Goal: Register for event/course: Register for event/course

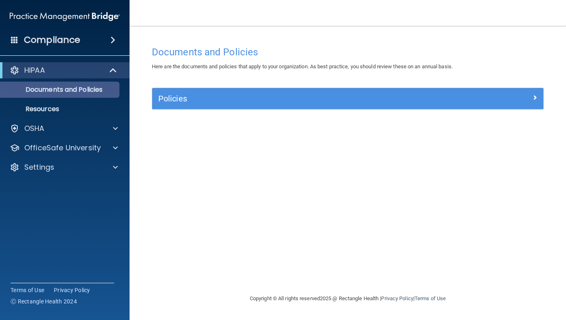
click at [85, 87] on p "Documents and Policies" at bounding box center [60, 90] width 110 height 8
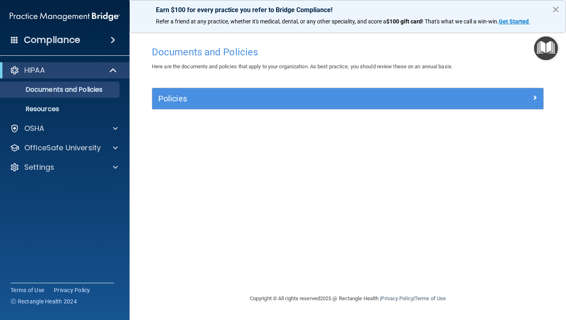
click at [552, 10] on button "×" at bounding box center [556, 9] width 8 height 13
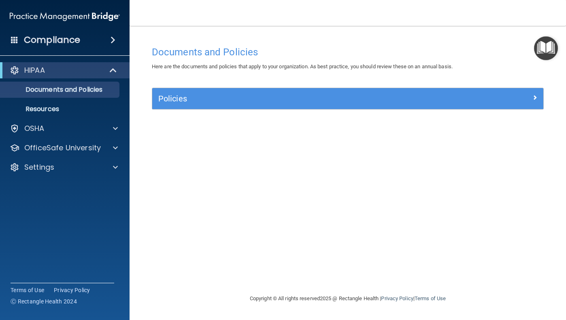
click at [205, 103] on div "Policies" at bounding box center [298, 98] width 293 height 13
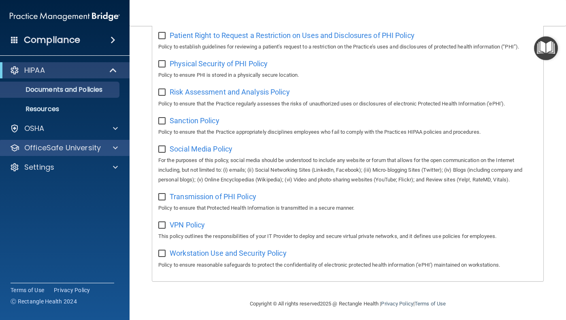
scroll to position [508, 0]
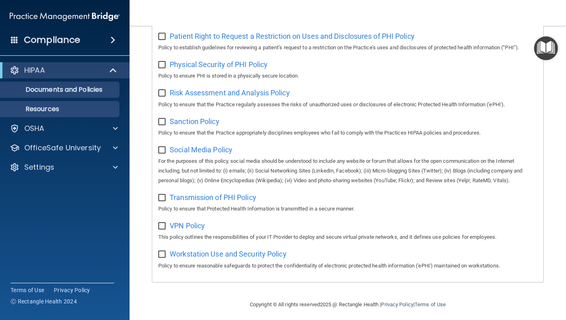
click at [69, 105] on link "Resources" at bounding box center [55, 109] width 127 height 16
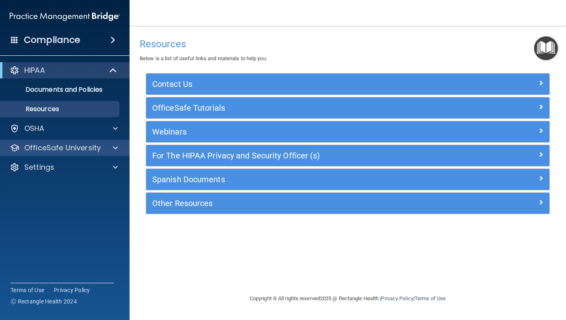
click at [115, 146] on span at bounding box center [115, 148] width 5 height 10
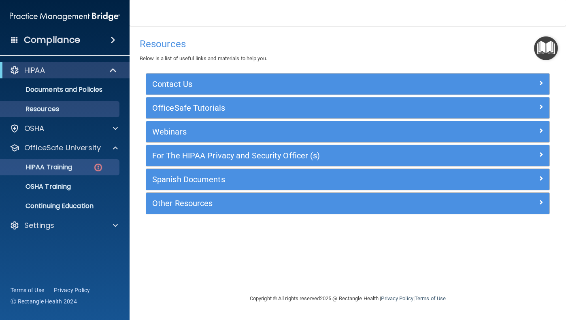
click at [93, 166] on img at bounding box center [98, 168] width 10 height 10
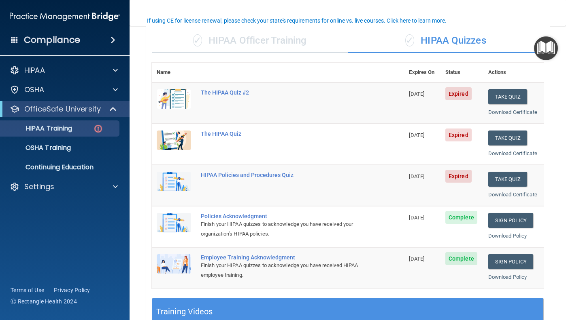
scroll to position [61, 0]
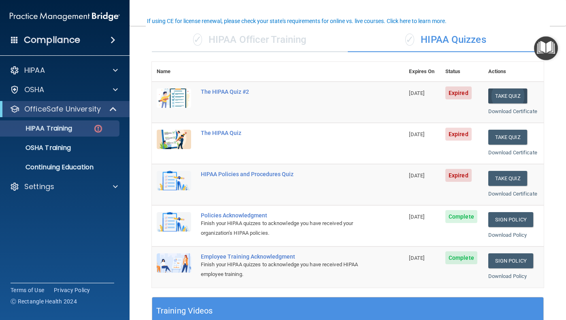
click at [494, 96] on button "Take Quiz" at bounding box center [507, 96] width 39 height 15
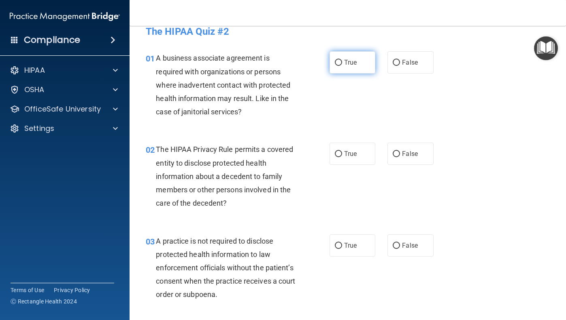
scroll to position [10, 0]
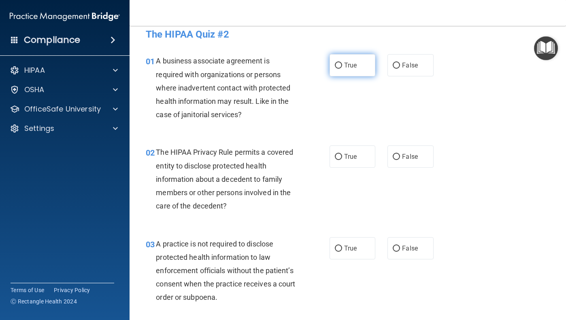
click at [333, 62] on label "True" at bounding box center [352, 65] width 46 height 22
click at [335, 63] on input "True" at bounding box center [338, 66] width 7 height 6
radio input "true"
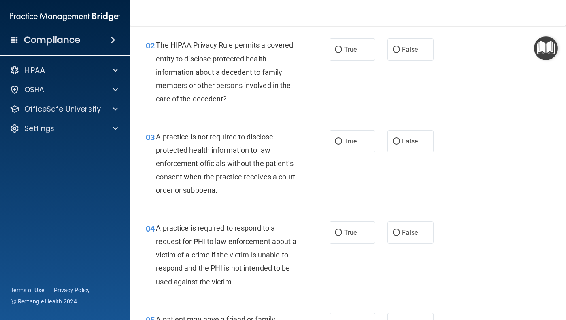
scroll to position [117, 0]
click at [347, 49] on span "True" at bounding box center [350, 50] width 13 height 8
click at [342, 49] on input "True" at bounding box center [338, 50] width 7 height 6
radio input "true"
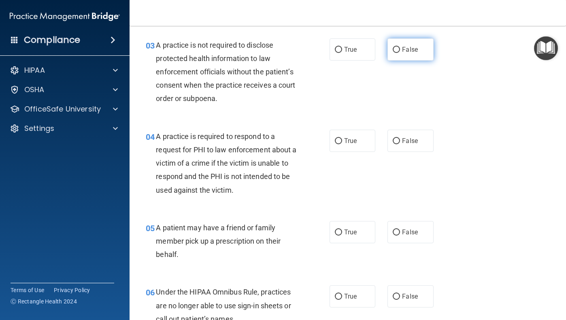
scroll to position [212, 0]
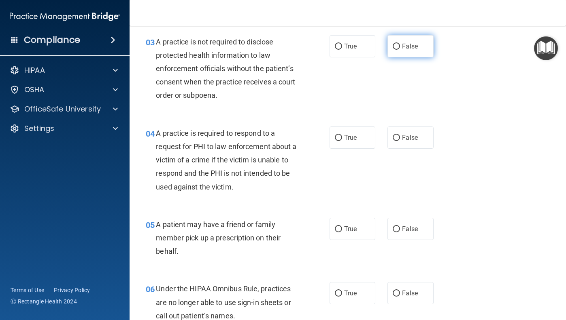
click at [410, 46] on span "False" at bounding box center [410, 46] width 16 height 8
click at [400, 46] on input "False" at bounding box center [395, 47] width 7 height 6
radio input "true"
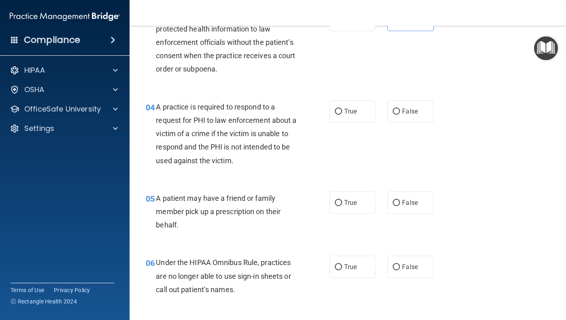
scroll to position [249, 0]
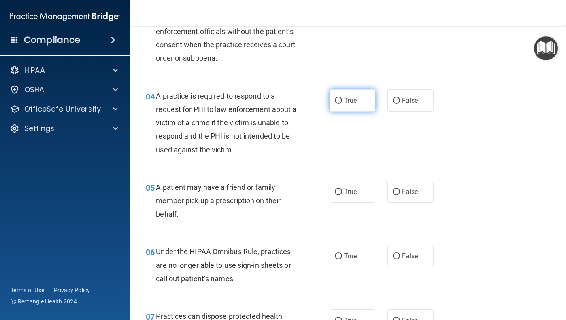
click at [346, 102] on span "True" at bounding box center [350, 101] width 13 height 8
click at [342, 102] on input "True" at bounding box center [338, 101] width 7 height 6
radio input "true"
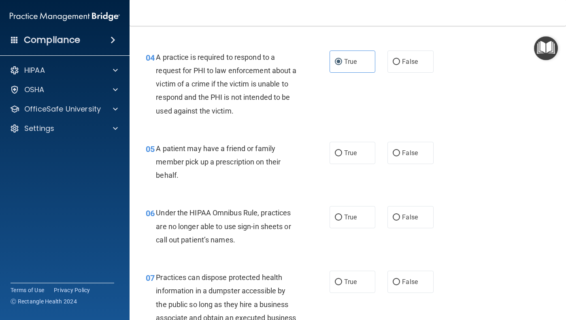
scroll to position [289, 0]
click at [344, 152] on span "True" at bounding box center [350, 153] width 13 height 8
click at [342, 152] on input "True" at bounding box center [338, 153] width 7 height 6
radio input "true"
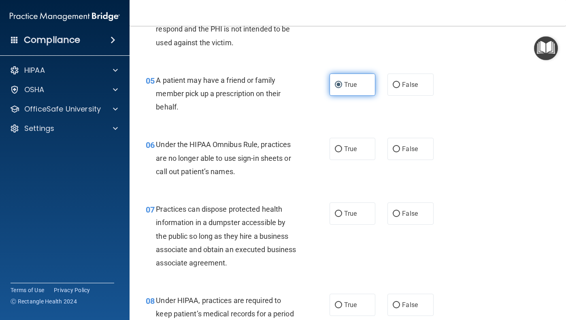
scroll to position [357, 0]
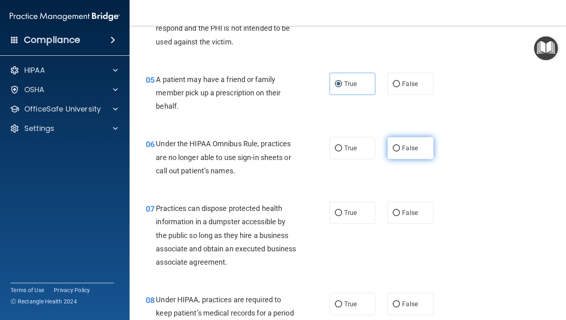
click at [410, 151] on label "False" at bounding box center [410, 148] width 46 height 22
click at [400, 151] on input "False" at bounding box center [395, 149] width 7 height 6
radio input "true"
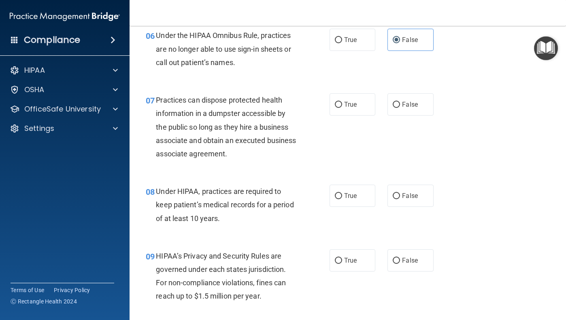
scroll to position [467, 0]
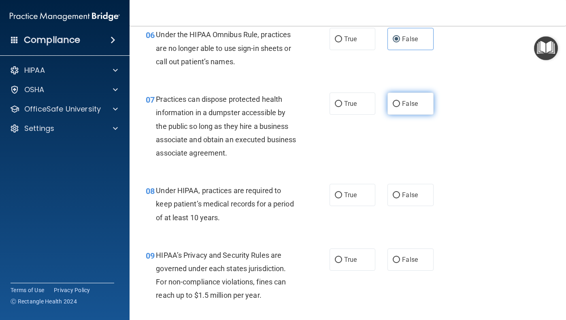
click at [418, 106] on label "False" at bounding box center [410, 104] width 46 height 22
click at [400, 106] on input "False" at bounding box center [395, 104] width 7 height 6
radio input "true"
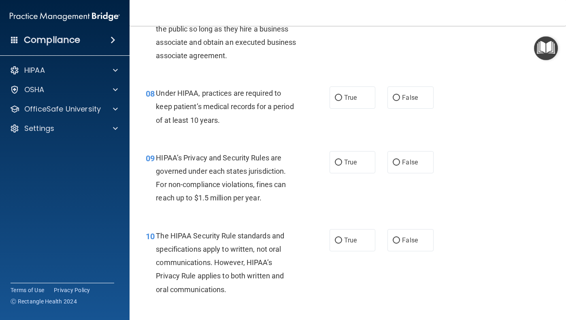
scroll to position [568, 0]
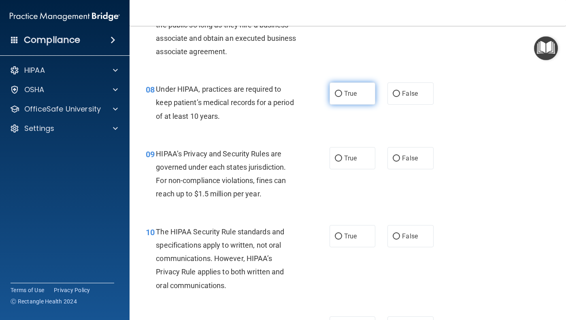
click at [366, 98] on label "True" at bounding box center [352, 94] width 46 height 22
click at [342, 97] on input "True" at bounding box center [338, 94] width 7 height 6
radio input "true"
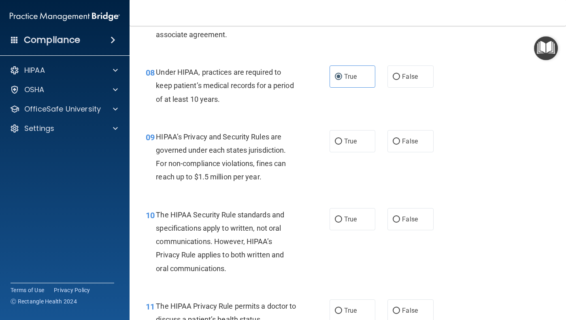
scroll to position [588, 0]
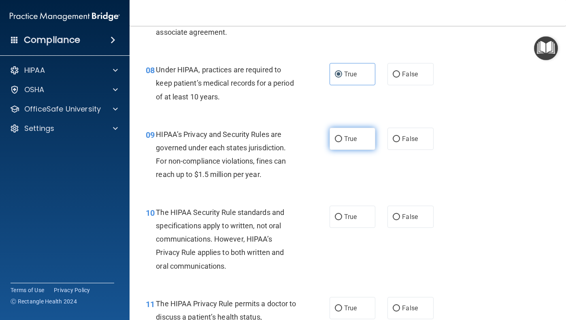
click at [339, 136] on input "True" at bounding box center [338, 139] width 7 height 6
radio input "true"
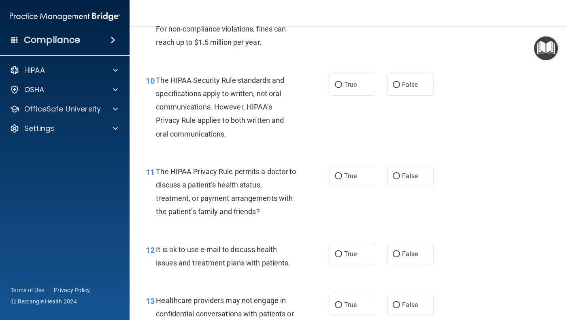
scroll to position [721, 0]
click at [352, 88] on label "True" at bounding box center [352, 84] width 46 height 22
click at [342, 87] on input "True" at bounding box center [338, 84] width 7 height 6
radio input "true"
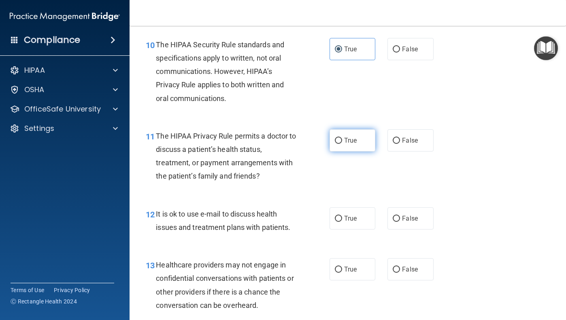
scroll to position [755, 0]
click at [404, 137] on span "False" at bounding box center [410, 141] width 16 height 8
click at [400, 138] on input "False" at bounding box center [395, 141] width 7 height 6
radio input "true"
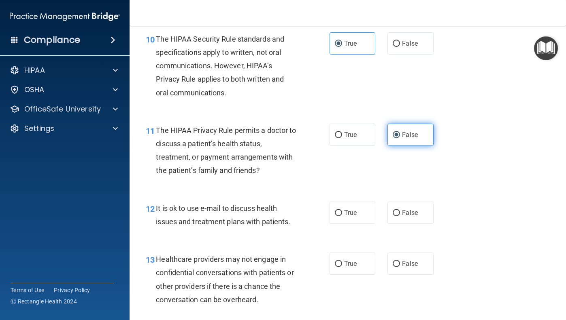
scroll to position [762, 0]
click at [361, 208] on label "True" at bounding box center [352, 213] width 46 height 22
click at [342, 210] on input "True" at bounding box center [338, 213] width 7 height 6
radio input "true"
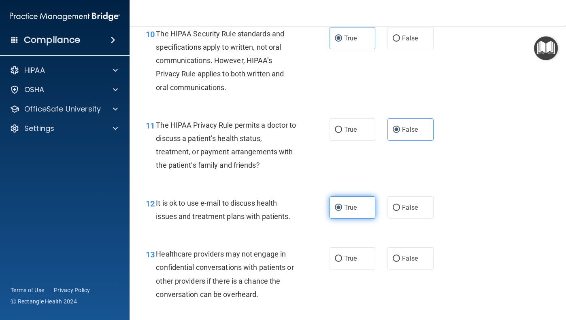
scroll to position [765, 0]
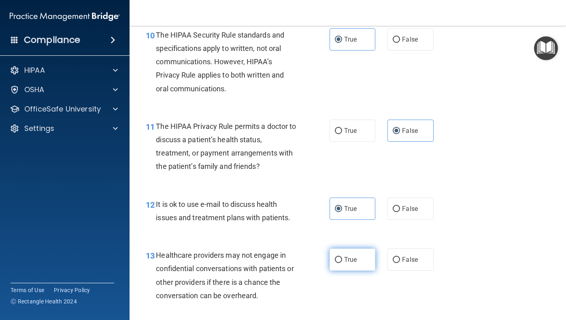
click at [353, 249] on label "True" at bounding box center [352, 260] width 46 height 22
click at [342, 257] on input "True" at bounding box center [338, 260] width 7 height 6
radio input "true"
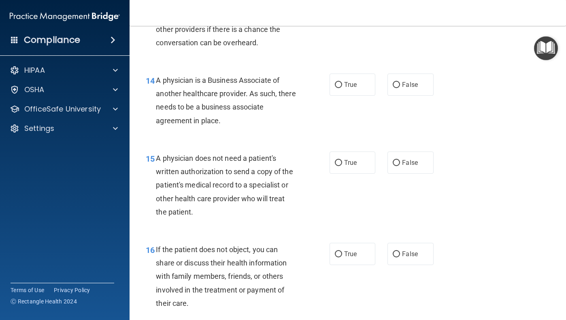
scroll to position [1026, 0]
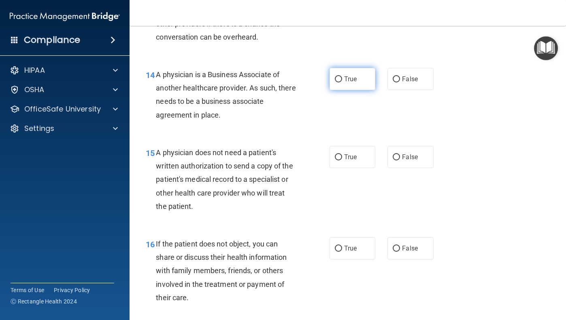
click at [344, 76] on span "True" at bounding box center [350, 79] width 13 height 8
click at [342, 76] on input "True" at bounding box center [338, 79] width 7 height 6
radio input "true"
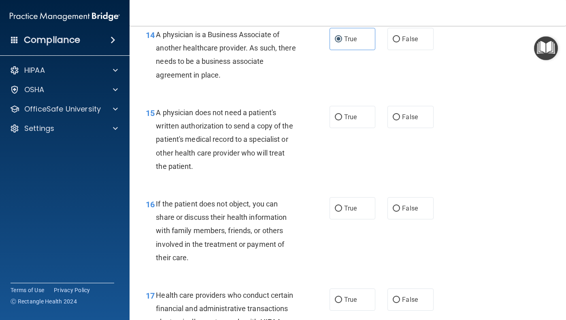
scroll to position [1065, 0]
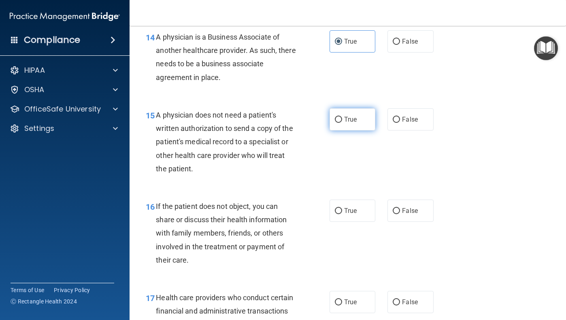
click at [363, 116] on label "True" at bounding box center [352, 119] width 46 height 22
click at [342, 117] on input "True" at bounding box center [338, 120] width 7 height 6
radio input "true"
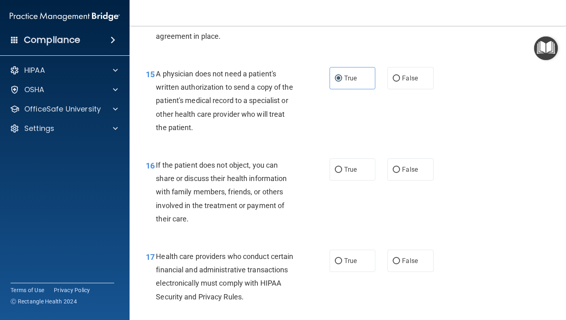
scroll to position [1104, 0]
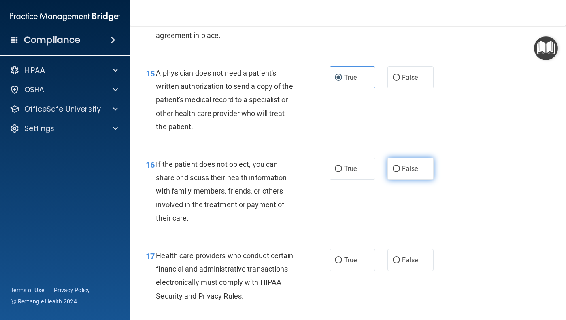
click at [401, 163] on label "False" at bounding box center [410, 169] width 46 height 22
click at [400, 166] on input "False" at bounding box center [395, 169] width 7 height 6
radio input "true"
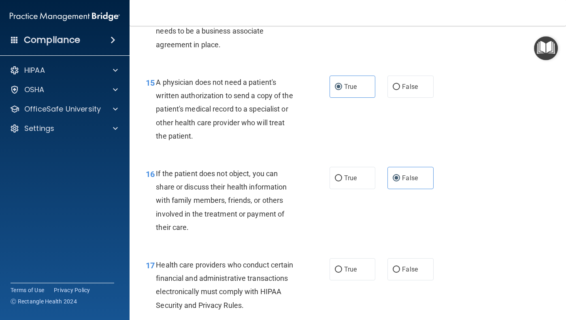
scroll to position [1098, 0]
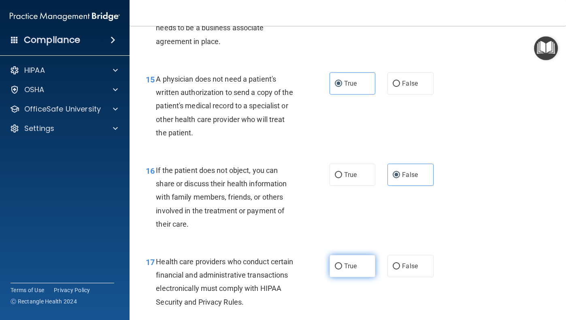
click at [361, 257] on label "True" at bounding box center [352, 266] width 46 height 22
click at [342, 264] on input "True" at bounding box center [338, 267] width 7 height 6
radio input "true"
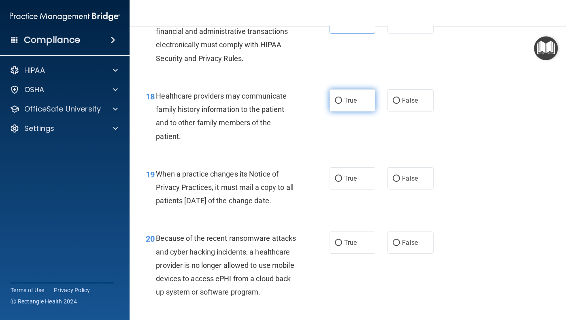
scroll to position [1344, 0]
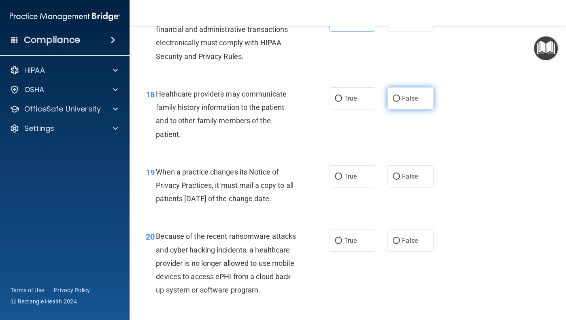
click at [397, 96] on input "False" at bounding box center [395, 99] width 7 height 6
radio input "true"
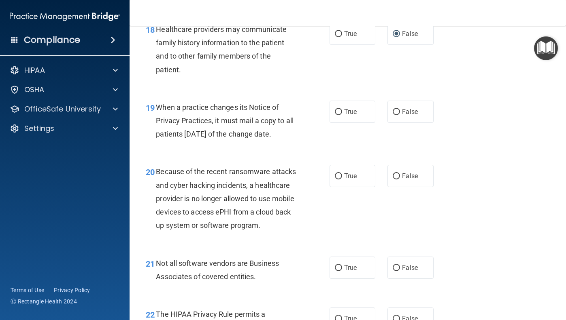
scroll to position [1409, 0]
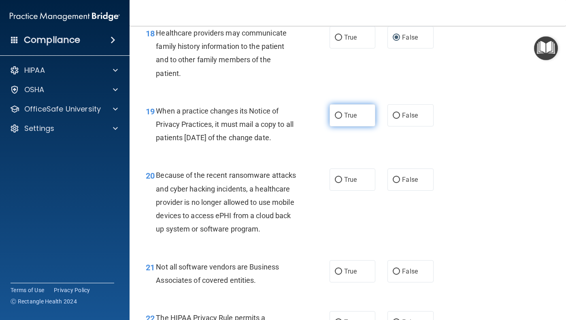
click at [359, 113] on label "True" at bounding box center [352, 115] width 46 height 22
click at [342, 113] on input "True" at bounding box center [338, 116] width 7 height 6
radio input "true"
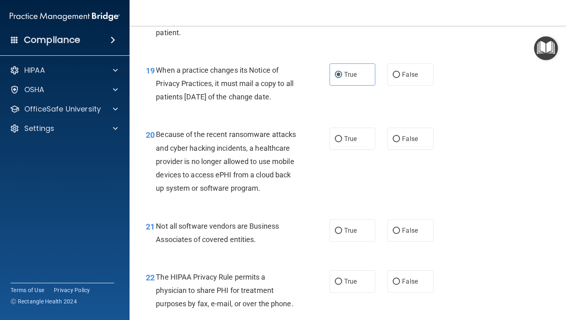
scroll to position [1447, 0]
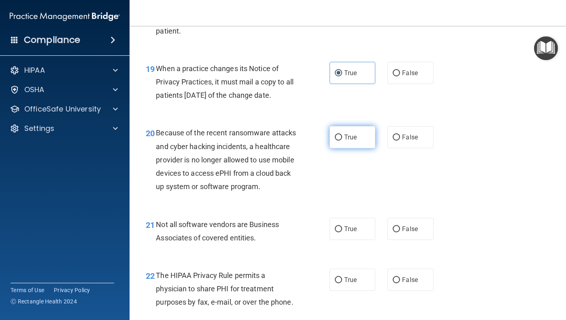
click at [342, 136] on label "True" at bounding box center [352, 137] width 46 height 22
click at [342, 136] on input "True" at bounding box center [338, 138] width 7 height 6
radio input "true"
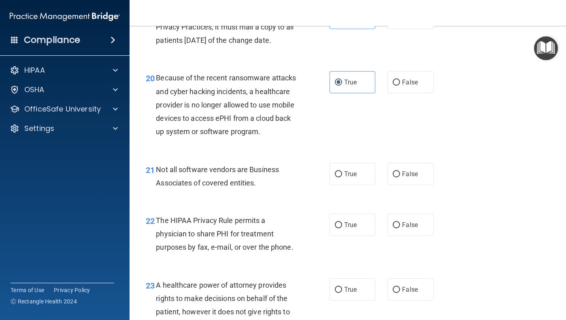
scroll to position [1510, 0]
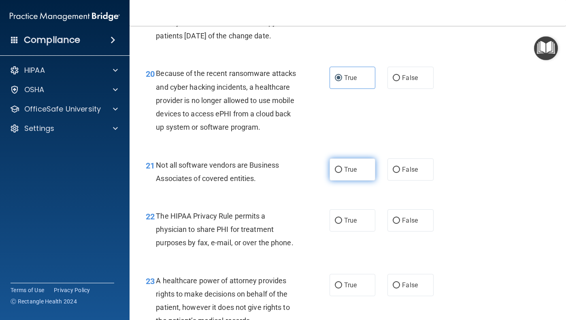
click at [365, 159] on label "True" at bounding box center [352, 170] width 46 height 22
click at [342, 167] on input "True" at bounding box center [338, 170] width 7 height 6
radio input "true"
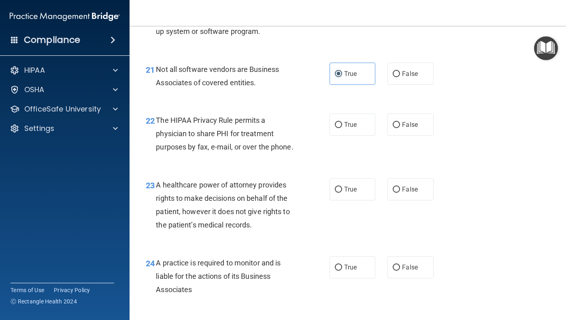
scroll to position [1606, 0]
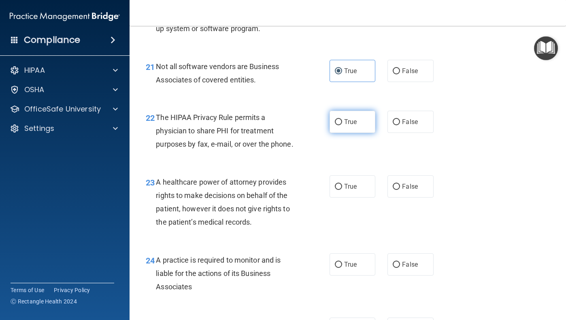
click at [348, 118] on span "True" at bounding box center [350, 122] width 13 height 8
click at [342, 119] on input "True" at bounding box center [338, 122] width 7 height 6
radio input "true"
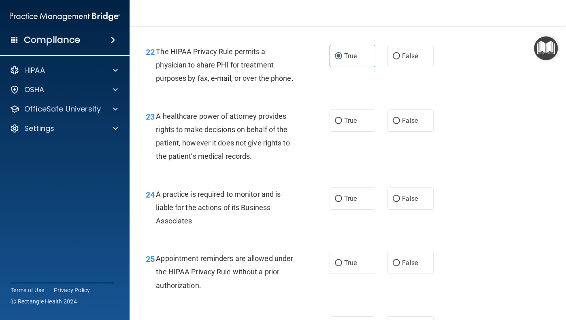
scroll to position [1673, 0]
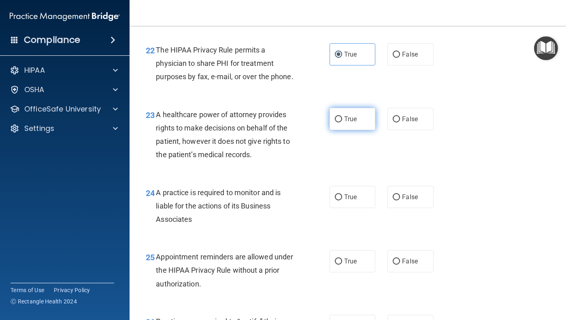
click at [350, 115] on span "True" at bounding box center [350, 119] width 13 height 8
click at [342, 117] on input "True" at bounding box center [338, 120] width 7 height 6
radio input "true"
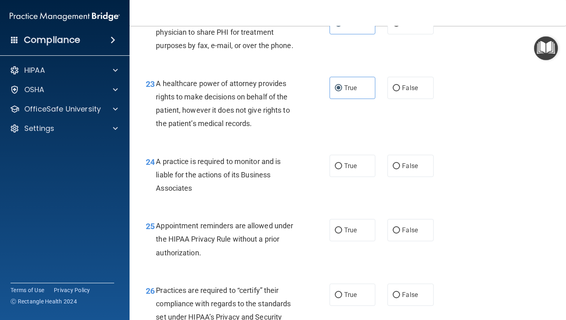
scroll to position [1702, 0]
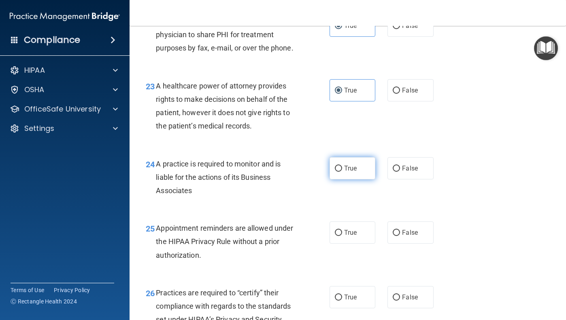
click at [355, 165] on label "True" at bounding box center [352, 168] width 46 height 22
click at [342, 166] on input "True" at bounding box center [338, 169] width 7 height 6
radio input "true"
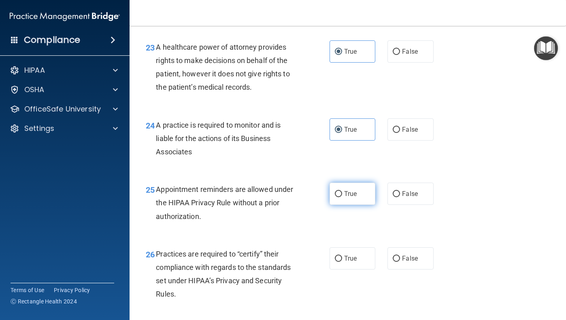
scroll to position [1740, 0]
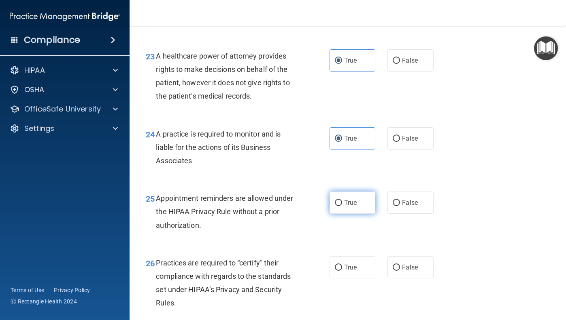
click at [362, 192] on label "True" at bounding box center [352, 203] width 46 height 22
click at [342, 200] on input "True" at bounding box center [338, 203] width 7 height 6
radio input "true"
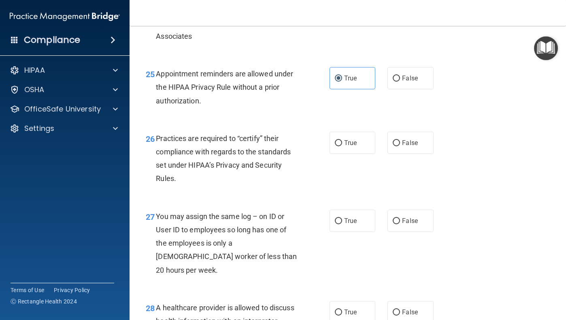
scroll to position [1852, 0]
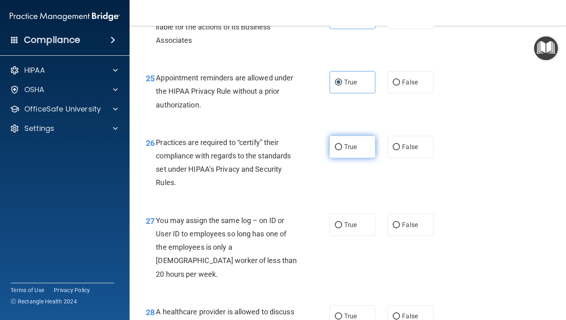
click at [353, 149] on label "True" at bounding box center [352, 147] width 46 height 22
click at [342, 149] on input "True" at bounding box center [338, 147] width 7 height 6
radio input "true"
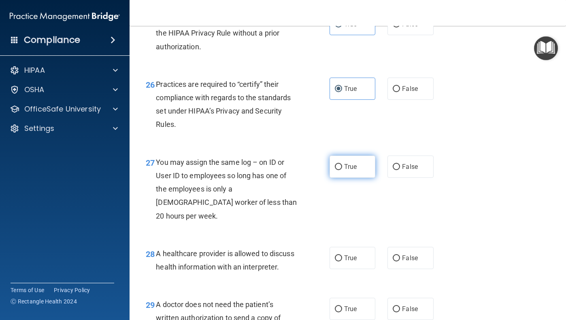
scroll to position [1909, 0]
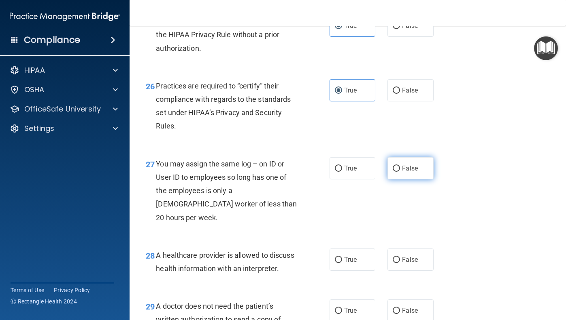
click at [395, 163] on label "False" at bounding box center [410, 168] width 46 height 22
click at [395, 166] on input "False" at bounding box center [395, 169] width 7 height 6
radio input "true"
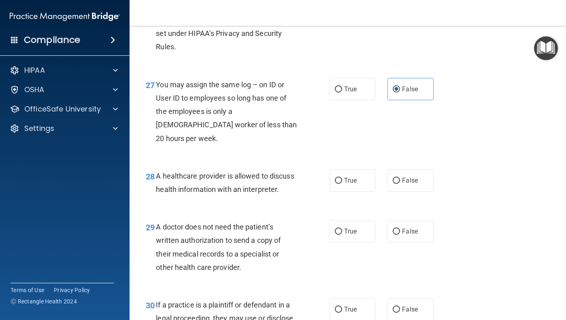
scroll to position [1990, 0]
click at [349, 177] on span "True" at bounding box center [350, 181] width 13 height 8
click at [342, 178] on input "True" at bounding box center [338, 181] width 7 height 6
radio input "true"
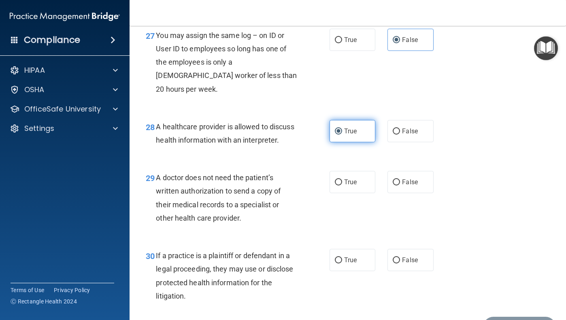
scroll to position [2039, 0]
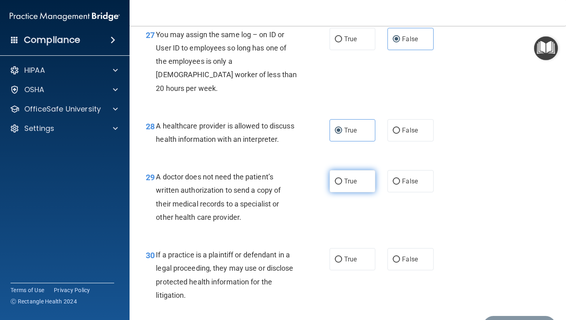
click at [349, 178] on span "True" at bounding box center [350, 182] width 13 height 8
click at [342, 179] on input "True" at bounding box center [338, 182] width 7 height 6
radio input "true"
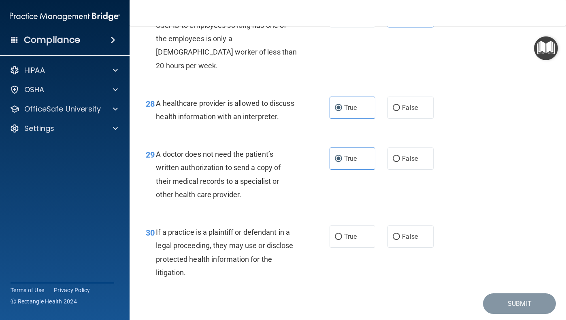
scroll to position [2062, 0]
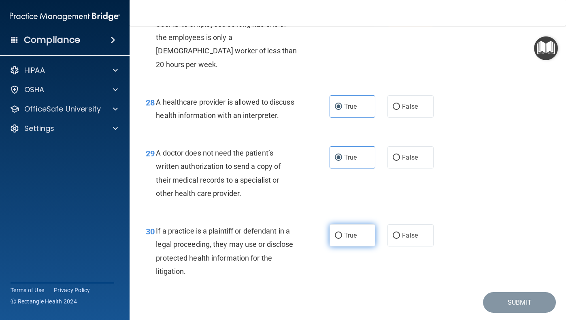
click at [354, 225] on label "True" at bounding box center [352, 236] width 46 height 22
click at [342, 233] on input "True" at bounding box center [338, 236] width 7 height 6
radio input "true"
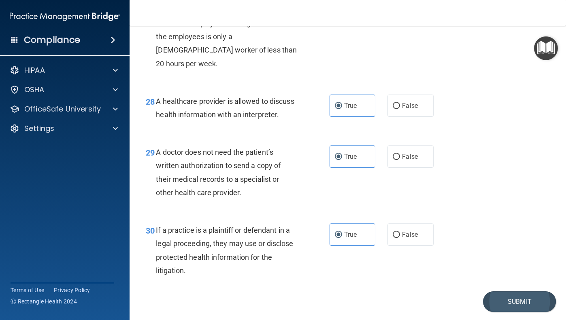
scroll to position [2062, 0]
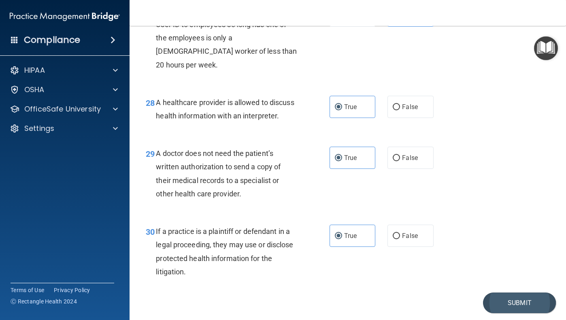
click at [528, 293] on button "Submit" at bounding box center [519, 303] width 73 height 21
click at [508, 293] on button "Submit" at bounding box center [519, 303] width 73 height 21
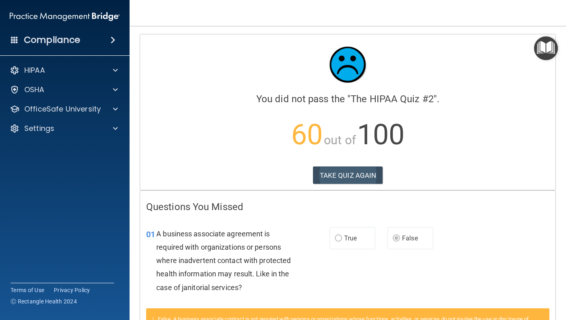
click at [356, 174] on button "TAKE QUIZ AGAIN" at bounding box center [348, 176] width 70 height 18
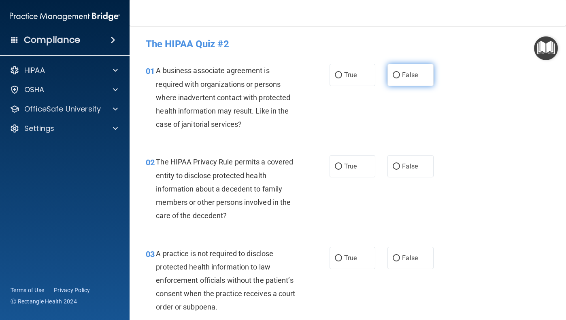
click at [388, 77] on label "False" at bounding box center [410, 75] width 46 height 22
click at [392, 77] on input "False" at bounding box center [395, 75] width 7 height 6
radio input "true"
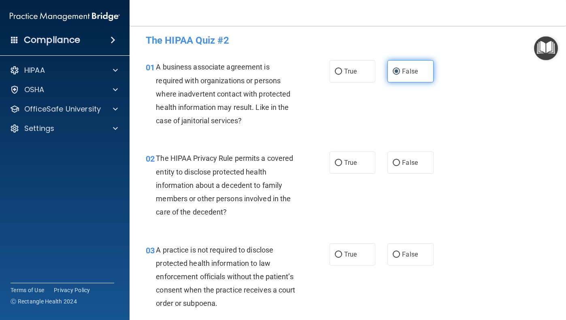
scroll to position [3, 0]
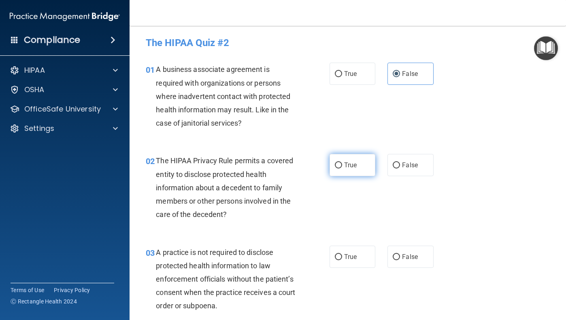
click at [364, 156] on label "True" at bounding box center [352, 165] width 46 height 22
click at [342, 163] on input "True" at bounding box center [338, 166] width 7 height 6
radio input "true"
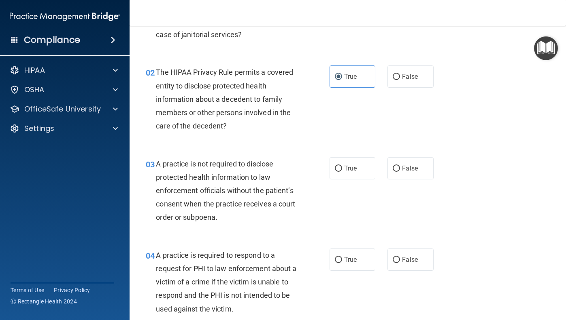
scroll to position [91, 0]
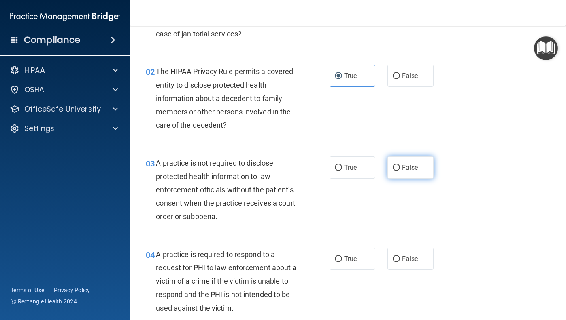
click at [408, 168] on span "False" at bounding box center [410, 168] width 16 height 8
click at [400, 168] on input "False" at bounding box center [395, 168] width 7 height 6
radio input "true"
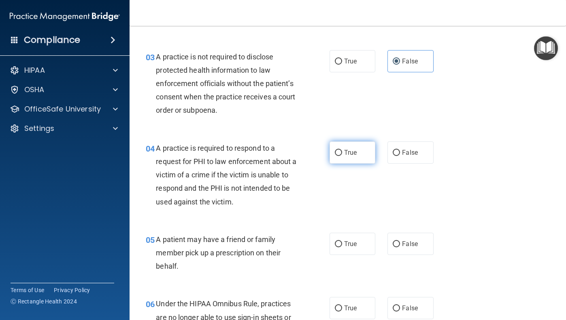
scroll to position [192, 0]
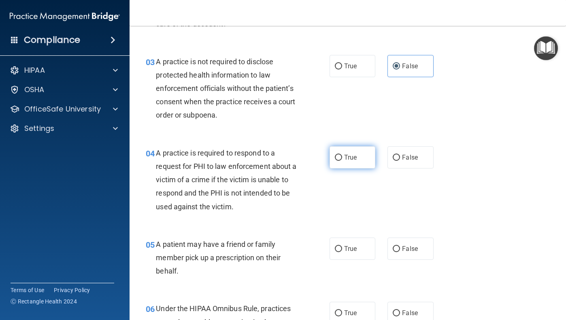
click at [355, 150] on label "True" at bounding box center [352, 157] width 46 height 22
click at [342, 155] on input "True" at bounding box center [338, 158] width 7 height 6
radio input "true"
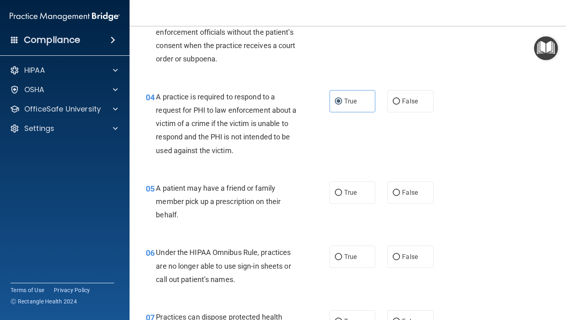
scroll to position [248, 0]
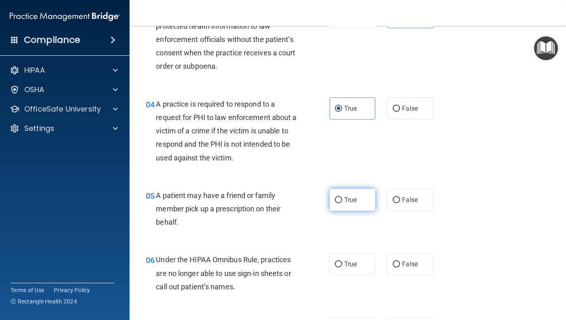
click at [363, 191] on label "True" at bounding box center [352, 200] width 46 height 22
click at [342, 197] on input "True" at bounding box center [338, 200] width 7 height 6
radio input "true"
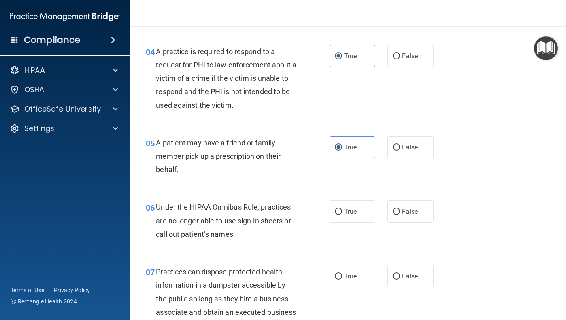
scroll to position [300, 0]
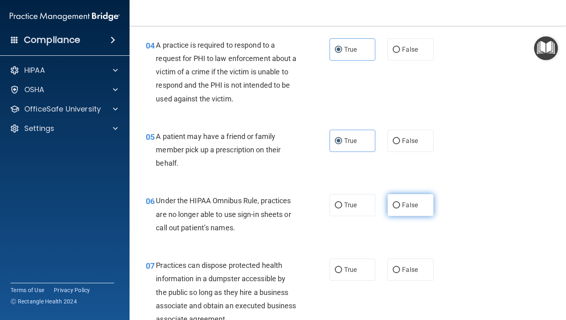
click at [421, 194] on label "False" at bounding box center [410, 205] width 46 height 22
click at [400, 203] on input "False" at bounding box center [395, 206] width 7 height 6
radio input "true"
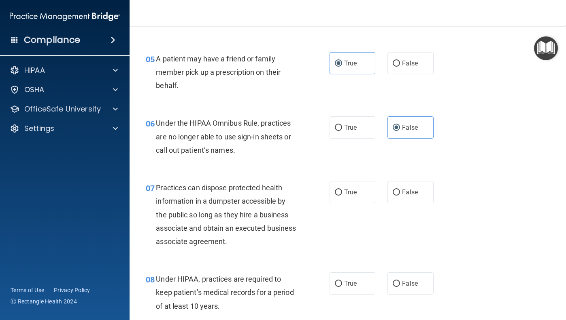
scroll to position [379, 0]
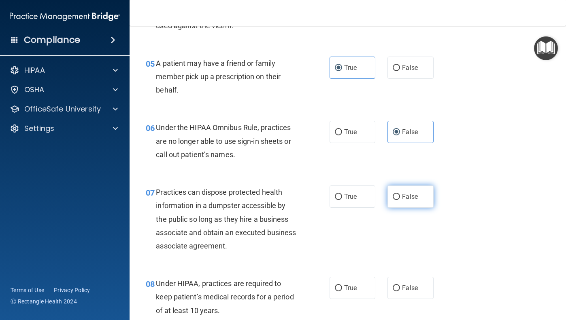
click at [395, 194] on input "False" at bounding box center [395, 197] width 7 height 6
radio input "true"
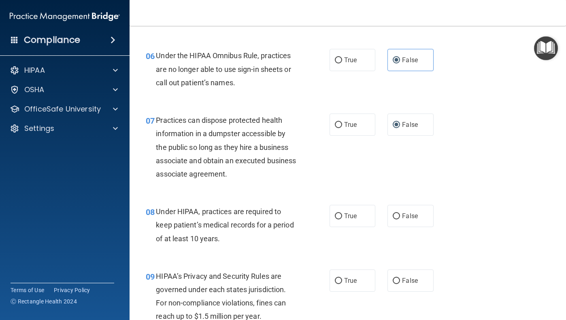
scroll to position [484, 0]
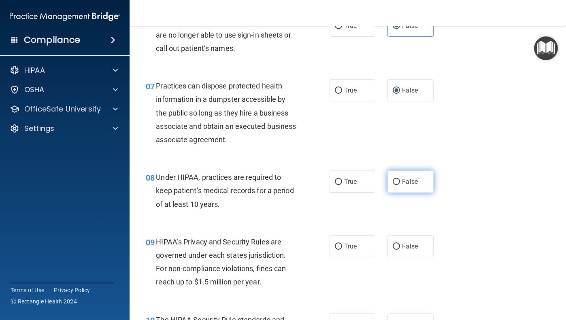
click at [402, 172] on label "False" at bounding box center [410, 182] width 46 height 22
click at [400, 179] on input "False" at bounding box center [395, 182] width 7 height 6
radio input "true"
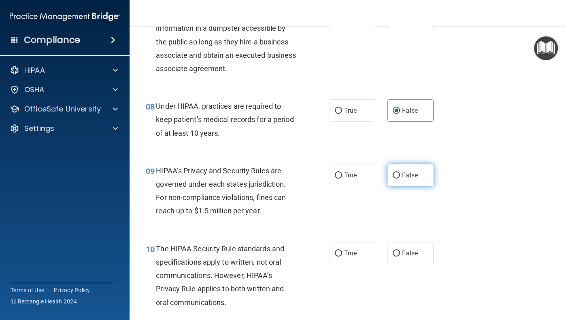
click at [429, 169] on label "False" at bounding box center [410, 175] width 46 height 22
click at [400, 173] on input "False" at bounding box center [395, 176] width 7 height 6
radio input "true"
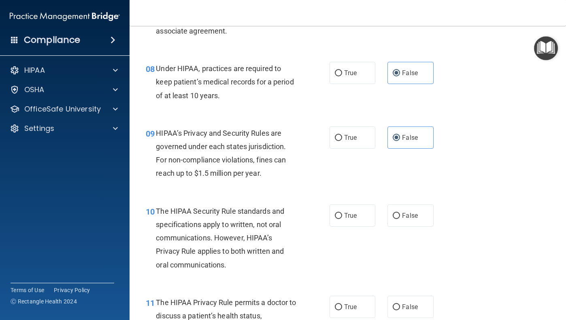
scroll to position [590, 0]
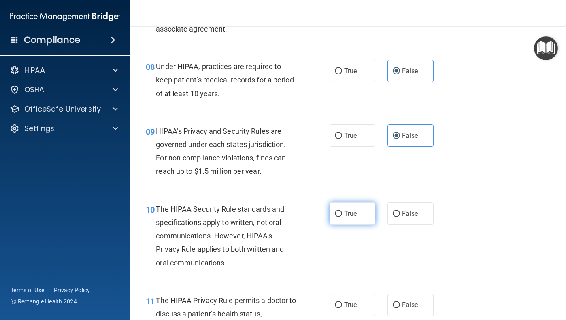
click at [352, 206] on label "True" at bounding box center [352, 214] width 46 height 22
click at [342, 211] on input "True" at bounding box center [338, 214] width 7 height 6
radio input "true"
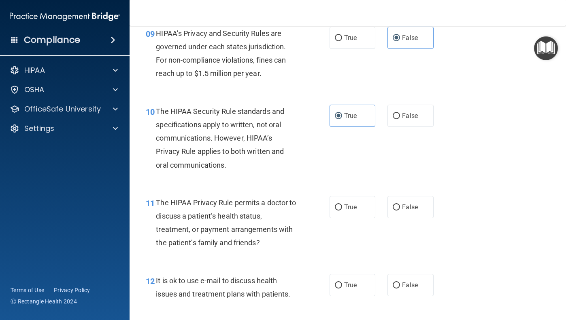
scroll to position [697, 0]
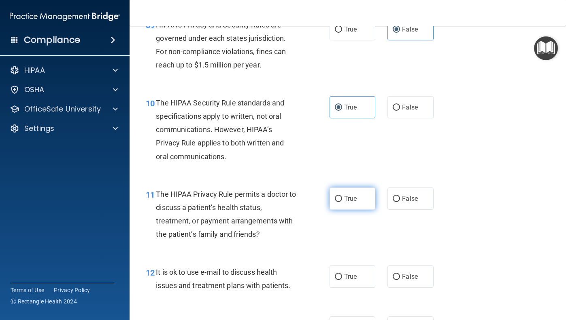
click at [372, 193] on label "True" at bounding box center [352, 199] width 46 height 22
click at [342, 196] on input "True" at bounding box center [338, 199] width 7 height 6
radio input "true"
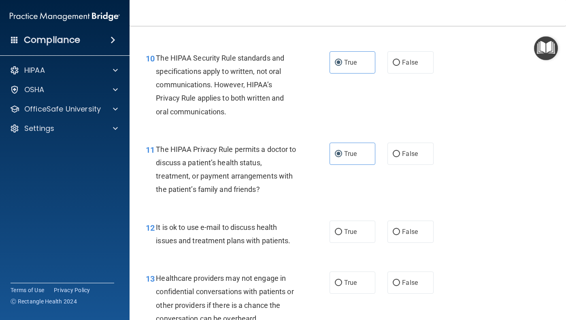
scroll to position [772, 0]
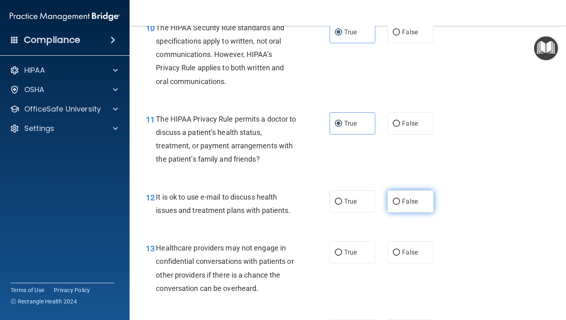
click at [420, 202] on label "False" at bounding box center [410, 202] width 46 height 22
click at [400, 202] on input "False" at bounding box center [395, 202] width 7 height 6
radio input "true"
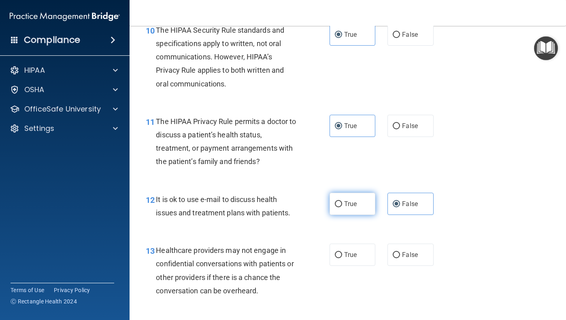
click at [374, 193] on label "True" at bounding box center [352, 204] width 46 height 22
click at [342, 202] on input "True" at bounding box center [338, 205] width 7 height 6
radio input "true"
radio input "false"
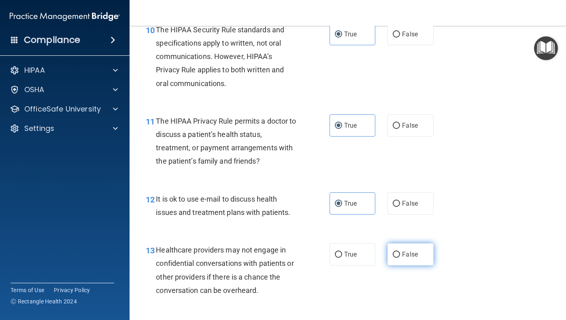
click at [416, 245] on label "False" at bounding box center [410, 255] width 46 height 22
click at [400, 252] on input "False" at bounding box center [395, 255] width 7 height 6
radio input "true"
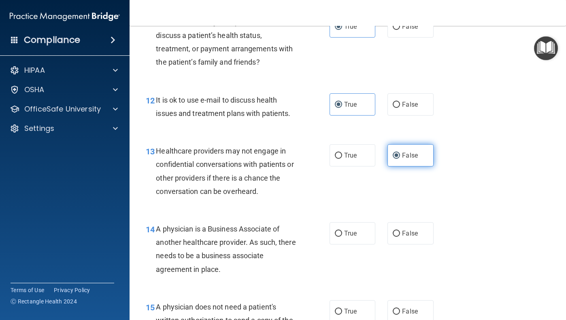
scroll to position [873, 0]
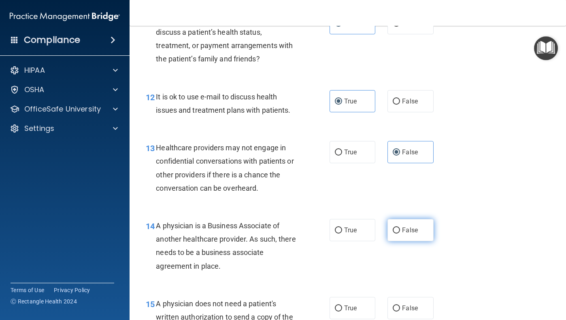
click at [409, 229] on span "False" at bounding box center [410, 231] width 16 height 8
click at [400, 229] on input "False" at bounding box center [395, 231] width 7 height 6
radio input "true"
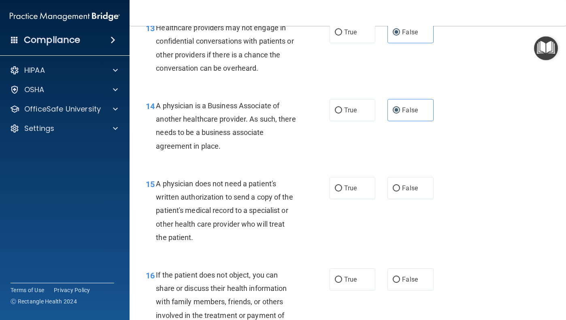
scroll to position [995, 0]
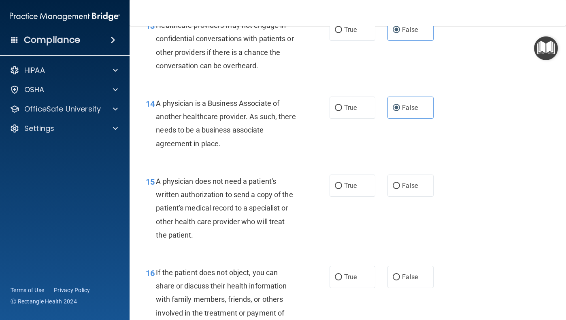
drag, startPoint x: 367, startPoint y: 185, endPoint x: 381, endPoint y: 191, distance: 15.6
click at [367, 185] on label "True" at bounding box center [352, 186] width 46 height 22
click at [342, 185] on input "True" at bounding box center [338, 186] width 7 height 6
radio input "true"
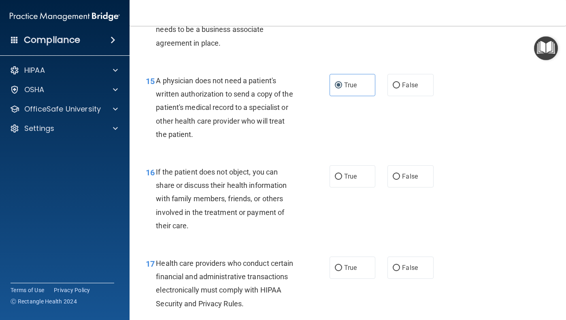
scroll to position [1099, 0]
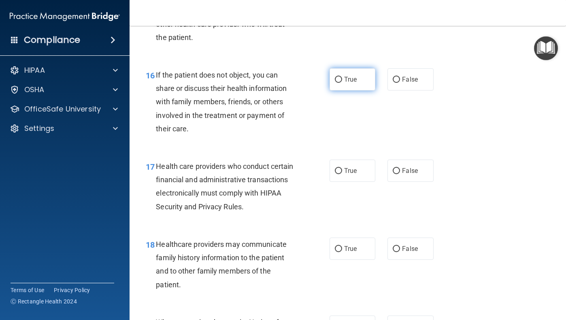
click at [344, 68] on label "True" at bounding box center [352, 79] width 46 height 22
click at [342, 77] on input "True" at bounding box center [338, 80] width 7 height 6
radio input "true"
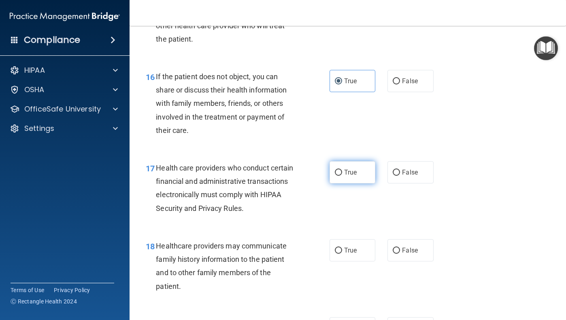
click at [352, 161] on label "True" at bounding box center [352, 172] width 46 height 22
click at [342, 170] on input "True" at bounding box center [338, 173] width 7 height 6
radio input "true"
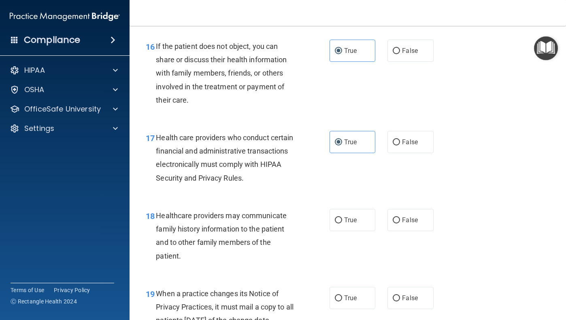
scroll to position [1232, 0]
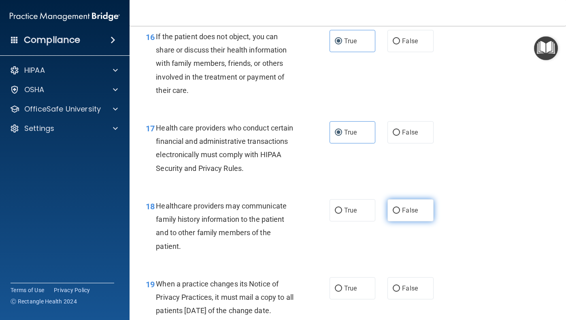
click at [425, 199] on label "False" at bounding box center [410, 210] width 46 height 22
click at [400, 208] on input "False" at bounding box center [395, 211] width 7 height 6
radio input "true"
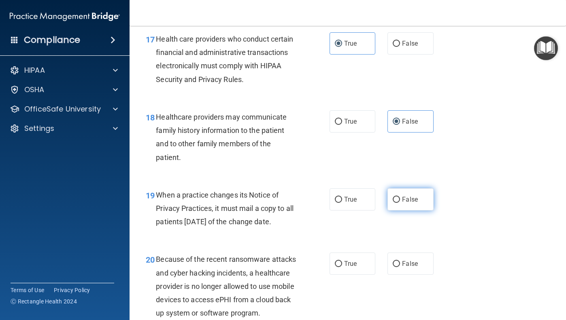
drag, startPoint x: 413, startPoint y: 194, endPoint x: 423, endPoint y: 198, distance: 10.5
click at [413, 196] on span "False" at bounding box center [410, 200] width 16 height 8
click at [400, 197] on input "False" at bounding box center [395, 200] width 7 height 6
radio input "true"
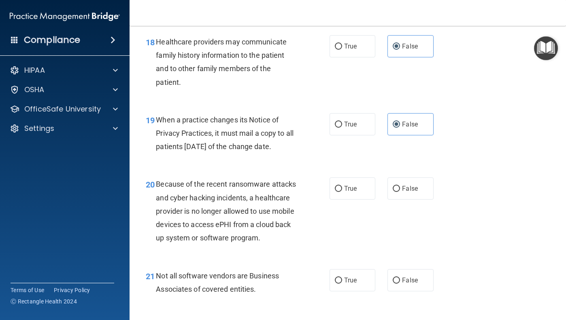
scroll to position [1399, 0]
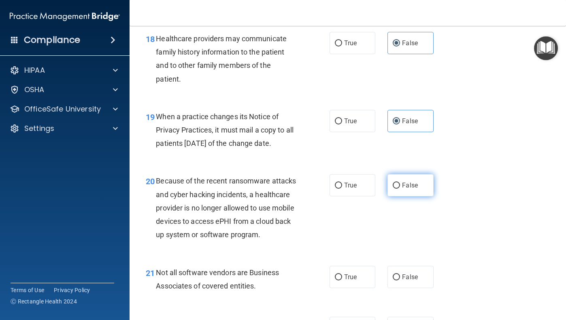
click at [427, 182] on label "False" at bounding box center [410, 185] width 46 height 22
click at [400, 183] on input "False" at bounding box center [395, 186] width 7 height 6
radio input "true"
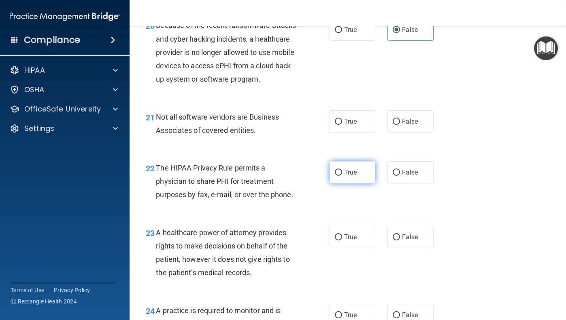
scroll to position [1564, 0]
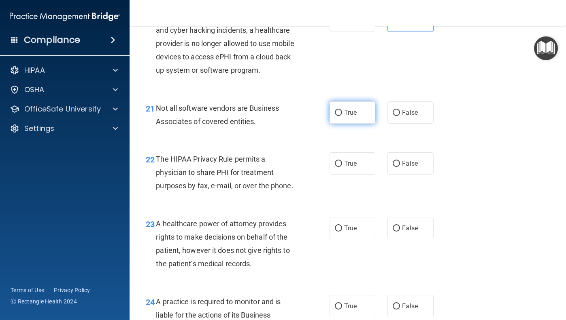
click at [358, 107] on label "True" at bounding box center [352, 113] width 46 height 22
click at [342, 110] on input "True" at bounding box center [338, 113] width 7 height 6
radio input "true"
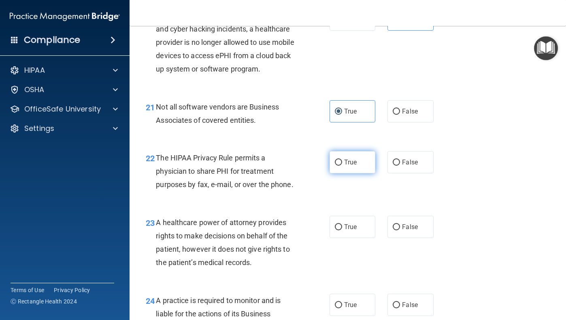
click at [345, 159] on span "True" at bounding box center [350, 163] width 13 height 8
click at [342, 160] on input "True" at bounding box center [338, 163] width 7 height 6
radio input "true"
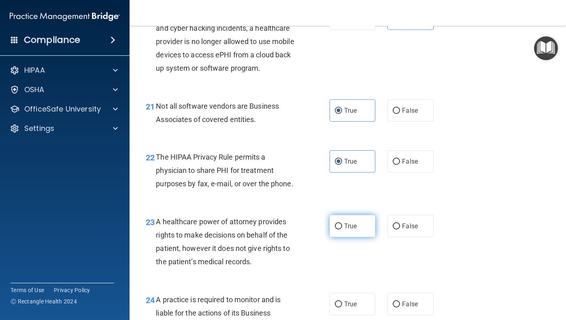
scroll to position [1561, 0]
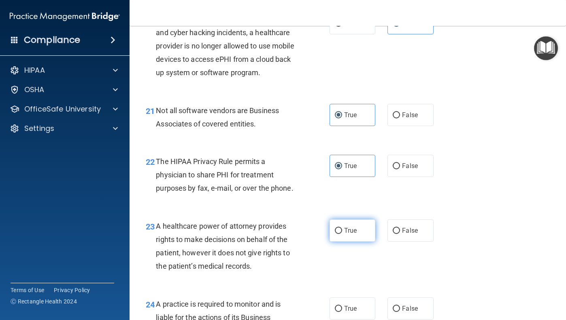
click at [341, 220] on label "True" at bounding box center [352, 231] width 46 height 22
click at [341, 228] on input "True" at bounding box center [338, 231] width 7 height 6
radio input "true"
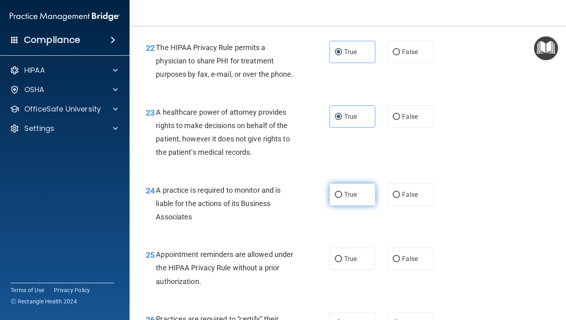
click at [358, 184] on label "True" at bounding box center [352, 195] width 46 height 22
click at [342, 192] on input "True" at bounding box center [338, 195] width 7 height 6
radio input "true"
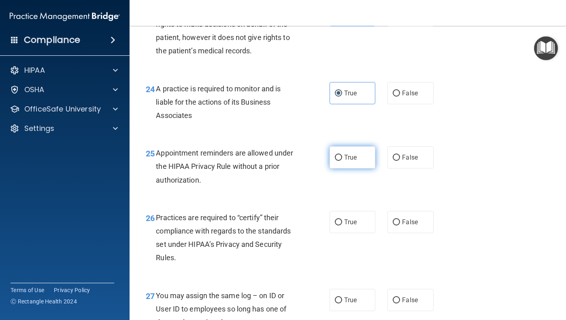
scroll to position [1779, 0]
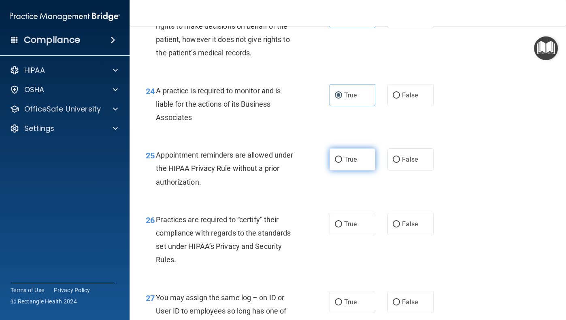
click at [354, 153] on label "True" at bounding box center [352, 159] width 46 height 22
click at [342, 157] on input "True" at bounding box center [338, 160] width 7 height 6
radio input "true"
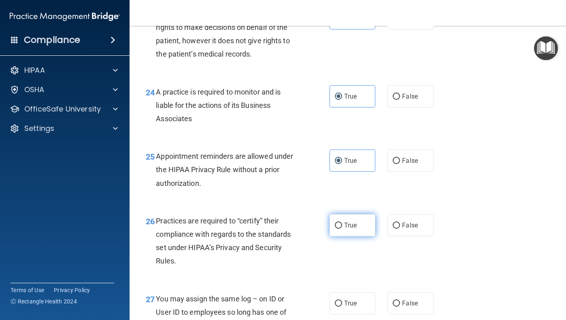
click at [350, 205] on div "26 Practices are required to “certify” their compliance with regards to the sta…" at bounding box center [348, 243] width 416 height 78
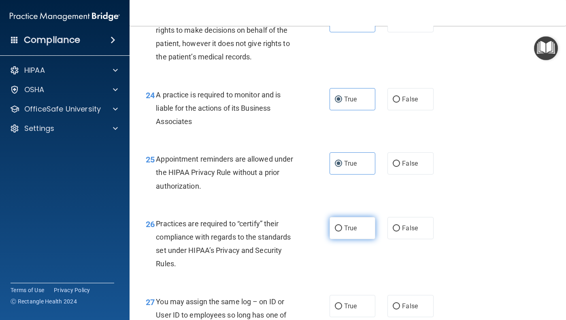
click at [350, 217] on label "True" at bounding box center [352, 228] width 46 height 22
click at [342, 226] on input "True" at bounding box center [338, 229] width 7 height 6
radio input "true"
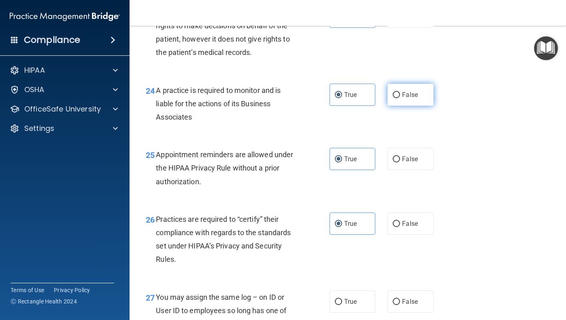
click at [421, 84] on label "False" at bounding box center [410, 95] width 46 height 22
click at [400, 92] on input "False" at bounding box center [395, 95] width 7 height 6
radio input "true"
radio input "false"
click at [423, 213] on label "False" at bounding box center [410, 224] width 46 height 22
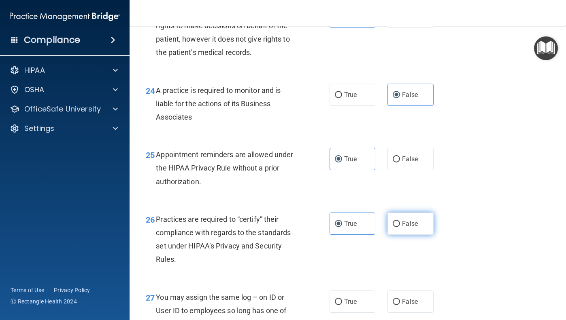
click at [400, 221] on input "False" at bounding box center [395, 224] width 7 height 6
radio input "true"
radio input "false"
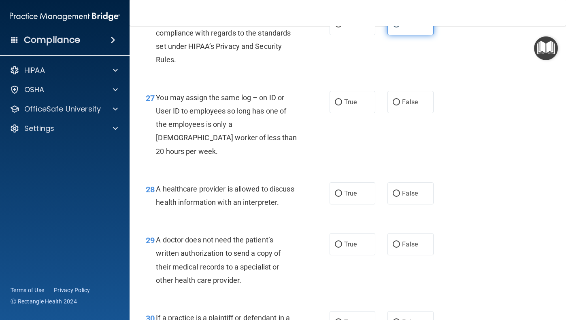
scroll to position [1977, 0]
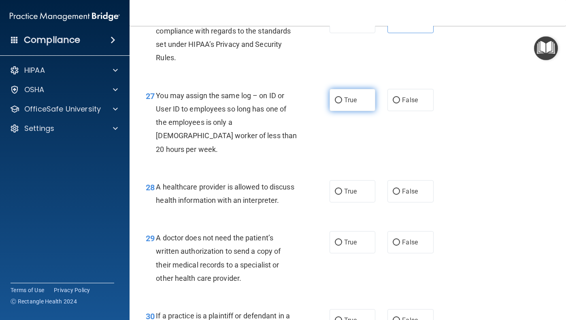
click at [359, 89] on label "True" at bounding box center [352, 100] width 46 height 22
click at [342, 98] on input "True" at bounding box center [338, 101] width 7 height 6
radio input "true"
click at [403, 188] on span "False" at bounding box center [410, 192] width 16 height 8
click at [400, 189] on input "False" at bounding box center [395, 192] width 7 height 6
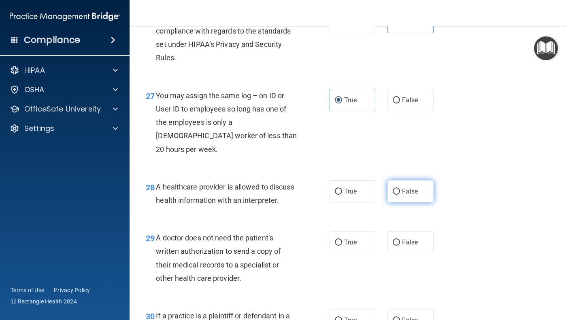
radio input "true"
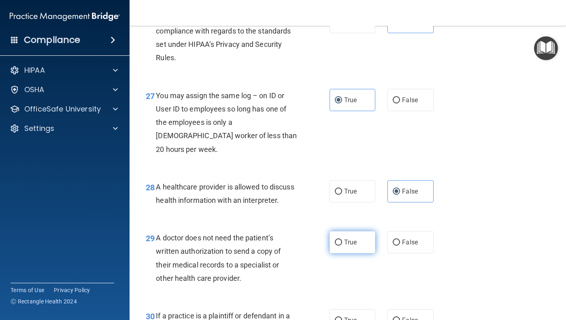
click at [348, 239] on span "True" at bounding box center [350, 243] width 13 height 8
click at [342, 240] on input "True" at bounding box center [338, 243] width 7 height 6
radio input "true"
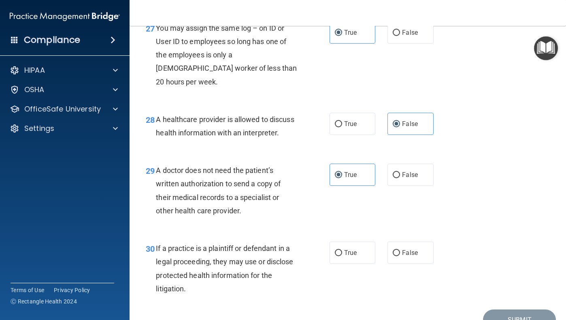
click at [350, 232] on div "30 If a practice is a plaintiff or defendant in a legal proceeding, they may us…" at bounding box center [348, 271] width 416 height 78
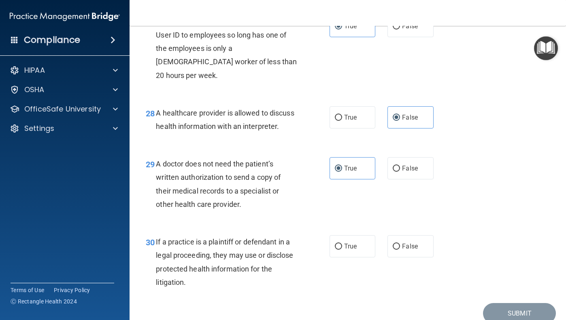
scroll to position [2051, 0]
click at [339, 245] on input "True" at bounding box center [338, 248] width 7 height 6
radio input "true"
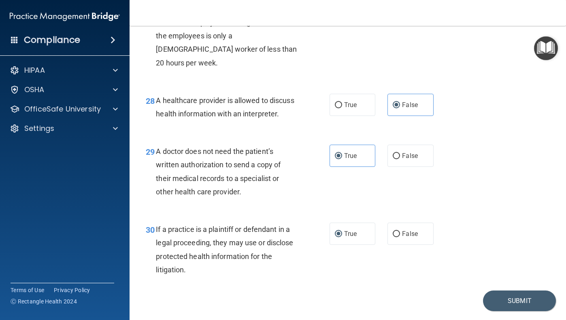
scroll to position [2063, 0]
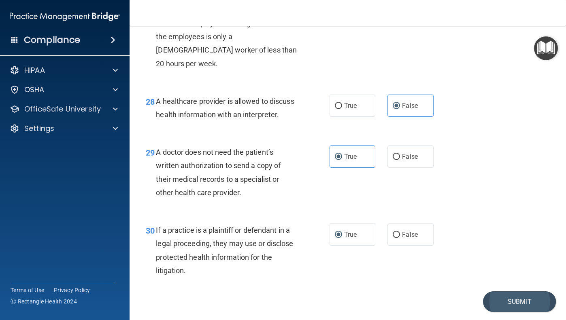
click at [526, 292] on button "Submit" at bounding box center [519, 302] width 73 height 21
click at [524, 292] on button "Submit" at bounding box center [519, 302] width 73 height 21
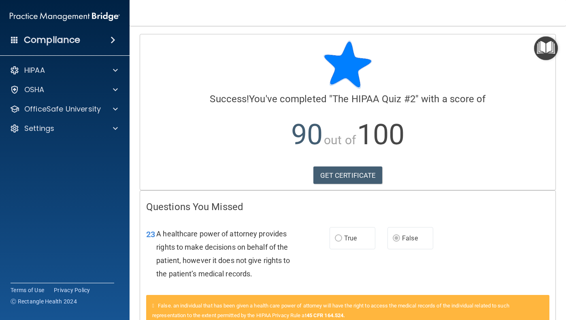
click at [540, 50] on img "Open Resource Center" at bounding box center [546, 48] width 24 height 24
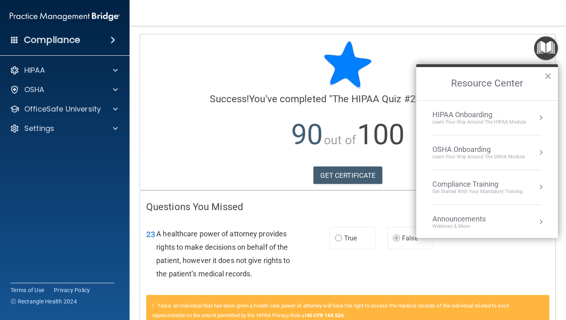
click at [540, 50] on img "Open Resource Center" at bounding box center [546, 48] width 24 height 24
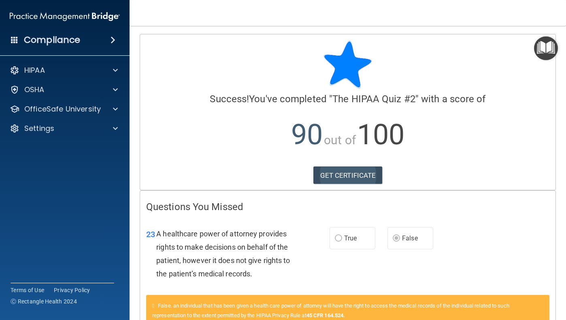
click at [329, 177] on link "GET CERTIFICATE" at bounding box center [347, 176] width 69 height 18
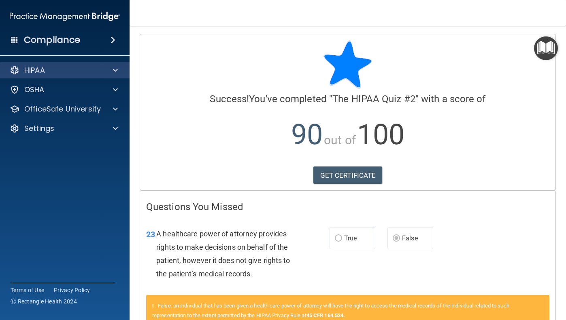
drag, startPoint x: 110, startPoint y: 73, endPoint x: 114, endPoint y: 73, distance: 4.5
click at [110, 73] on div at bounding box center [114, 71] width 20 height 10
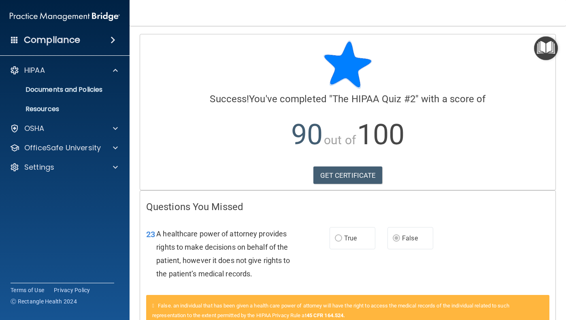
click at [101, 119] on div "HIPAA Documents and Policies Report an Incident Business Associates Emergency P…" at bounding box center [65, 120] width 130 height 123
click at [105, 129] on div at bounding box center [114, 129] width 20 height 10
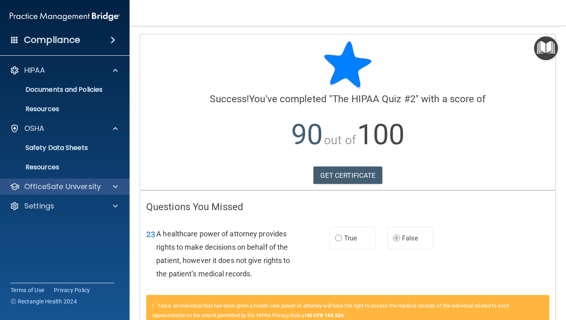
click at [119, 183] on div at bounding box center [114, 187] width 20 height 10
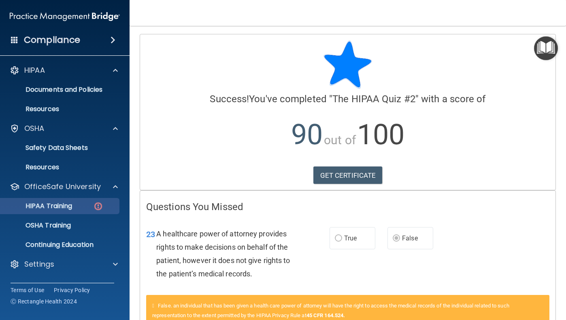
click at [85, 208] on div "HIPAA Training" at bounding box center [60, 206] width 110 height 8
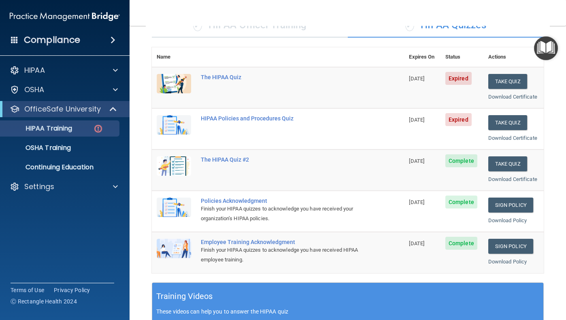
scroll to position [73, 0]
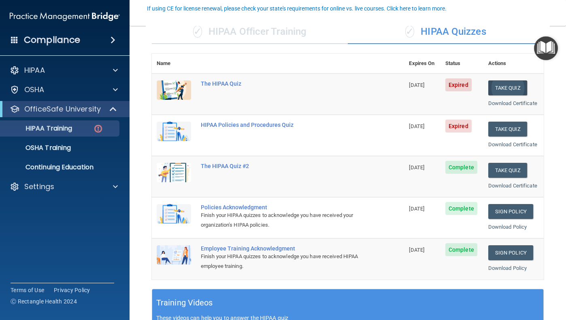
click at [502, 83] on button "Take Quiz" at bounding box center [507, 88] width 39 height 15
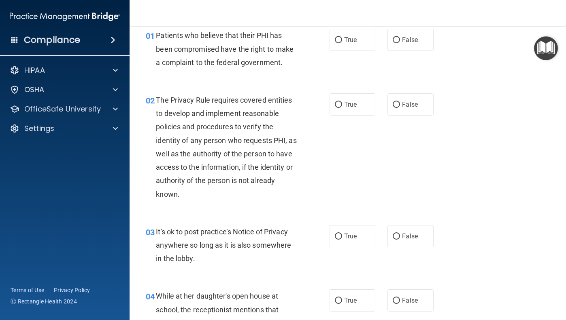
scroll to position [36, 0]
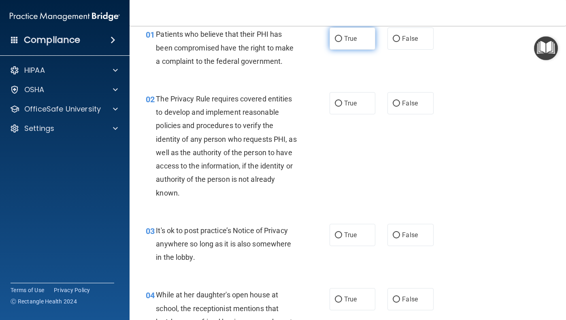
click at [346, 47] on label "True" at bounding box center [352, 39] width 46 height 22
click at [342, 42] on input "True" at bounding box center [338, 39] width 7 height 6
radio input "true"
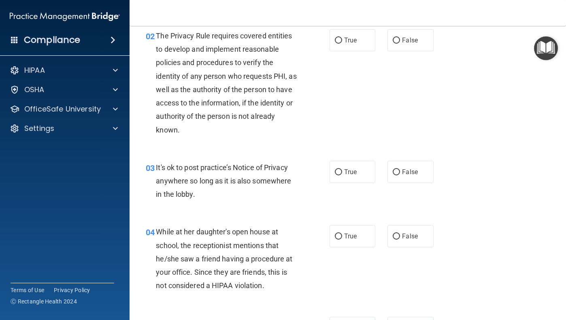
scroll to position [98, 0]
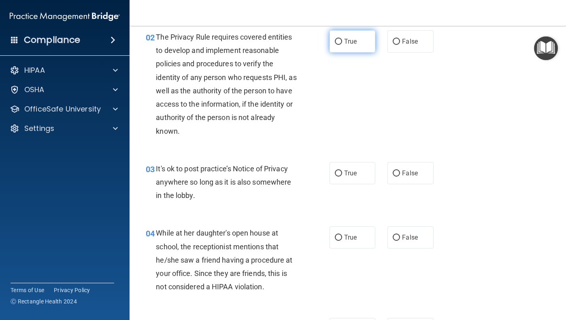
click at [359, 44] on label "True" at bounding box center [352, 41] width 46 height 22
click at [342, 44] on input "True" at bounding box center [338, 42] width 7 height 6
radio input "true"
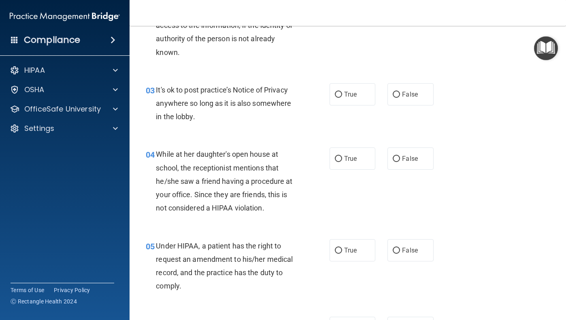
scroll to position [179, 0]
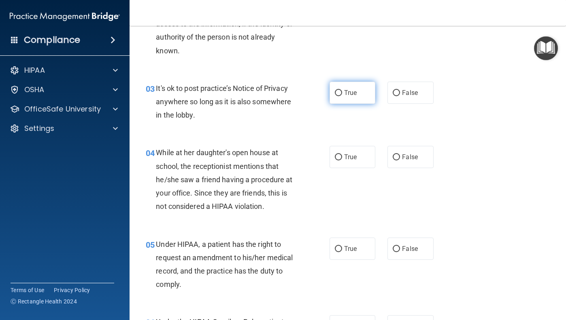
click at [363, 97] on label "True" at bounding box center [352, 93] width 46 height 22
click at [342, 96] on input "True" at bounding box center [338, 93] width 7 height 6
radio input "true"
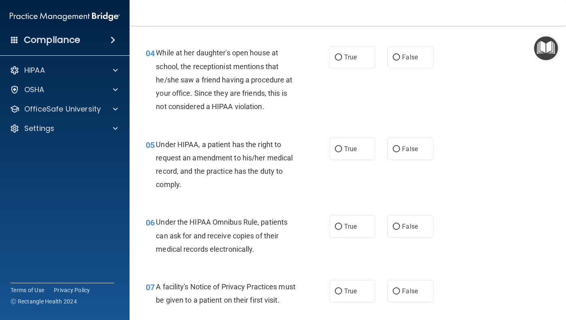
scroll to position [278, 0]
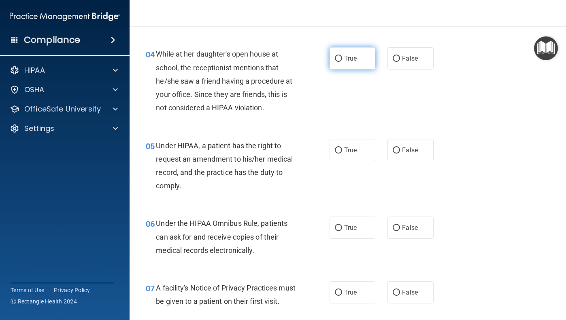
click at [348, 63] on label "True" at bounding box center [352, 58] width 46 height 22
click at [342, 62] on input "True" at bounding box center [338, 59] width 7 height 6
radio input "true"
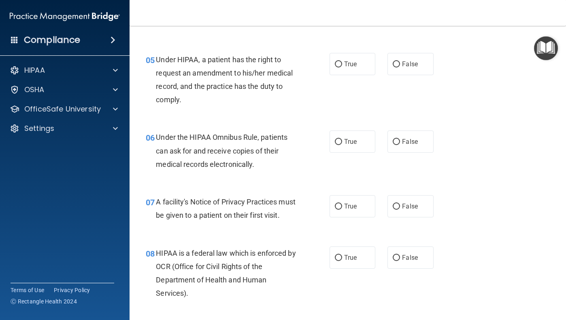
scroll to position [362, 0]
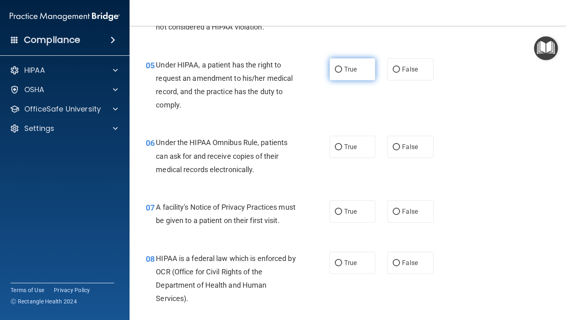
click at [348, 70] on span "True" at bounding box center [350, 70] width 13 height 8
click at [342, 70] on input "True" at bounding box center [338, 70] width 7 height 6
radio input "true"
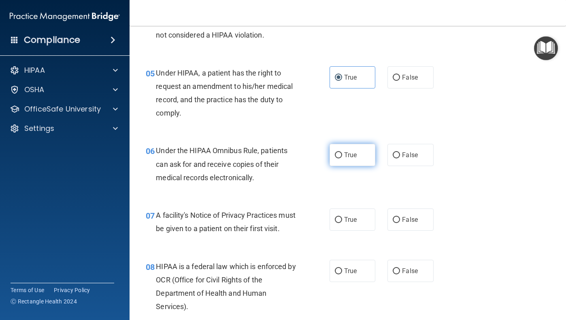
click at [347, 144] on label "True" at bounding box center [352, 155] width 46 height 22
click at [342, 153] on input "True" at bounding box center [338, 156] width 7 height 6
radio input "true"
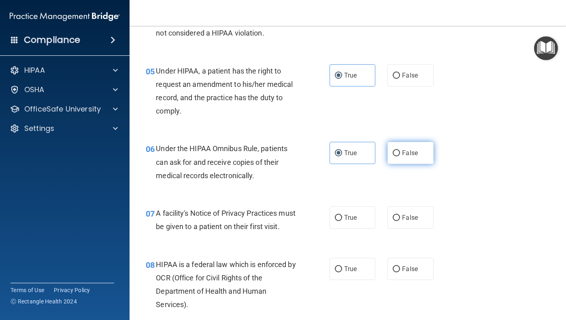
click at [393, 153] on input "False" at bounding box center [395, 154] width 7 height 6
radio input "true"
radio input "false"
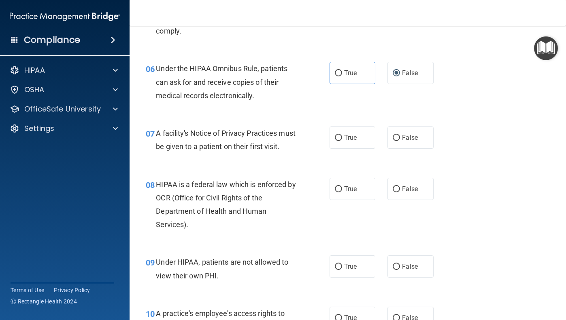
scroll to position [429, 0]
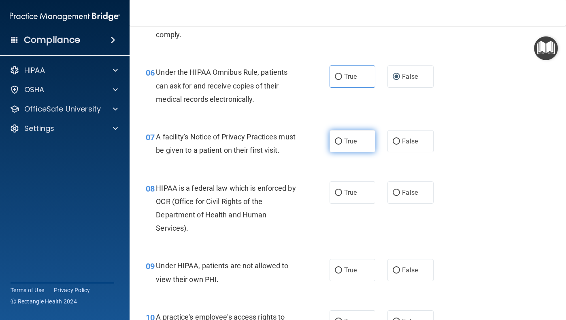
click at [348, 142] on span "True" at bounding box center [350, 142] width 13 height 8
click at [342, 142] on input "True" at bounding box center [338, 142] width 7 height 6
radio input "true"
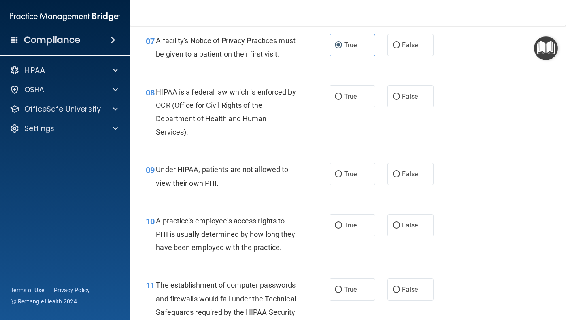
scroll to position [525, 0]
click at [345, 108] on label "True" at bounding box center [352, 97] width 46 height 22
click at [342, 100] on input "True" at bounding box center [338, 97] width 7 height 6
radio input "true"
click at [344, 186] on label "True" at bounding box center [352, 174] width 46 height 22
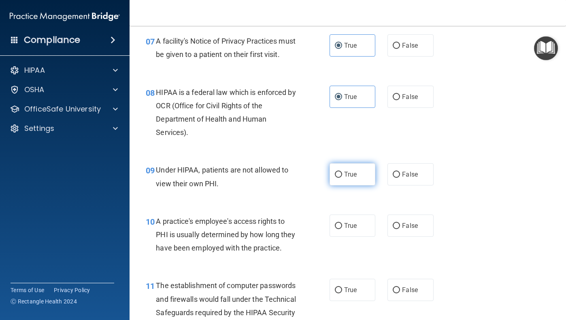
click at [342, 178] on input "True" at bounding box center [338, 175] width 7 height 6
radio input "true"
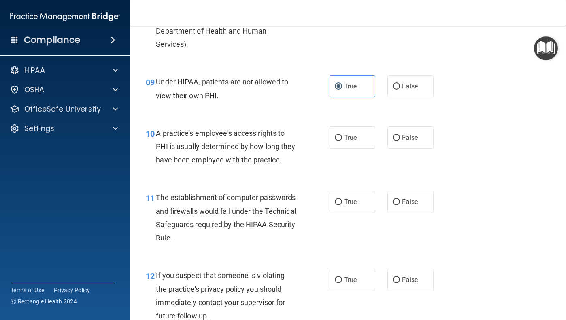
scroll to position [615, 0]
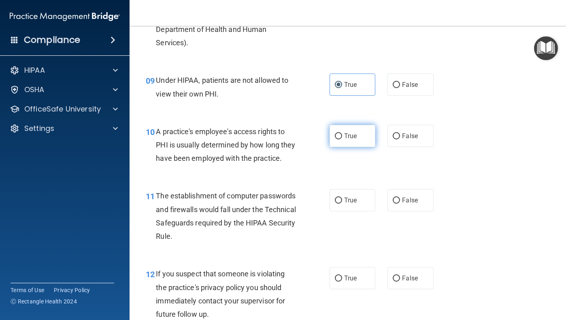
click at [352, 140] on span "True" at bounding box center [350, 136] width 13 height 8
click at [342, 140] on input "True" at bounding box center [338, 137] width 7 height 6
radio input "true"
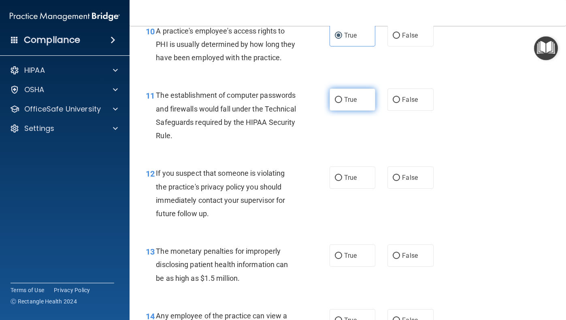
scroll to position [712, 0]
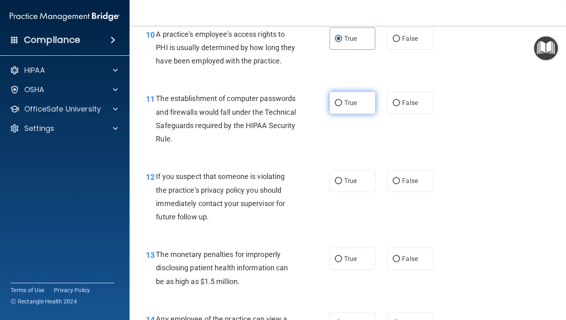
click at [343, 113] on label "True" at bounding box center [352, 103] width 46 height 22
click at [342, 106] on input "True" at bounding box center [338, 103] width 7 height 6
radio input "true"
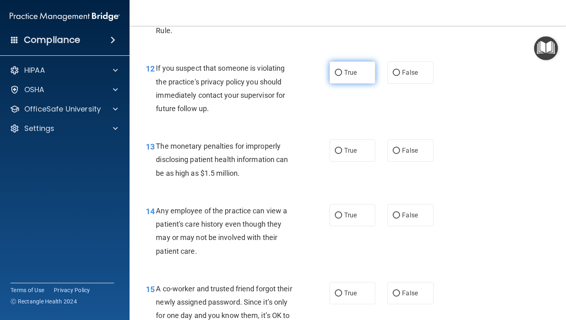
scroll to position [821, 0]
click at [352, 83] on label "True" at bounding box center [352, 72] width 46 height 22
click at [342, 76] on input "True" at bounding box center [338, 73] width 7 height 6
radio input "true"
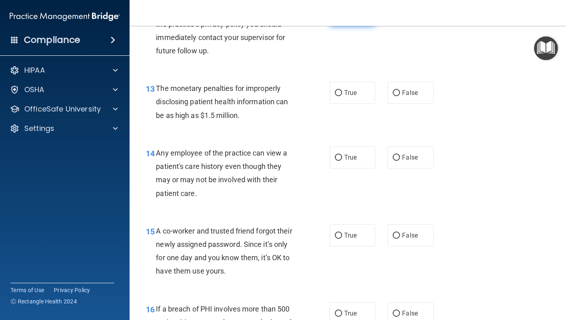
scroll to position [882, 0]
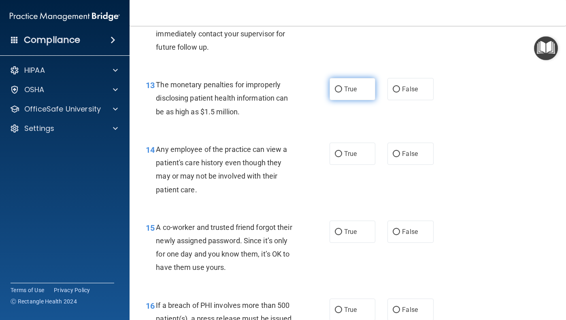
click at [352, 95] on label "True" at bounding box center [352, 89] width 46 height 22
click at [342, 93] on input "True" at bounding box center [338, 90] width 7 height 6
radio input "true"
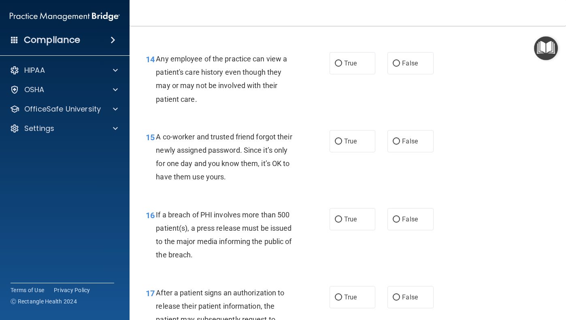
scroll to position [974, 0]
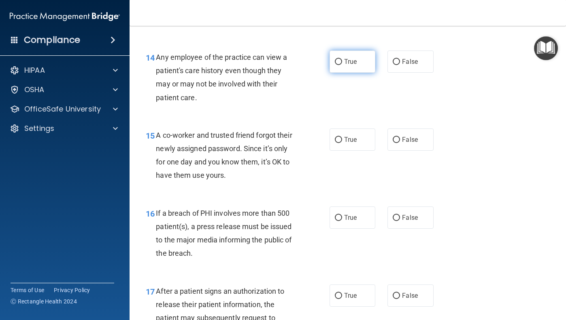
click at [354, 73] on label "True" at bounding box center [352, 62] width 46 height 22
click at [342, 65] on input "True" at bounding box center [338, 62] width 7 height 6
radio input "true"
click at [396, 137] on div "15 A co-worker and trusted friend forgot their newly assigned password. Since i…" at bounding box center [348, 158] width 416 height 78
click at [398, 141] on label "False" at bounding box center [410, 140] width 46 height 22
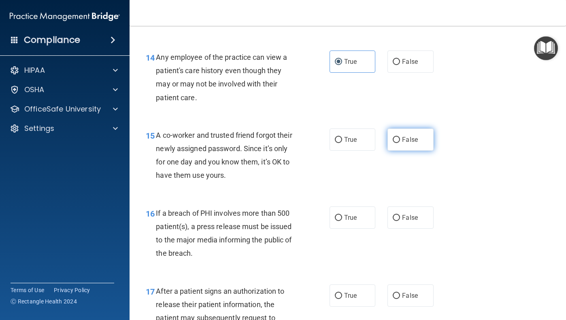
click at [398, 141] on input "False" at bounding box center [395, 140] width 7 height 6
radio input "true"
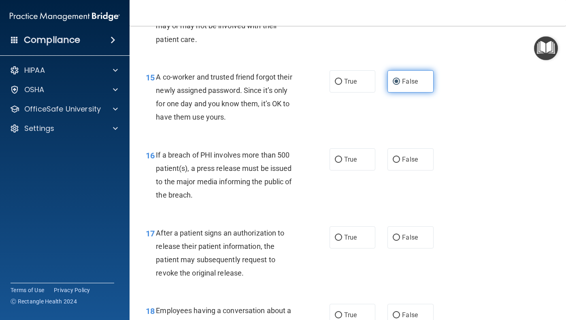
scroll to position [1038, 0]
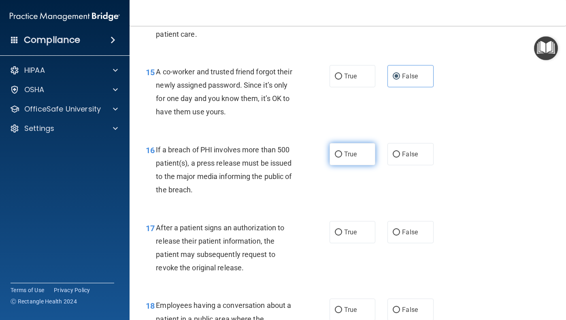
click at [350, 165] on label "True" at bounding box center [352, 154] width 46 height 22
click at [342, 158] on input "True" at bounding box center [338, 155] width 7 height 6
radio input "true"
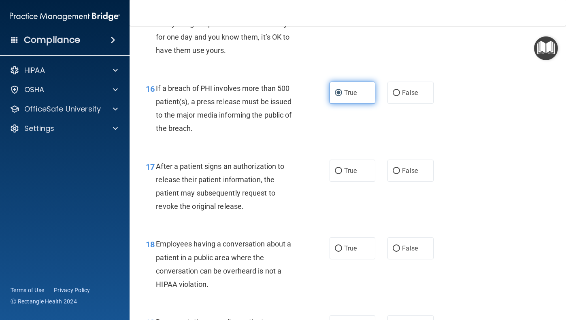
scroll to position [1109, 0]
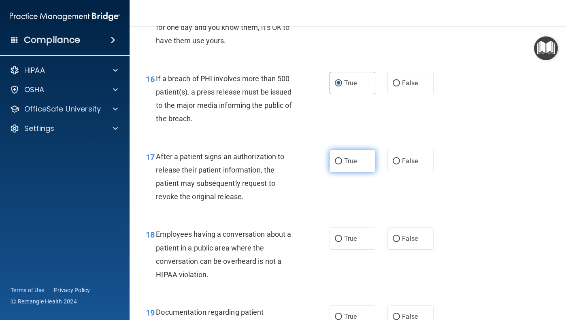
click at [350, 165] on span "True" at bounding box center [350, 161] width 13 height 8
click at [342, 165] on input "True" at bounding box center [338, 162] width 7 height 6
radio input "true"
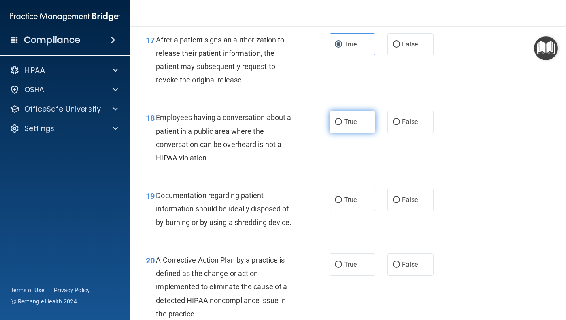
scroll to position [1230, 0]
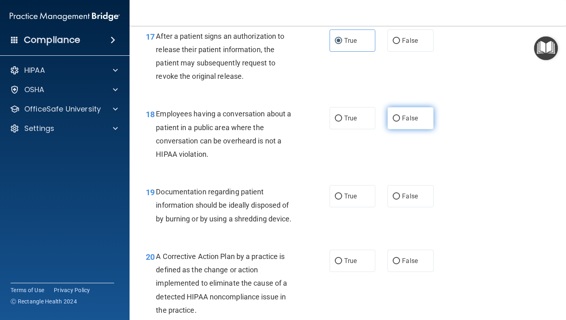
click at [401, 129] on label "False" at bounding box center [410, 118] width 46 height 22
click at [400, 122] on input "False" at bounding box center [395, 119] width 7 height 6
radio input "true"
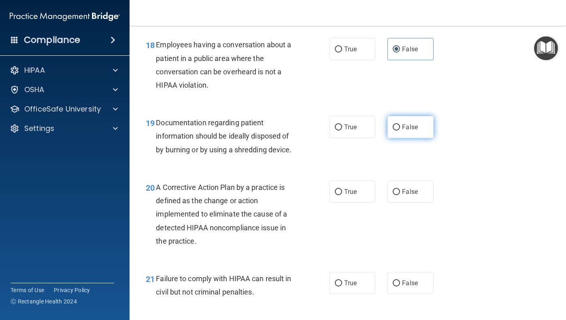
scroll to position [1300, 0]
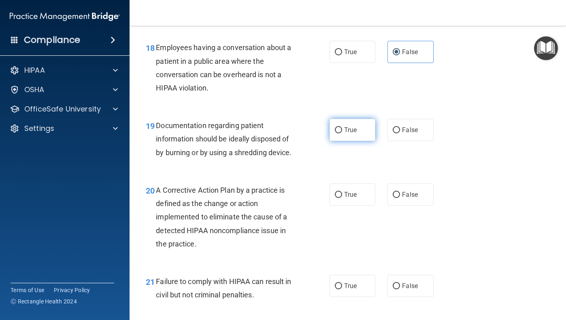
click at [343, 138] on label "True" at bounding box center [352, 130] width 46 height 22
click at [342, 134] on input "True" at bounding box center [338, 131] width 7 height 6
radio input "true"
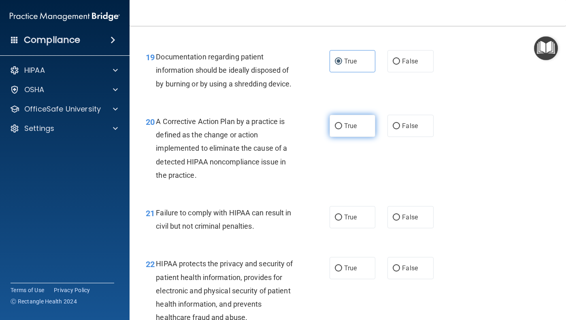
scroll to position [1366, 0]
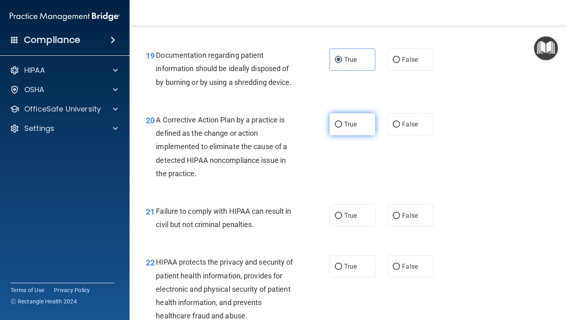
click at [343, 136] on label "True" at bounding box center [352, 124] width 46 height 22
click at [342, 128] on input "True" at bounding box center [338, 125] width 7 height 6
radio input "true"
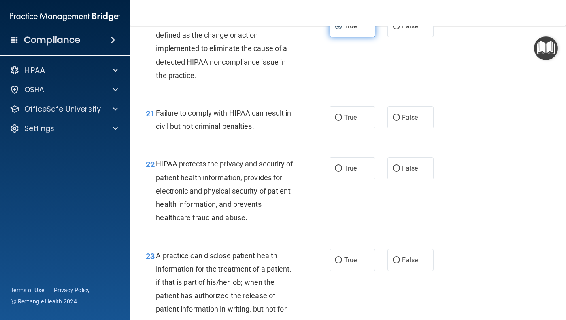
scroll to position [1465, 0]
click at [350, 128] on label "True" at bounding box center [352, 117] width 46 height 22
click at [342, 121] on input "True" at bounding box center [338, 118] width 7 height 6
radio input "true"
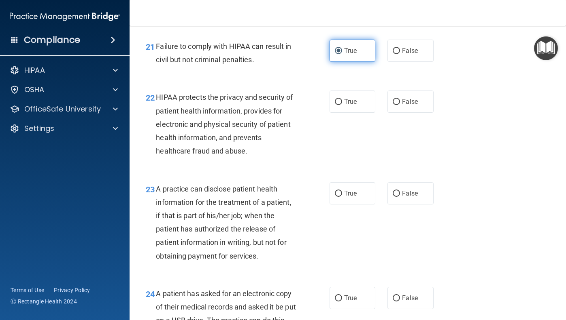
scroll to position [1532, 0]
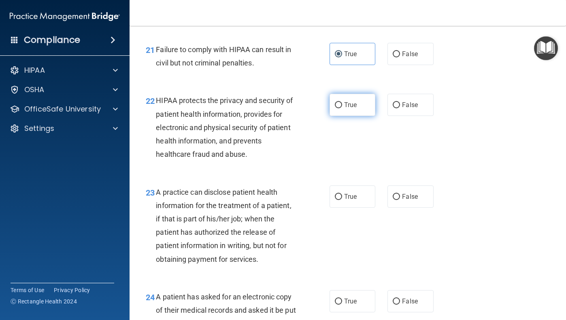
click at [353, 109] on span "True" at bounding box center [350, 105] width 13 height 8
click at [342, 108] on input "True" at bounding box center [338, 105] width 7 height 6
radio input "true"
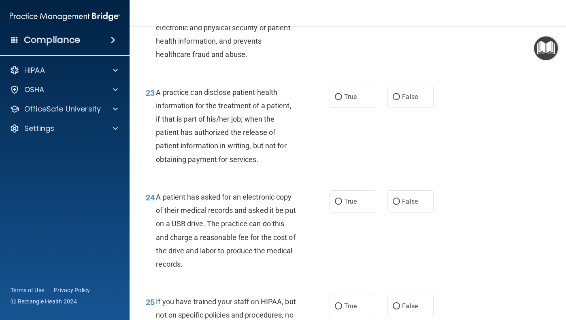
scroll to position [1635, 0]
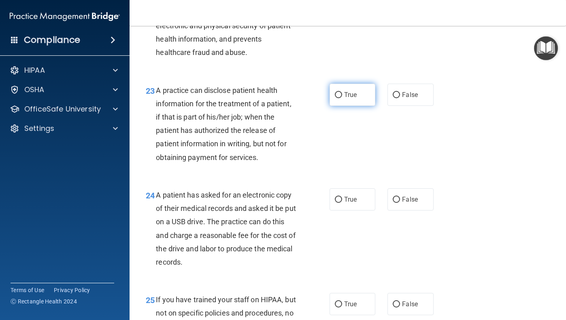
click at [343, 100] on label "True" at bounding box center [352, 95] width 46 height 22
click at [342, 98] on input "True" at bounding box center [338, 95] width 7 height 6
radio input "true"
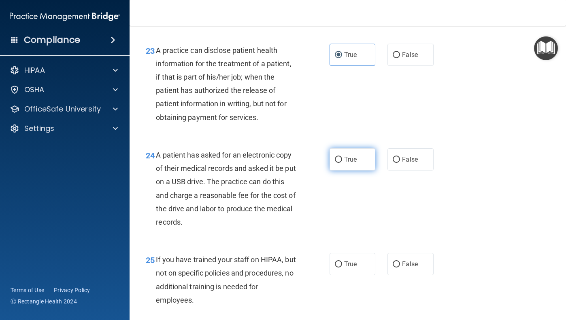
scroll to position [1668, 0]
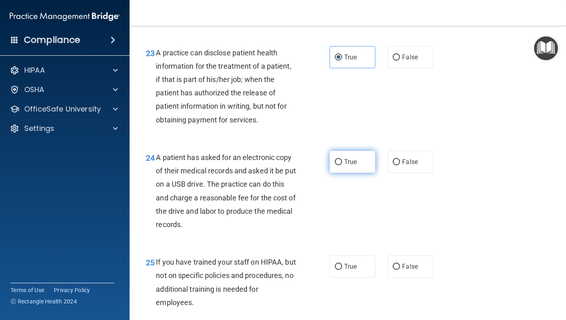
click at [357, 171] on label "True" at bounding box center [352, 162] width 46 height 22
click at [342, 165] on input "True" at bounding box center [338, 162] width 7 height 6
radio input "true"
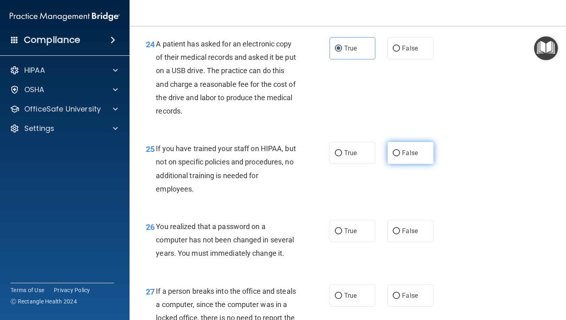
scroll to position [1780, 0]
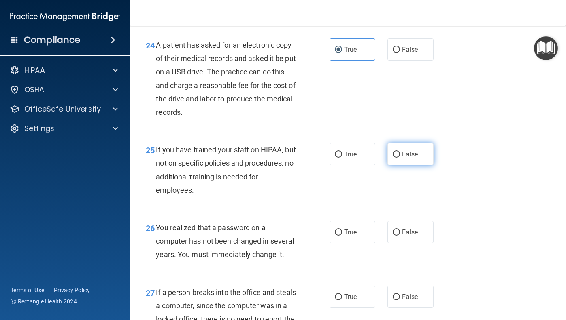
click at [395, 162] on label "False" at bounding box center [410, 154] width 46 height 22
click at [395, 158] on input "False" at bounding box center [395, 155] width 7 height 6
radio input "true"
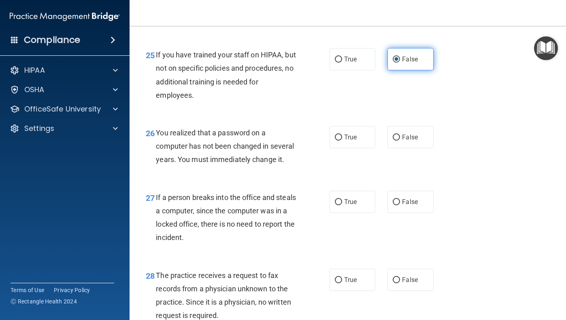
scroll to position [1879, 0]
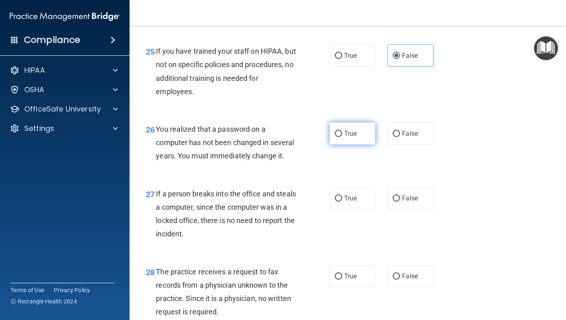
click at [356, 138] on span "True" at bounding box center [350, 134] width 13 height 8
click at [342, 137] on input "True" at bounding box center [338, 134] width 7 height 6
radio input "true"
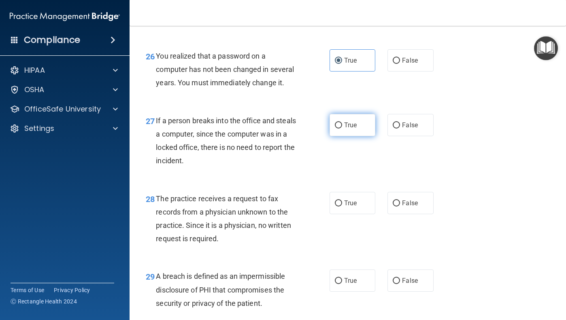
scroll to position [1952, 0]
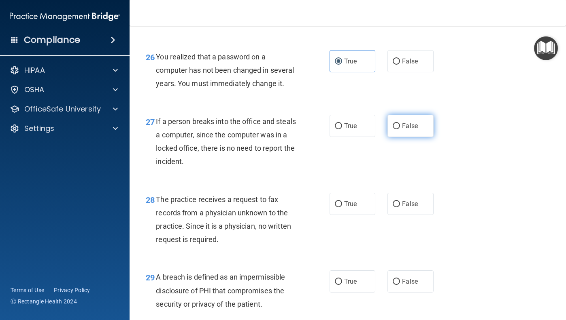
click at [390, 133] on label "False" at bounding box center [410, 126] width 46 height 22
click at [392, 129] on input "False" at bounding box center [395, 126] width 7 height 6
radio input "true"
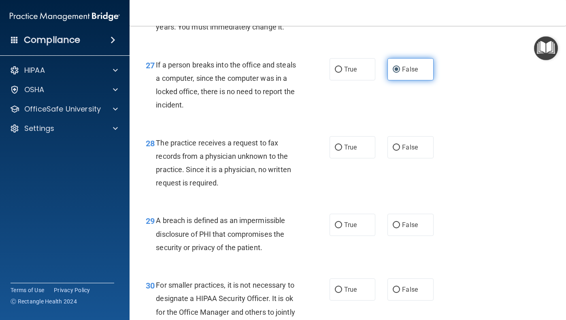
scroll to position [2011, 0]
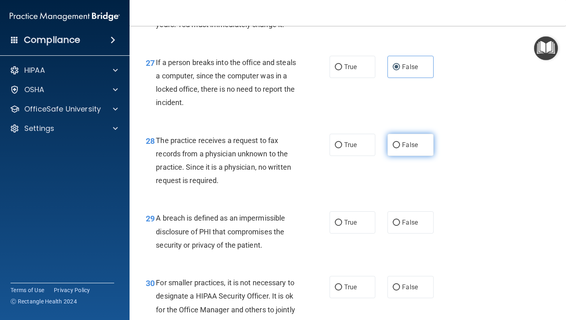
click at [397, 144] on label "False" at bounding box center [410, 145] width 46 height 22
click at [397, 144] on input "False" at bounding box center [395, 145] width 7 height 6
radio input "true"
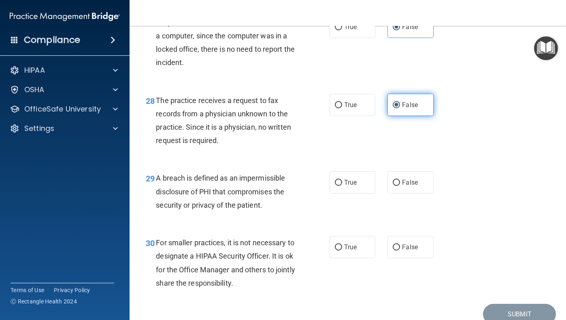
scroll to position [2055, 0]
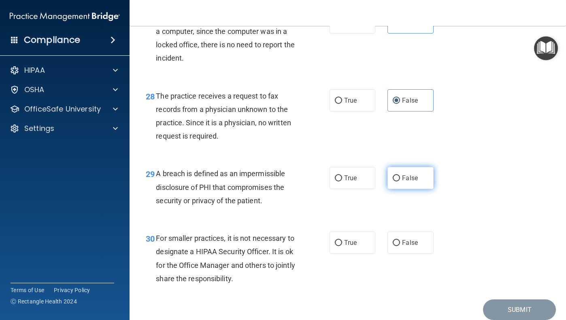
click at [412, 180] on span "False" at bounding box center [410, 178] width 16 height 8
click at [400, 180] on input "False" at bounding box center [395, 179] width 7 height 6
radio input "true"
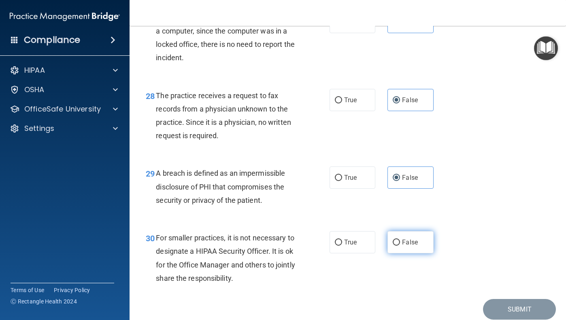
click at [395, 246] on input "False" at bounding box center [395, 243] width 7 height 6
radio input "true"
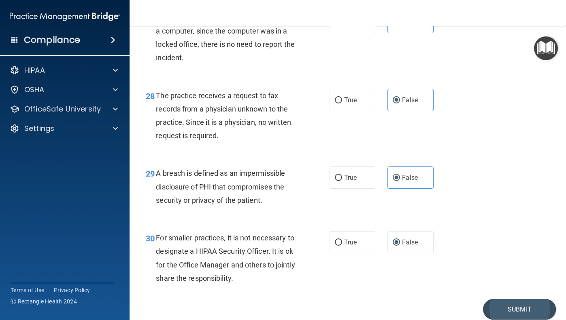
click at [505, 312] on button "Submit" at bounding box center [519, 309] width 73 height 21
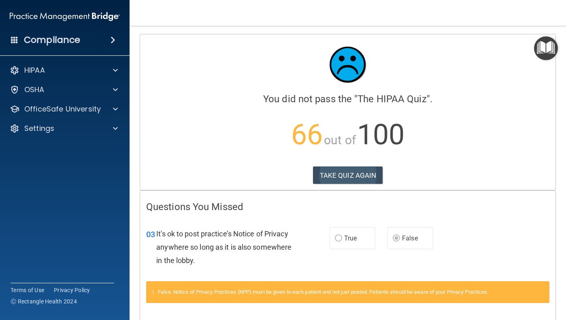
click at [366, 173] on button "TAKE QUIZ AGAIN" at bounding box center [348, 176] width 70 height 18
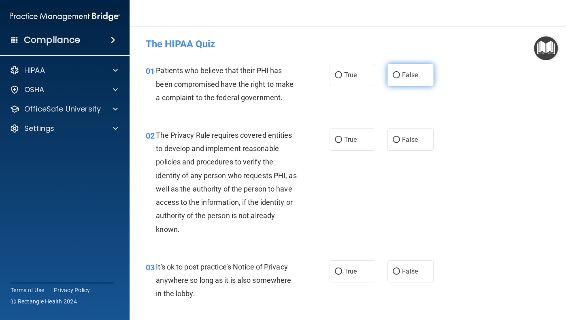
click at [395, 84] on label "False" at bounding box center [410, 75] width 46 height 22
click at [395, 78] on input "False" at bounding box center [395, 75] width 7 height 6
radio input "true"
click at [361, 139] on label "True" at bounding box center [352, 140] width 46 height 22
click at [342, 139] on input "True" at bounding box center [338, 140] width 7 height 6
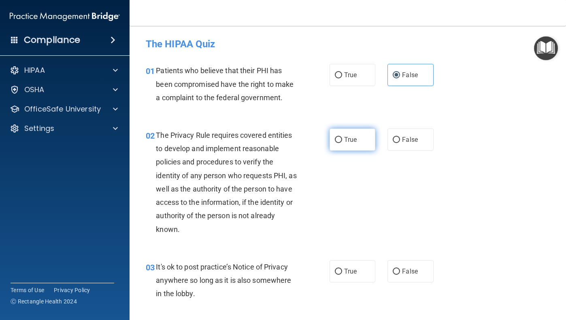
radio input "true"
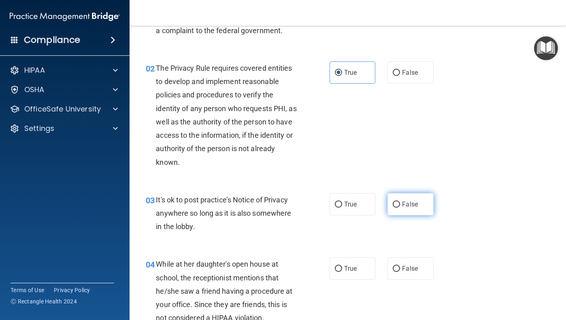
click at [417, 208] on label "False" at bounding box center [410, 204] width 46 height 22
click at [400, 208] on input "False" at bounding box center [395, 205] width 7 height 6
radio input "true"
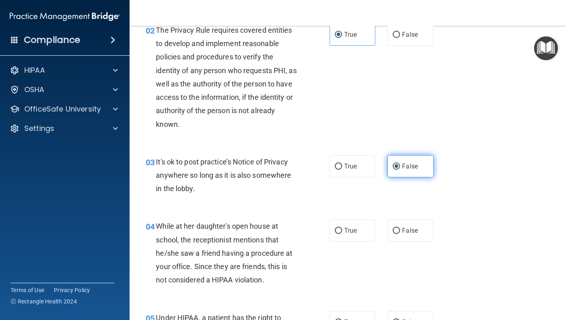
scroll to position [110, 0]
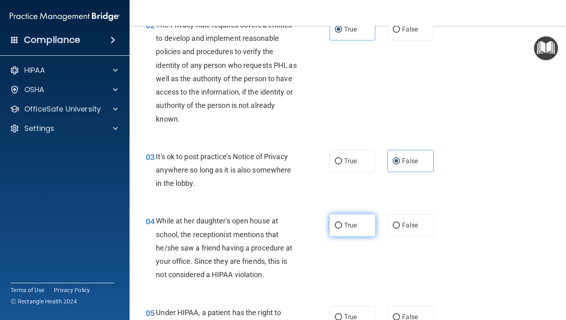
click at [365, 223] on label "True" at bounding box center [352, 225] width 46 height 22
click at [342, 223] on input "True" at bounding box center [338, 226] width 7 height 6
radio input "true"
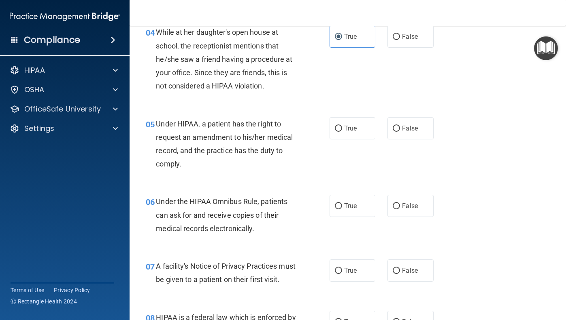
scroll to position [300, 0]
click at [410, 43] on label "False" at bounding box center [410, 36] width 46 height 22
click at [400, 39] on input "False" at bounding box center [395, 36] width 7 height 6
radio input "true"
radio input "false"
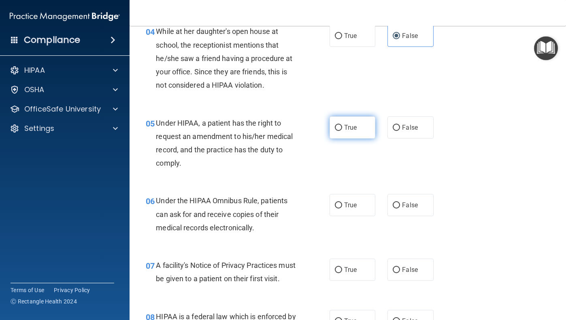
click at [349, 128] on span "True" at bounding box center [350, 128] width 13 height 8
click at [342, 128] on input "True" at bounding box center [338, 128] width 7 height 6
radio input "true"
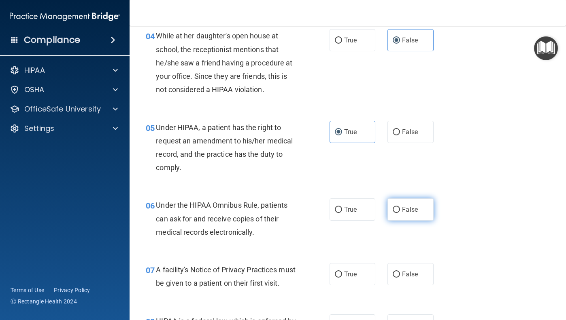
click at [406, 211] on label "False" at bounding box center [410, 210] width 46 height 22
click at [400, 211] on input "False" at bounding box center [395, 210] width 7 height 6
radio input "true"
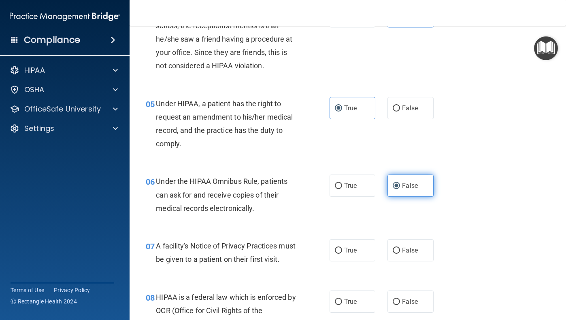
scroll to position [322, 0]
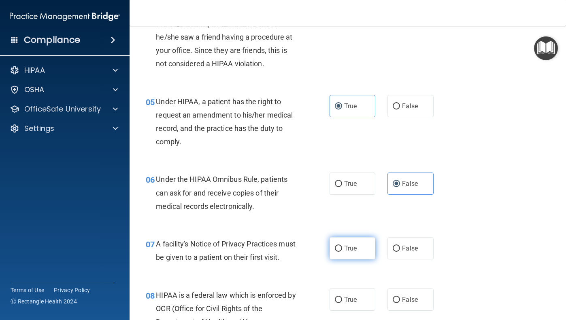
click at [361, 238] on label "True" at bounding box center [352, 249] width 46 height 22
click at [342, 246] on input "True" at bounding box center [338, 249] width 7 height 6
radio input "true"
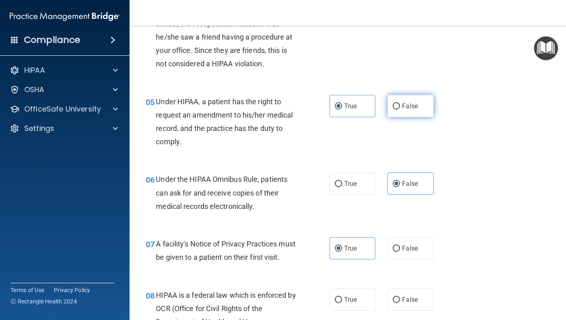
click at [432, 101] on label "False" at bounding box center [410, 106] width 46 height 22
click at [400, 104] on input "False" at bounding box center [395, 107] width 7 height 6
radio input "true"
radio input "false"
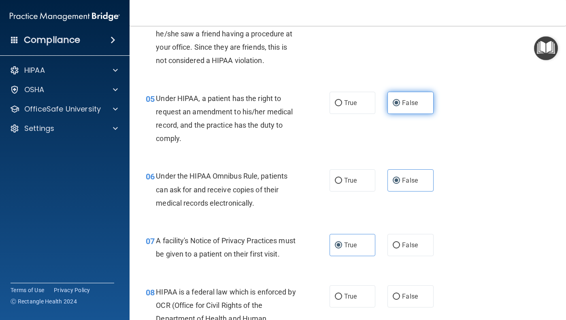
scroll to position [325, 0]
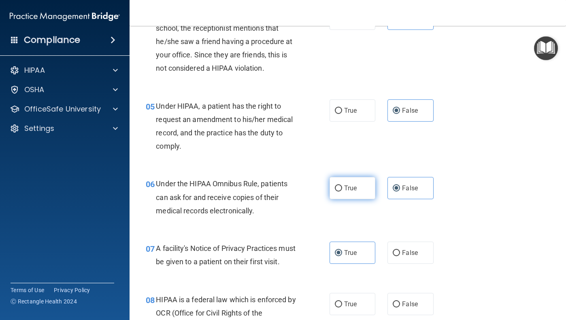
click at [358, 177] on label "True" at bounding box center [352, 188] width 46 height 22
click at [342, 186] on input "True" at bounding box center [338, 189] width 7 height 6
radio input "true"
radio input "false"
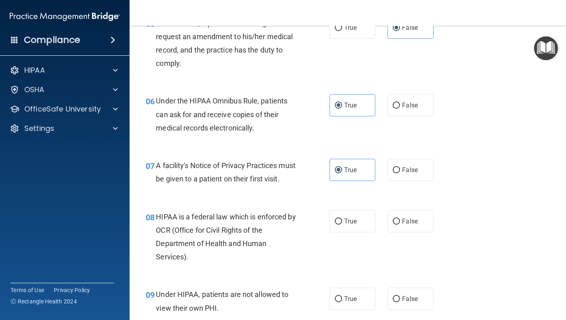
scroll to position [401, 0]
drag, startPoint x: 354, startPoint y: 226, endPoint x: 363, endPoint y: 224, distance: 9.1
click at [355, 225] on label "True" at bounding box center [352, 221] width 46 height 22
click at [342, 225] on input "True" at bounding box center [338, 222] width 7 height 6
radio input "true"
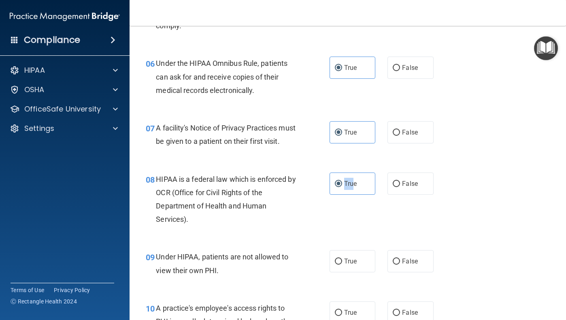
scroll to position [463, 0]
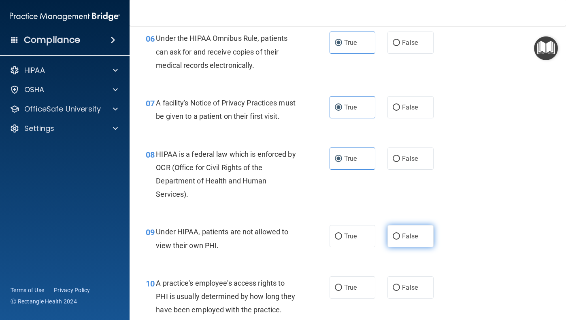
click at [393, 242] on label "False" at bounding box center [410, 236] width 46 height 22
click at [393, 240] on input "False" at bounding box center [395, 237] width 7 height 6
radio input "true"
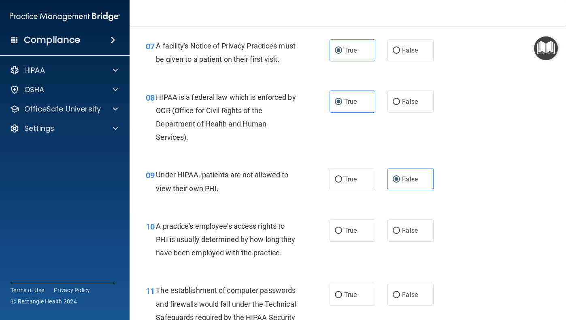
scroll to position [520, 0]
click at [364, 242] on label "True" at bounding box center [352, 230] width 46 height 22
click at [342, 234] on input "True" at bounding box center [338, 231] width 7 height 6
radio input "true"
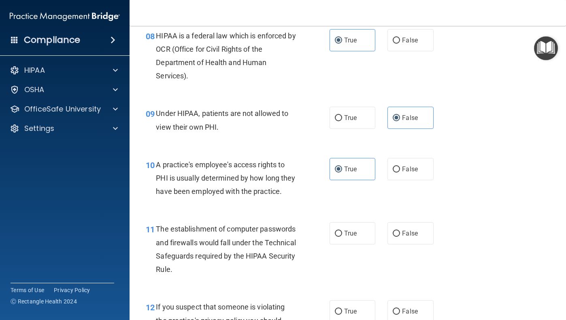
scroll to position [585, 0]
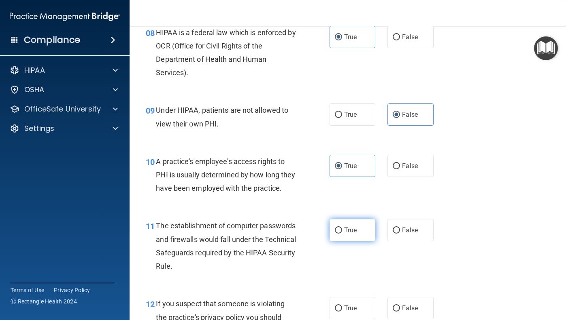
click at [354, 234] on span "True" at bounding box center [350, 231] width 13 height 8
click at [342, 234] on input "True" at bounding box center [338, 231] width 7 height 6
radio input "true"
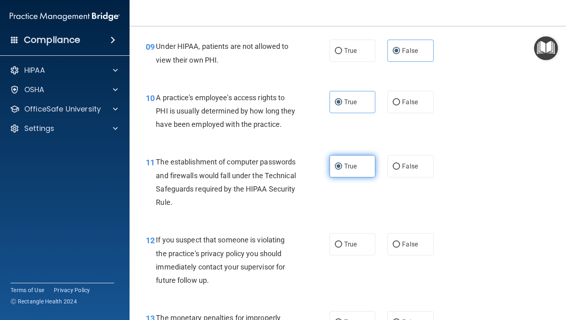
scroll to position [659, 0]
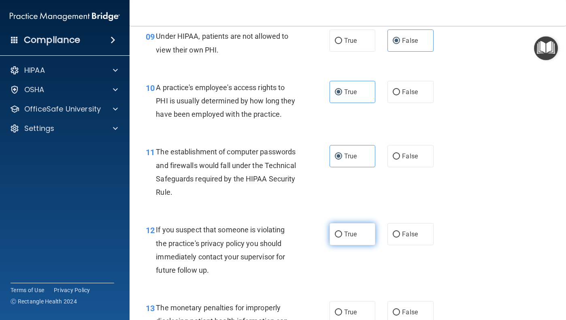
click at [361, 243] on label "True" at bounding box center [352, 234] width 46 height 22
click at [342, 238] on input "True" at bounding box center [338, 235] width 7 height 6
radio input "true"
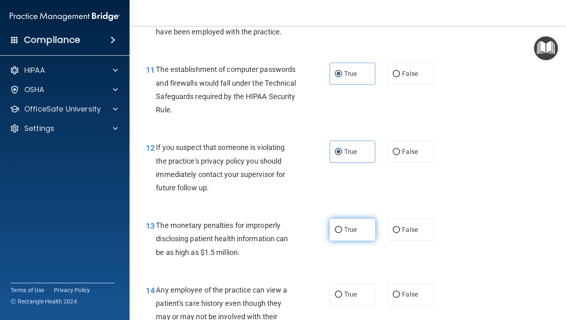
scroll to position [742, 0]
click at [363, 240] on label "True" at bounding box center [352, 229] width 46 height 22
click at [342, 233] on input "True" at bounding box center [338, 230] width 7 height 6
radio input "true"
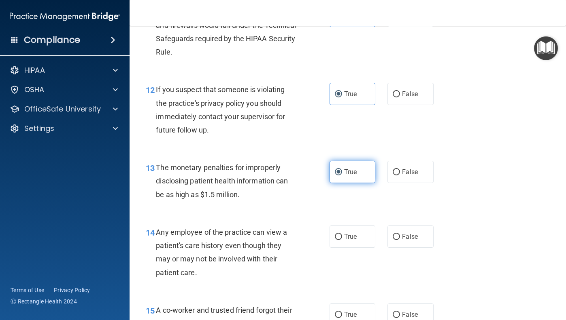
scroll to position [801, 0]
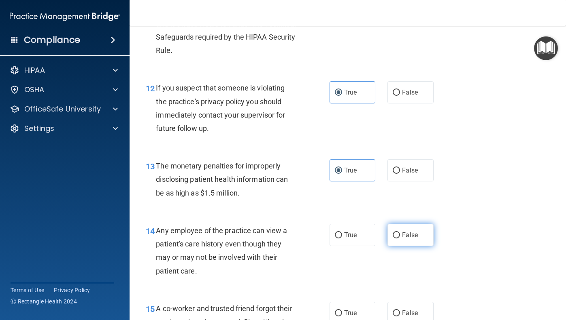
click at [397, 239] on input "False" at bounding box center [395, 236] width 7 height 6
radio input "true"
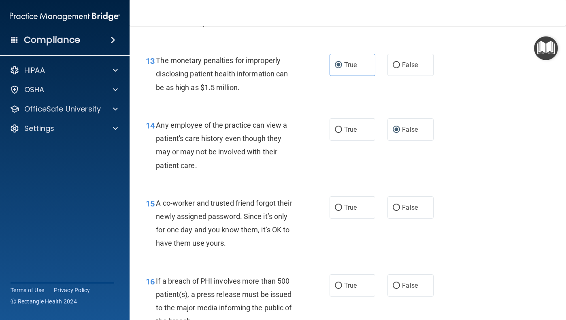
scroll to position [919, 0]
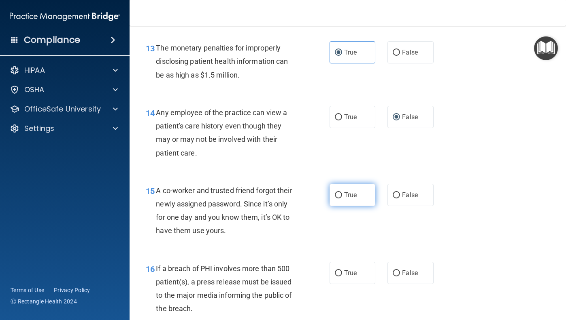
click at [360, 206] on label "True" at bounding box center [352, 195] width 46 height 22
click at [342, 199] on input "True" at bounding box center [338, 196] width 7 height 6
radio input "true"
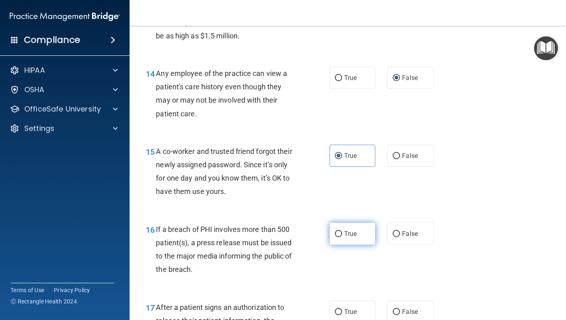
click at [351, 238] on span "True" at bounding box center [350, 234] width 13 height 8
click at [342, 238] on input "True" at bounding box center [338, 234] width 7 height 6
radio input "true"
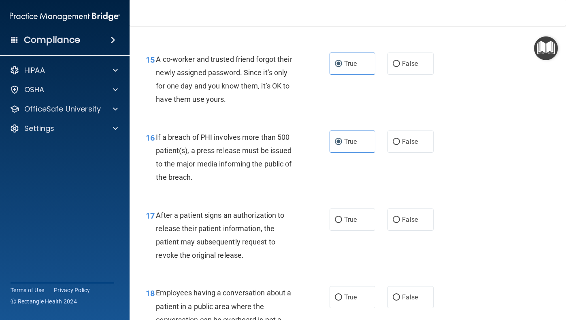
scroll to position [1049, 0]
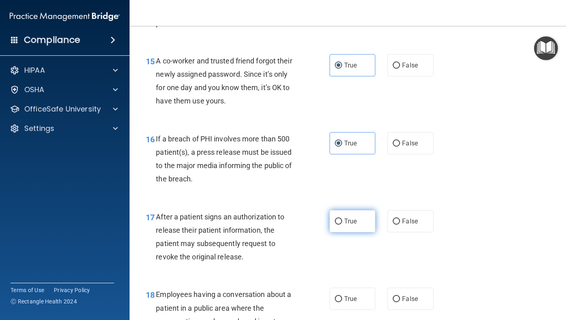
click at [358, 233] on label "True" at bounding box center [352, 221] width 46 height 22
click at [342, 225] on input "True" at bounding box center [338, 222] width 7 height 6
radio input "true"
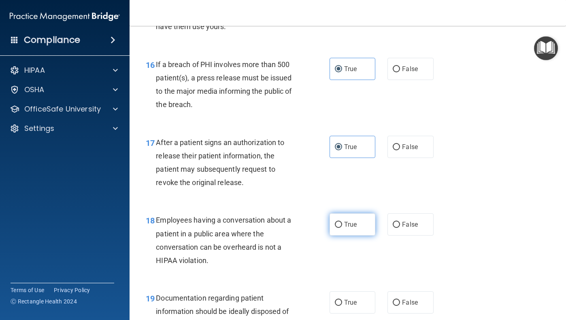
click at [358, 234] on label "True" at bounding box center [352, 225] width 46 height 22
click at [342, 228] on input "True" at bounding box center [338, 225] width 7 height 6
radio input "true"
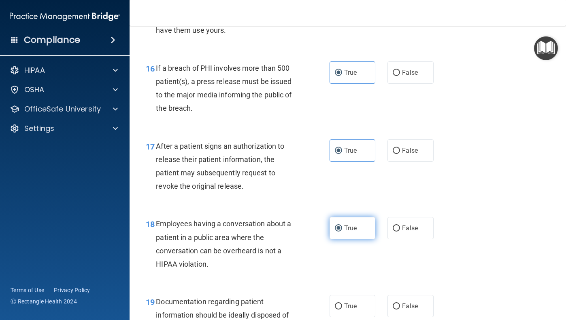
scroll to position [1120, 0]
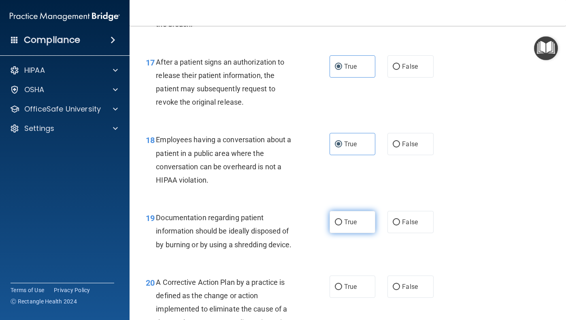
click at [358, 233] on label "True" at bounding box center [352, 222] width 46 height 22
click at [342, 226] on input "True" at bounding box center [338, 223] width 7 height 6
radio input "true"
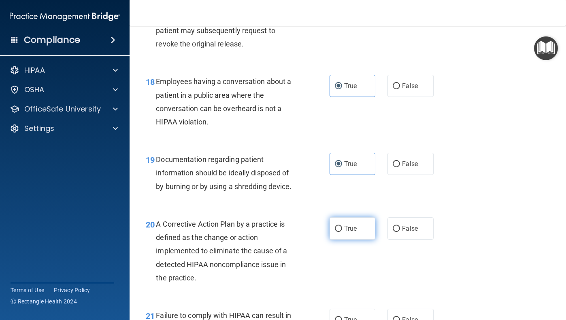
click at [358, 234] on label "True" at bounding box center [352, 229] width 46 height 22
click at [342, 232] on input "True" at bounding box center [338, 229] width 7 height 6
radio input "true"
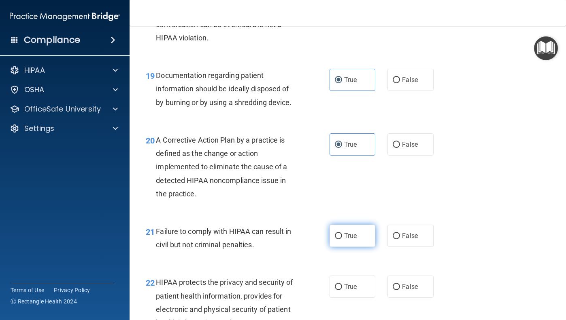
scroll to position [1348, 0]
click at [359, 247] on label "True" at bounding box center [352, 236] width 46 height 22
click at [342, 240] on input "True" at bounding box center [338, 236] width 7 height 6
radio input "true"
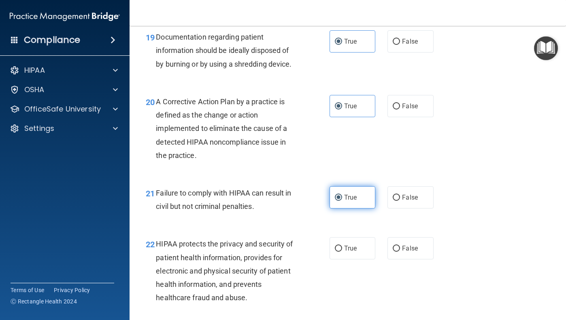
scroll to position [1391, 0]
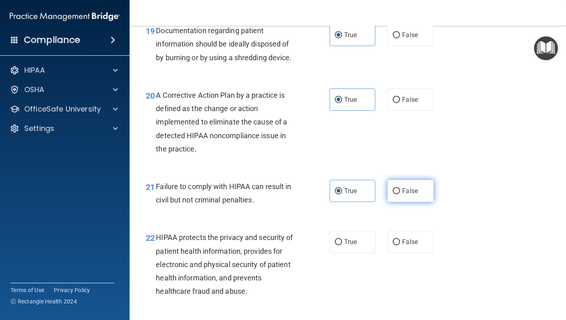
click at [401, 197] on label "False" at bounding box center [410, 191] width 46 height 22
click at [400, 195] on input "False" at bounding box center [395, 192] width 7 height 6
radio input "true"
radio input "false"
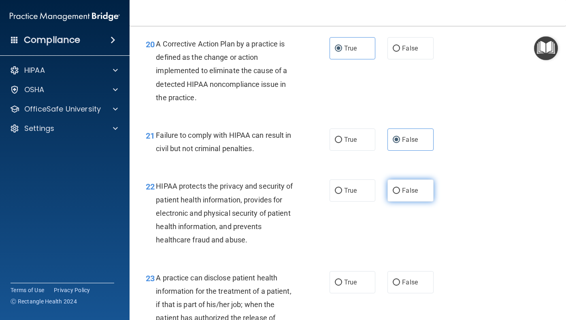
scroll to position [1441, 0]
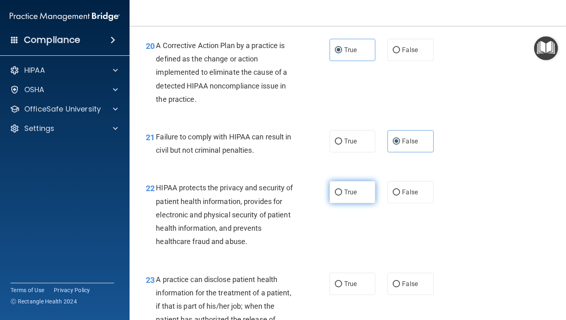
click at [359, 199] on label "True" at bounding box center [352, 192] width 46 height 22
click at [342, 196] on input "True" at bounding box center [338, 193] width 7 height 6
radio input "true"
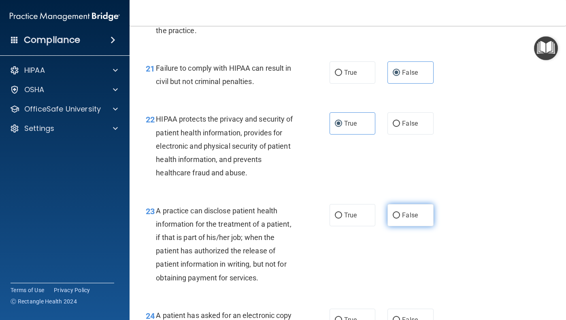
click at [394, 219] on input "False" at bounding box center [395, 216] width 7 height 6
radio input "true"
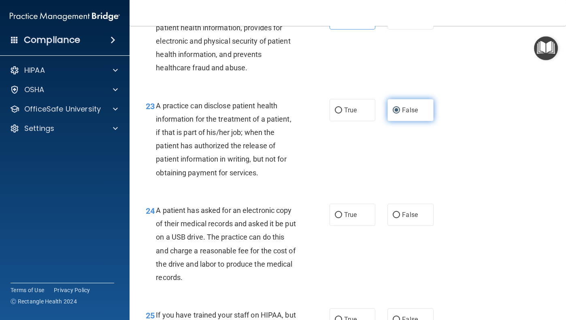
scroll to position [1615, 0]
click at [368, 218] on label "True" at bounding box center [352, 215] width 46 height 22
click at [342, 218] on input "True" at bounding box center [338, 215] width 7 height 6
radio input "true"
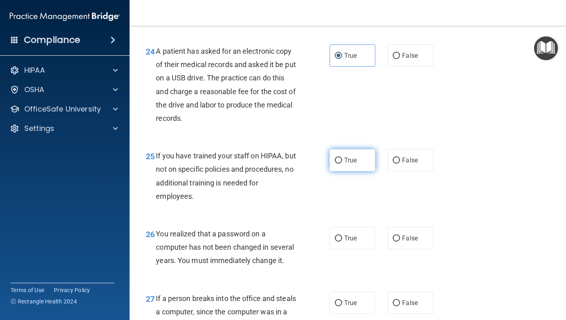
scroll to position [1775, 0]
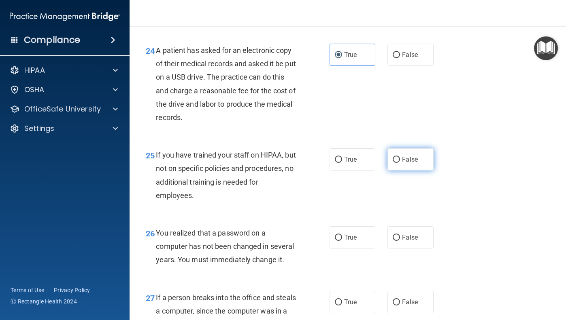
click at [419, 168] on label "False" at bounding box center [410, 159] width 46 height 22
click at [400, 163] on input "False" at bounding box center [395, 160] width 7 height 6
radio input "true"
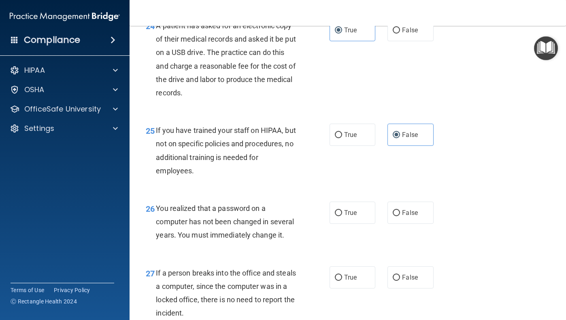
scroll to position [1811, 0]
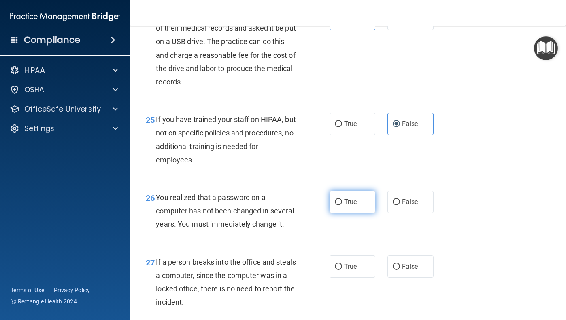
click at [364, 203] on label "True" at bounding box center [352, 202] width 46 height 22
click at [342, 203] on input "True" at bounding box center [338, 202] width 7 height 6
radio input "true"
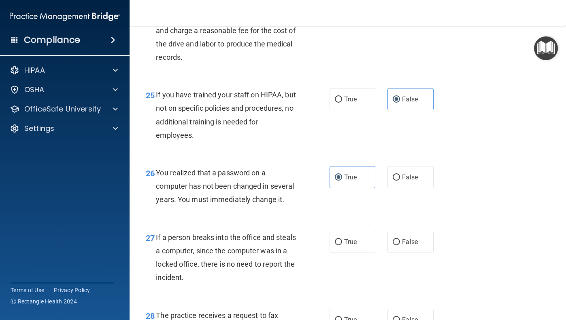
scroll to position [1839, 0]
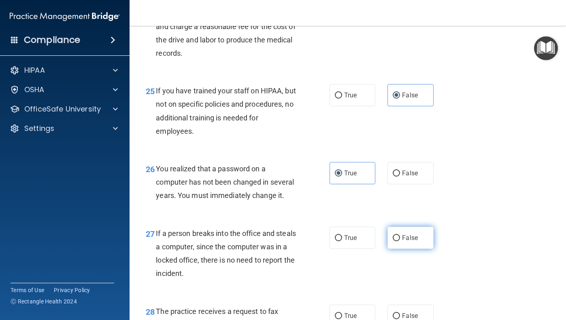
click at [390, 240] on label "False" at bounding box center [410, 238] width 46 height 22
click at [392, 240] on input "False" at bounding box center [395, 238] width 7 height 6
radio input "true"
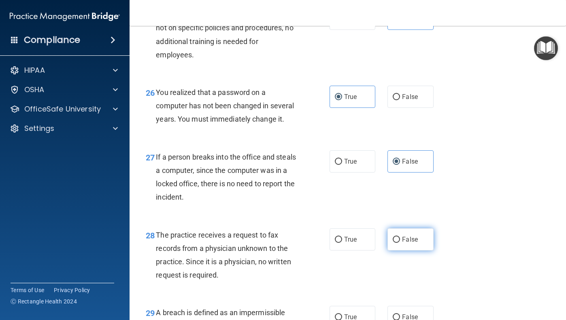
scroll to position [1916, 0]
click at [398, 244] on input "False" at bounding box center [395, 241] width 7 height 6
radio input "true"
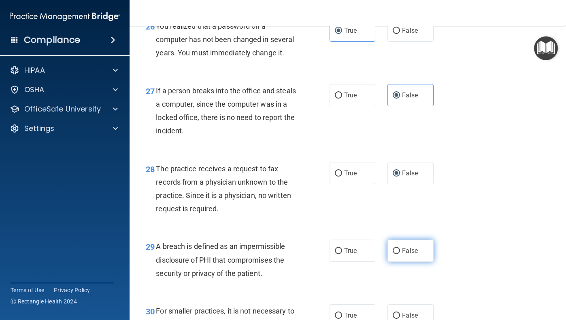
scroll to position [1981, 0]
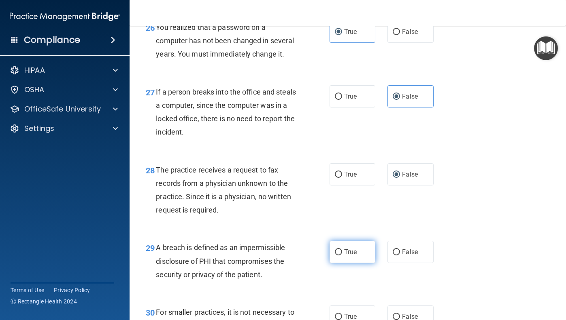
click at [362, 252] on label "True" at bounding box center [352, 252] width 46 height 22
click at [342, 252] on input "True" at bounding box center [338, 253] width 7 height 6
radio input "true"
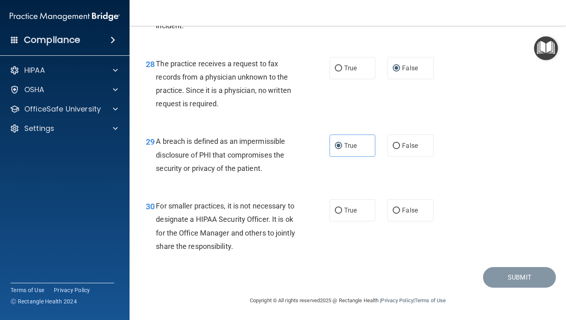
scroll to position [2089, 0]
click at [392, 213] on label "False" at bounding box center [410, 210] width 46 height 22
click at [392, 213] on input "False" at bounding box center [395, 211] width 7 height 6
radio input "true"
click at [514, 272] on button "Submit" at bounding box center [519, 277] width 73 height 21
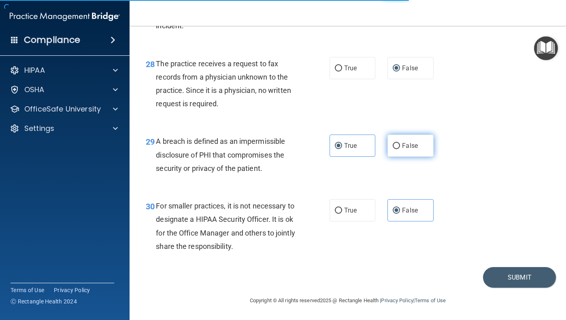
scroll to position [2090, 0]
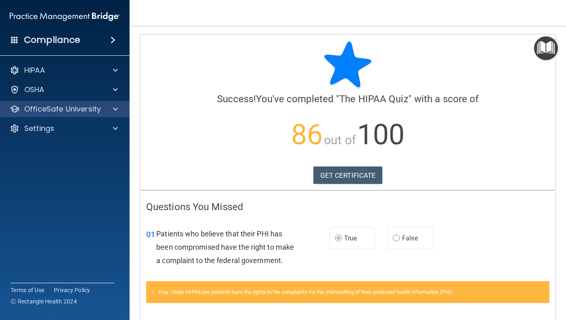
click at [121, 108] on div at bounding box center [114, 109] width 20 height 10
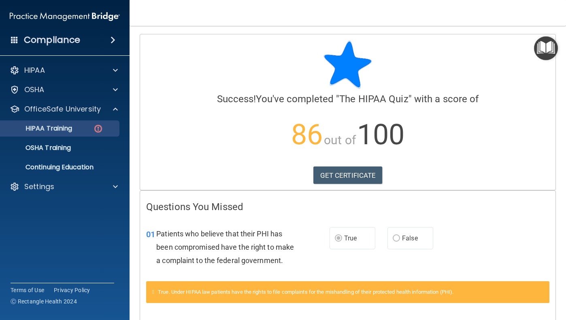
click at [100, 129] on img at bounding box center [98, 129] width 10 height 10
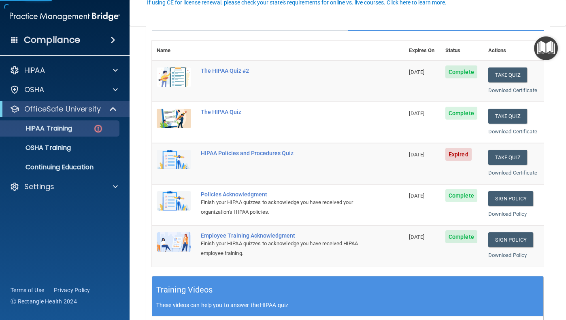
scroll to position [82, 0]
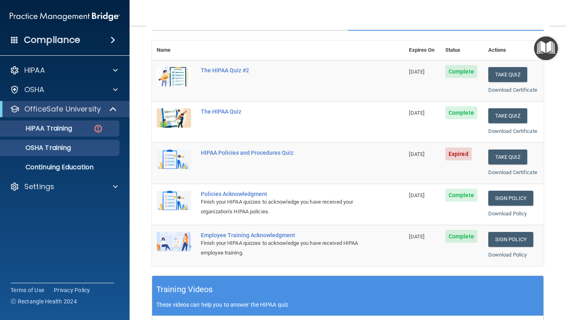
click at [71, 147] on p "OSHA Training" at bounding box center [38, 148] width 66 height 8
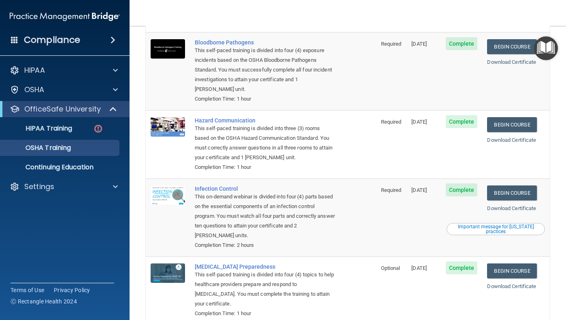
scroll to position [68, 0]
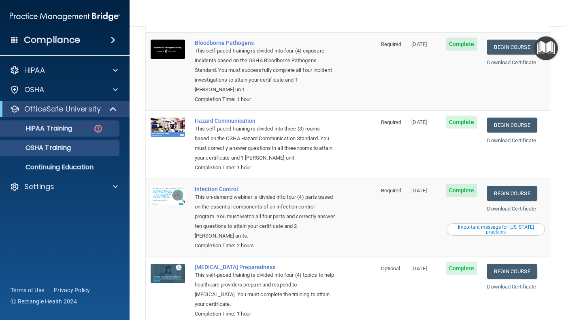
click at [84, 131] on div "HIPAA Training" at bounding box center [60, 129] width 110 height 8
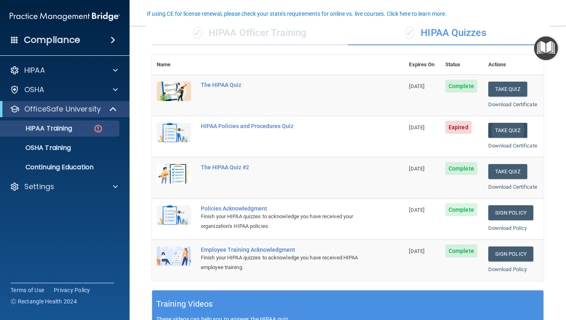
click at [509, 131] on button "Take Quiz" at bounding box center [507, 130] width 39 height 15
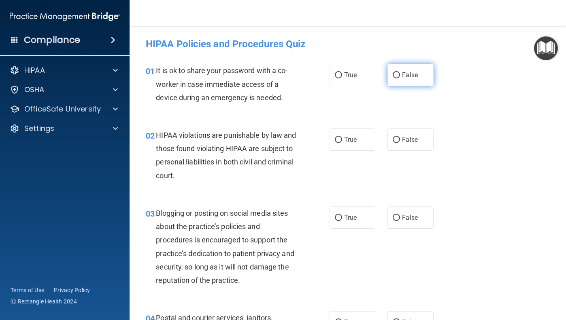
click at [401, 78] on label "False" at bounding box center [410, 75] width 46 height 22
click at [400, 78] on input "False" at bounding box center [395, 75] width 7 height 6
radio input "true"
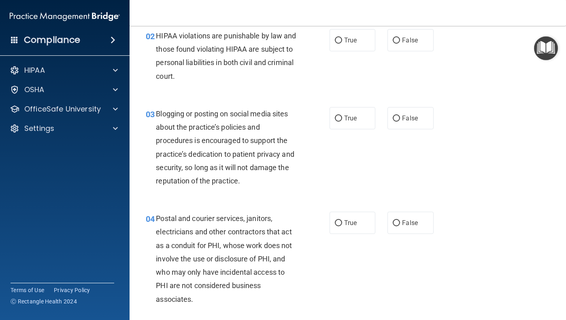
scroll to position [94, 0]
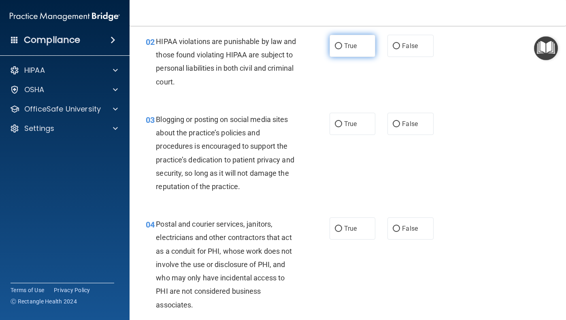
click at [353, 52] on label "True" at bounding box center [352, 46] width 46 height 22
click at [342, 49] on input "True" at bounding box center [338, 46] width 7 height 6
radio input "true"
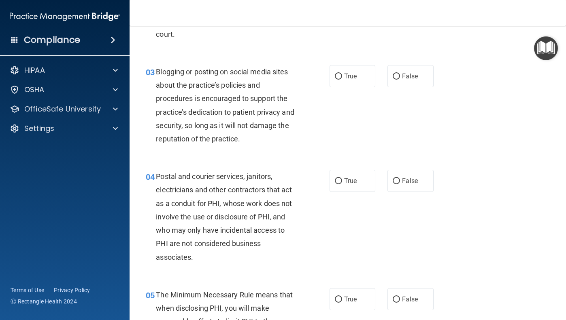
scroll to position [139, 0]
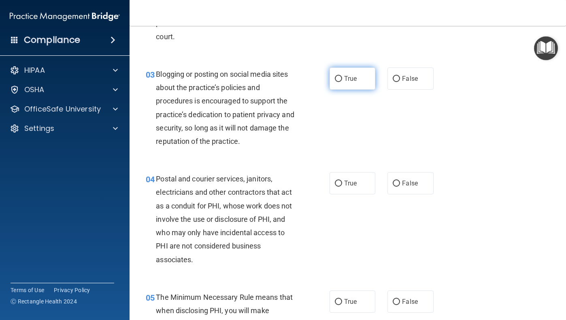
click at [348, 85] on label "True" at bounding box center [352, 79] width 46 height 22
click at [342, 82] on input "True" at bounding box center [338, 79] width 7 height 6
radio input "true"
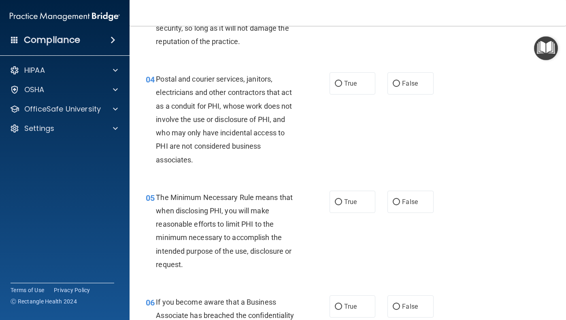
scroll to position [242, 0]
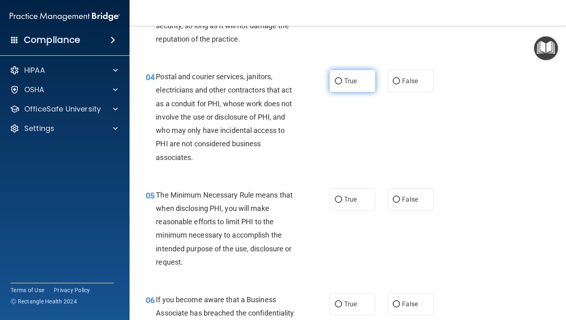
click at [369, 84] on label "True" at bounding box center [352, 81] width 46 height 22
click at [342, 84] on input "True" at bounding box center [338, 81] width 7 height 6
radio input "true"
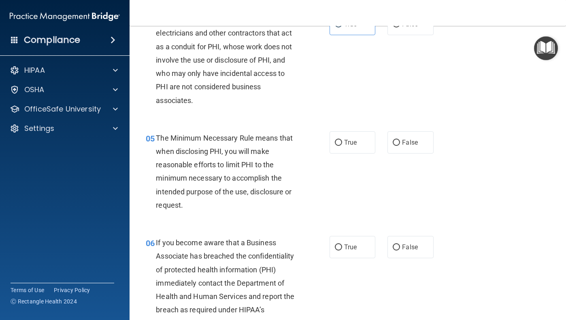
scroll to position [304, 0]
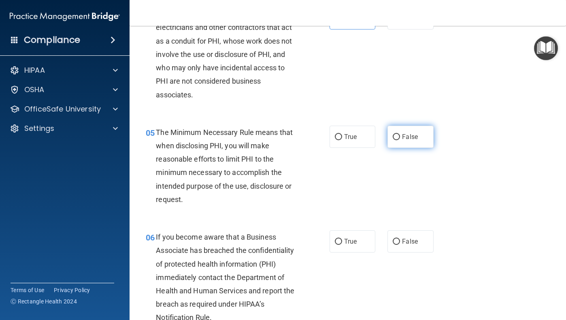
click at [392, 136] on label "False" at bounding box center [410, 137] width 46 height 22
click at [392, 136] on input "False" at bounding box center [395, 137] width 7 height 6
radio input "true"
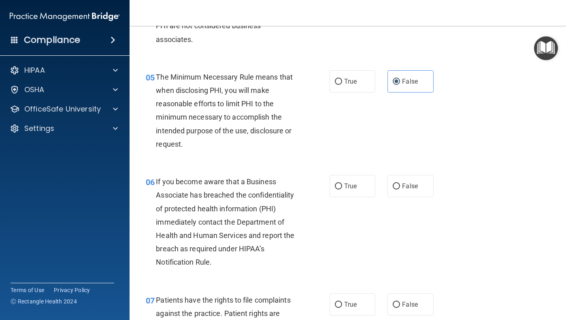
scroll to position [365, 0]
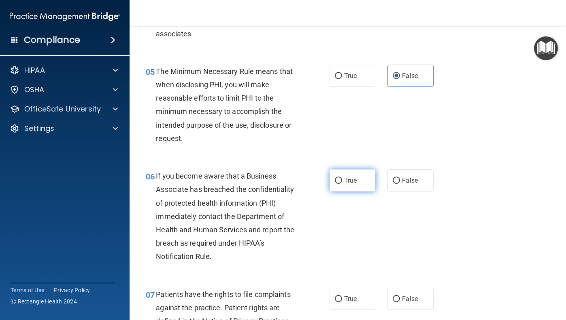
click at [364, 183] on label "True" at bounding box center [352, 181] width 46 height 22
click at [342, 183] on input "True" at bounding box center [338, 181] width 7 height 6
radio input "true"
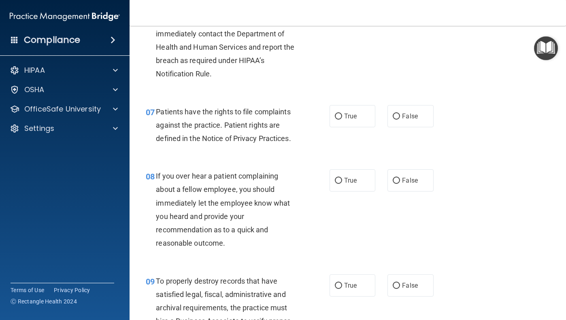
scroll to position [547, 0]
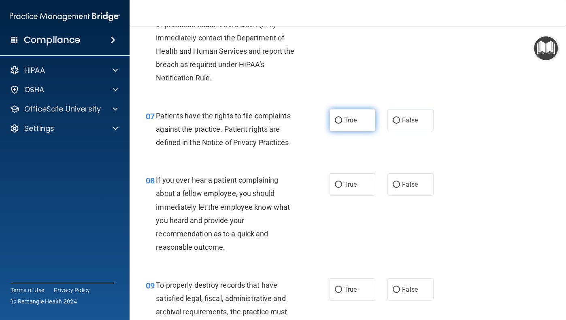
click at [339, 122] on label "True" at bounding box center [352, 120] width 46 height 22
click at [339, 122] on input "True" at bounding box center [338, 121] width 7 height 6
radio input "true"
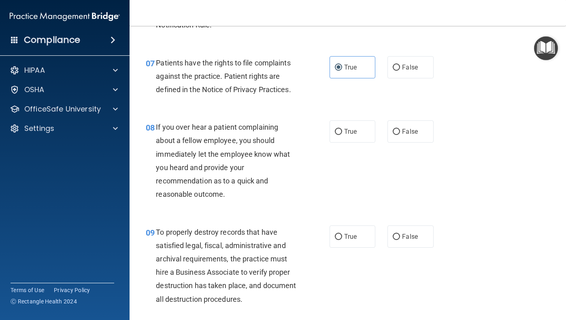
scroll to position [597, 0]
click at [353, 137] on label "True" at bounding box center [352, 132] width 46 height 22
click at [342, 136] on input "True" at bounding box center [338, 132] width 7 height 6
radio input "true"
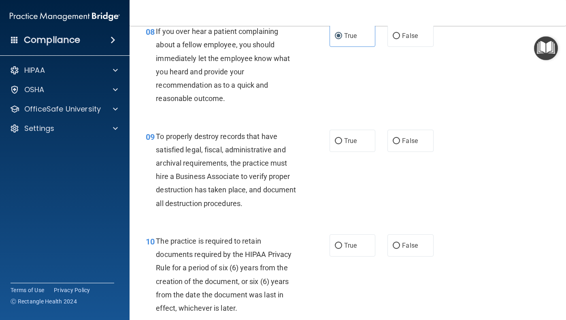
scroll to position [695, 0]
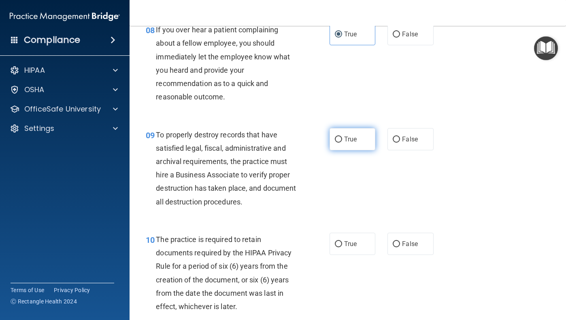
click at [349, 142] on label "True" at bounding box center [352, 139] width 46 height 22
click at [342, 142] on input "True" at bounding box center [338, 140] width 7 height 6
radio input "true"
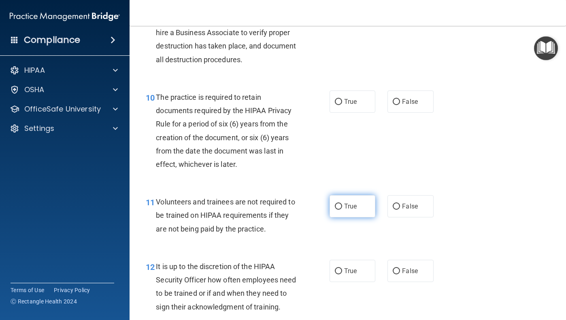
scroll to position [836, 0]
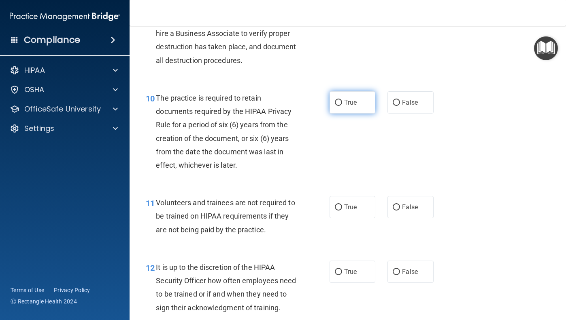
click at [333, 98] on label "True" at bounding box center [352, 102] width 46 height 22
click at [335, 100] on input "True" at bounding box center [338, 103] width 7 height 6
radio input "true"
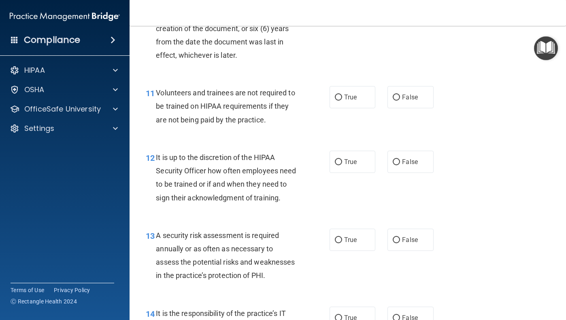
scroll to position [953, 0]
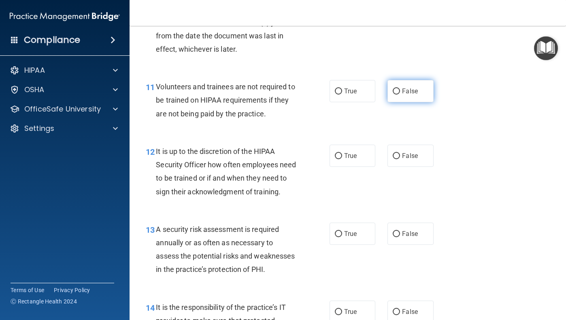
click at [402, 92] on label "False" at bounding box center [410, 91] width 46 height 22
click at [400, 92] on input "False" at bounding box center [395, 92] width 7 height 6
radio input "true"
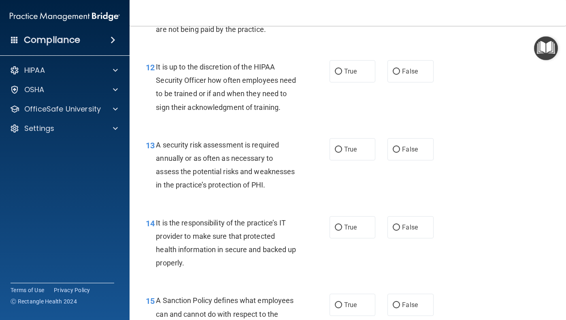
scroll to position [1038, 0]
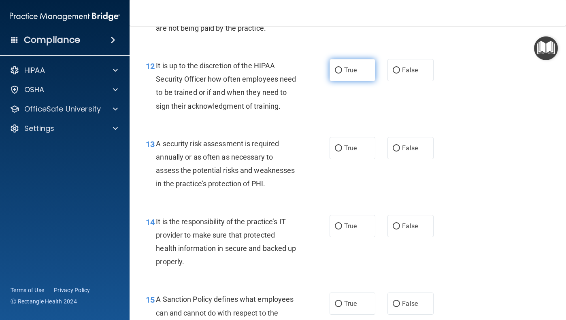
click at [351, 69] on label "True" at bounding box center [352, 70] width 46 height 22
click at [342, 69] on input "True" at bounding box center [338, 71] width 7 height 6
radio input "true"
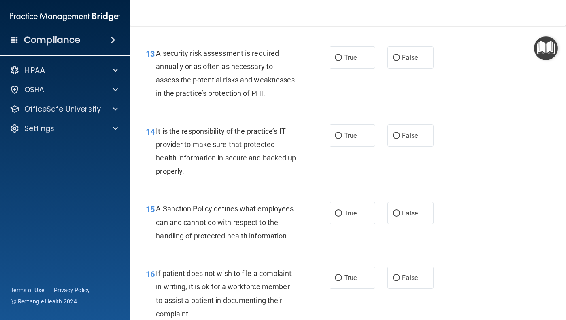
scroll to position [1135, 0]
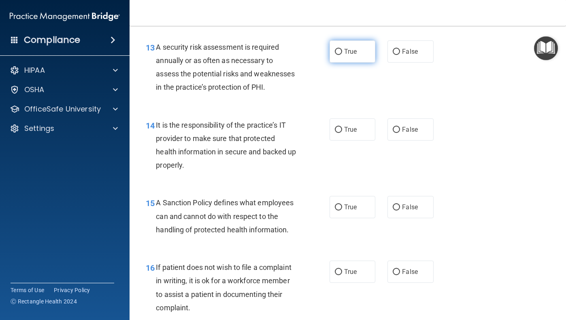
click at [344, 56] on label "True" at bounding box center [352, 51] width 46 height 22
click at [342, 55] on input "True" at bounding box center [338, 52] width 7 height 6
radio input "true"
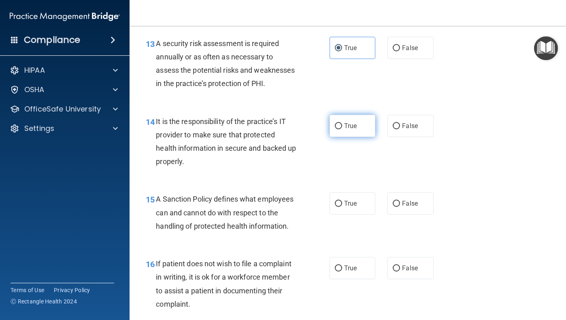
click at [365, 123] on label "True" at bounding box center [352, 126] width 46 height 22
click at [342, 123] on input "True" at bounding box center [338, 126] width 7 height 6
radio input "true"
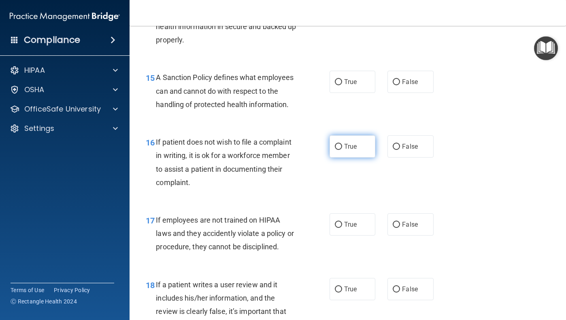
scroll to position [1259, 0]
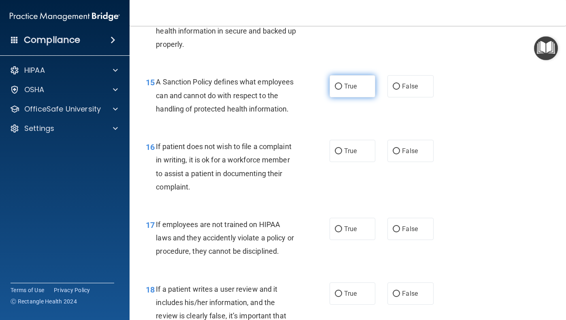
click at [365, 81] on label "True" at bounding box center [352, 86] width 46 height 22
click at [342, 84] on input "True" at bounding box center [338, 87] width 7 height 6
radio input "true"
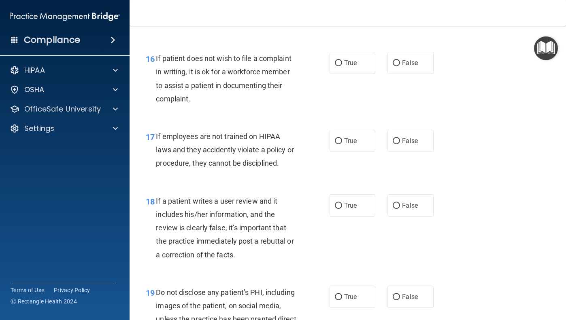
scroll to position [1348, 0]
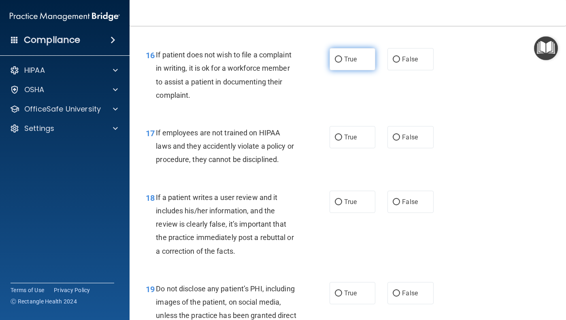
click at [358, 53] on label "True" at bounding box center [352, 59] width 46 height 22
click at [342, 57] on input "True" at bounding box center [338, 60] width 7 height 6
radio input "true"
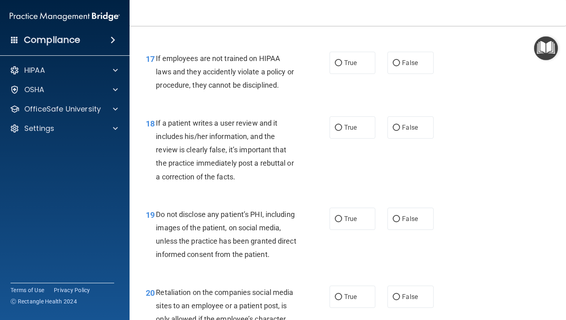
scroll to position [1423, 0]
click at [389, 58] on label "False" at bounding box center [410, 62] width 46 height 22
click at [392, 59] on input "False" at bounding box center [395, 62] width 7 height 6
radio input "true"
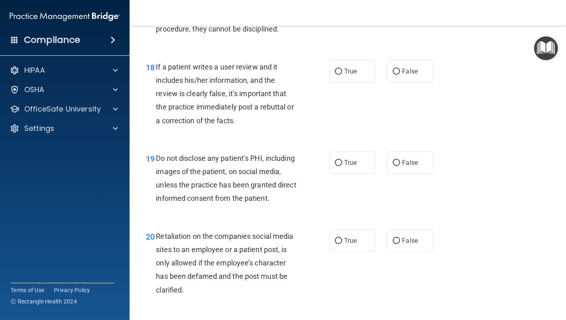
scroll to position [1477, 0]
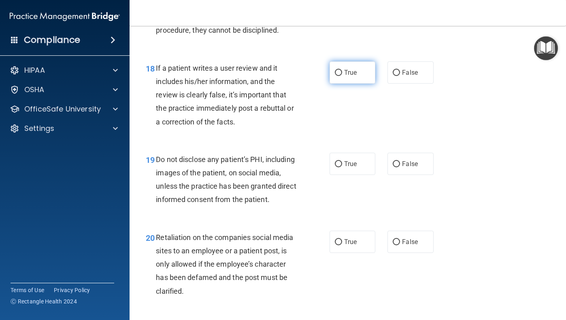
click at [364, 70] on label "True" at bounding box center [352, 73] width 46 height 22
click at [342, 70] on input "True" at bounding box center [338, 73] width 7 height 6
radio input "true"
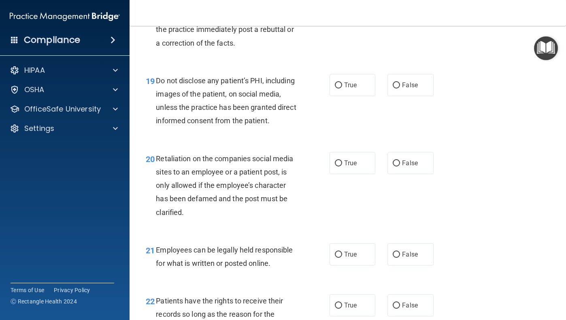
scroll to position [1555, 0]
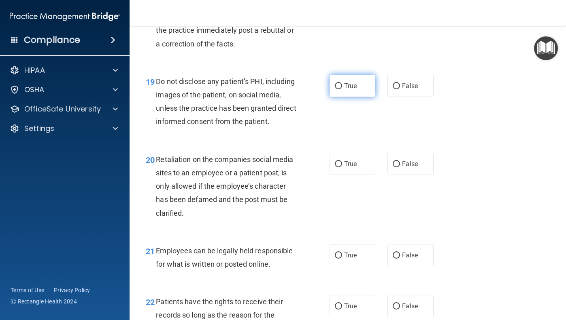
click at [357, 84] on label "True" at bounding box center [352, 86] width 46 height 22
click at [342, 84] on input "True" at bounding box center [338, 86] width 7 height 6
radio input "true"
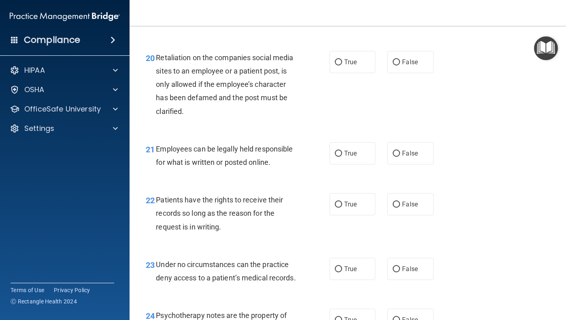
scroll to position [1655, 0]
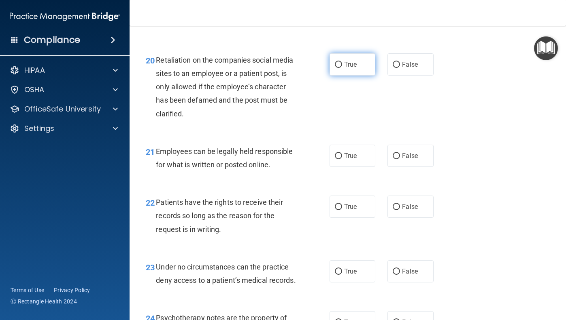
click at [350, 66] on label "True" at bounding box center [352, 64] width 46 height 22
click at [342, 66] on input "True" at bounding box center [338, 65] width 7 height 6
radio input "true"
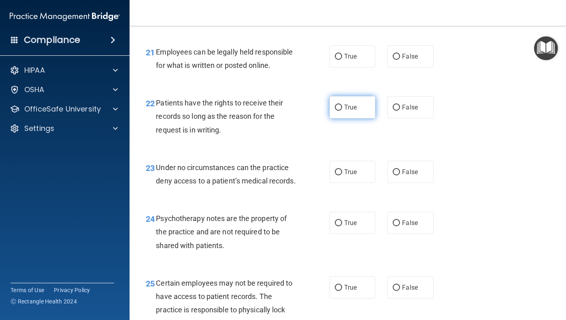
scroll to position [1752, 0]
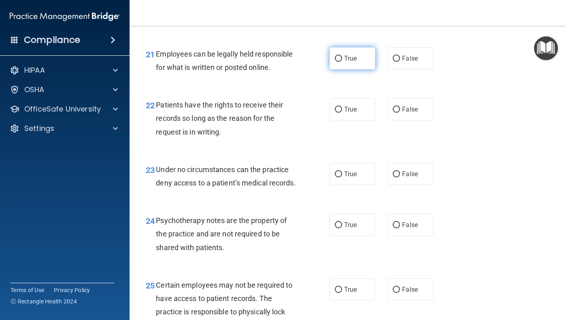
click at [357, 58] on label "True" at bounding box center [352, 58] width 46 height 22
click at [342, 58] on input "True" at bounding box center [338, 59] width 7 height 6
radio input "true"
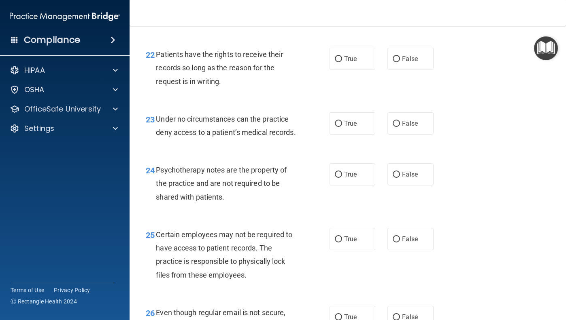
scroll to position [1802, 0]
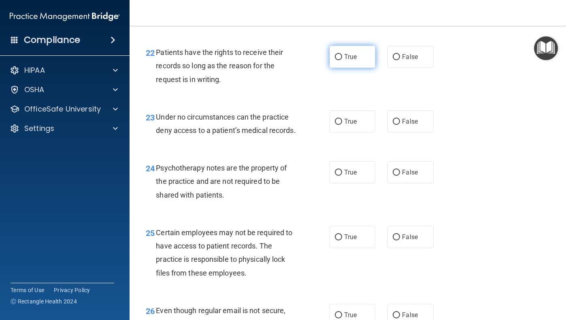
click at [346, 53] on span "True" at bounding box center [350, 57] width 13 height 8
click at [342, 54] on input "True" at bounding box center [338, 57] width 7 height 6
radio input "true"
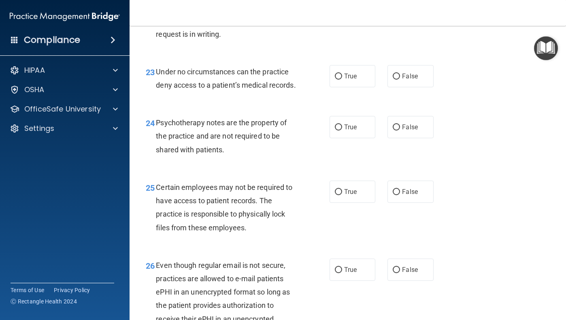
scroll to position [1854, 0]
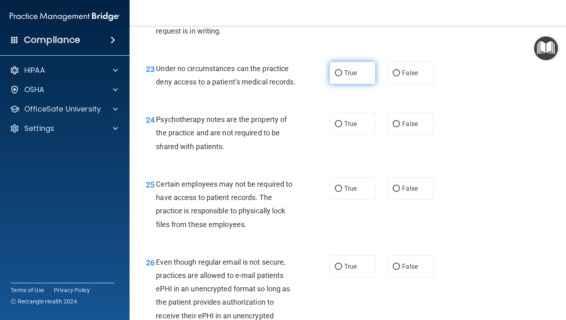
click at [348, 70] on label "True" at bounding box center [352, 73] width 46 height 22
click at [342, 70] on input "True" at bounding box center [338, 73] width 7 height 6
radio input "true"
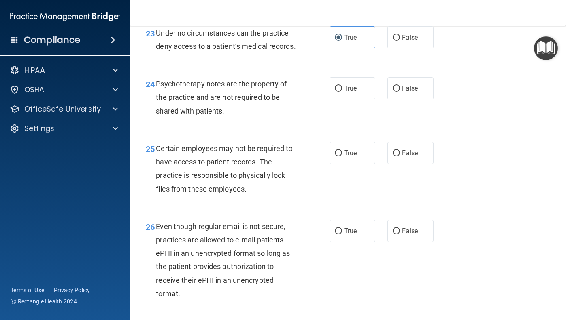
scroll to position [1888, 0]
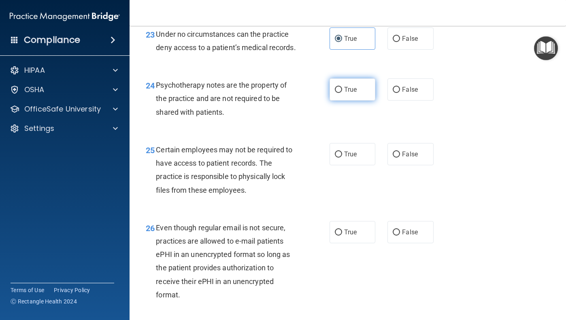
click at [359, 83] on label "True" at bounding box center [352, 89] width 46 height 22
click at [342, 87] on input "True" at bounding box center [338, 90] width 7 height 6
radio input "true"
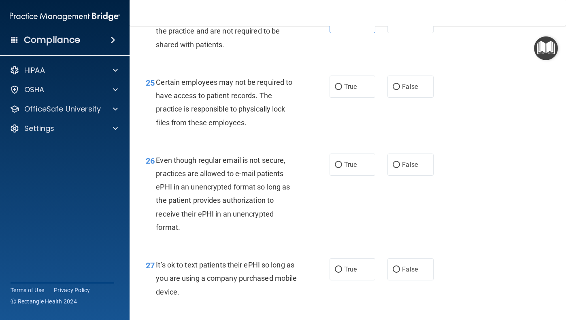
scroll to position [1953, 0]
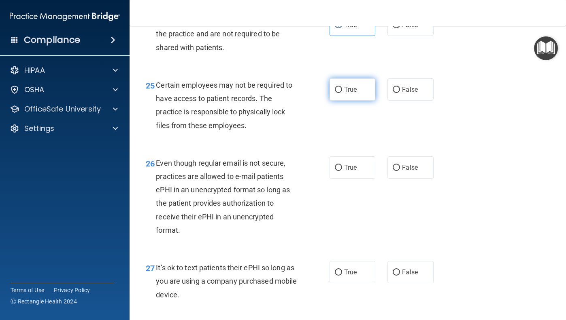
click at [338, 87] on input "True" at bounding box center [338, 90] width 7 height 6
radio input "true"
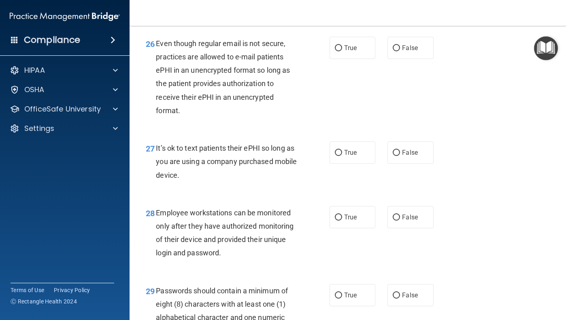
scroll to position [2070, 0]
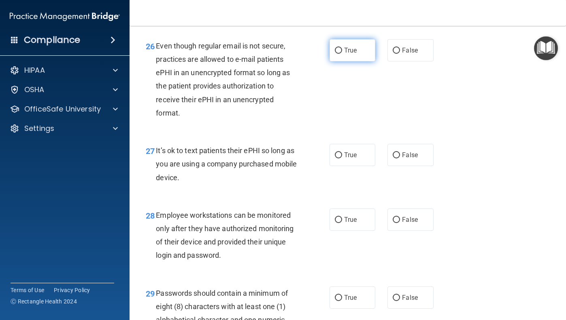
click at [346, 51] on label "True" at bounding box center [352, 50] width 46 height 22
click at [342, 51] on input "True" at bounding box center [338, 51] width 7 height 6
radio input "true"
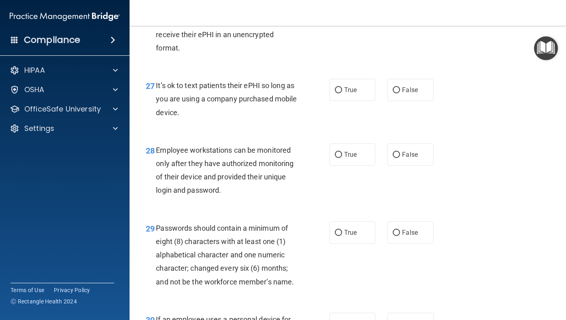
scroll to position [2134, 0]
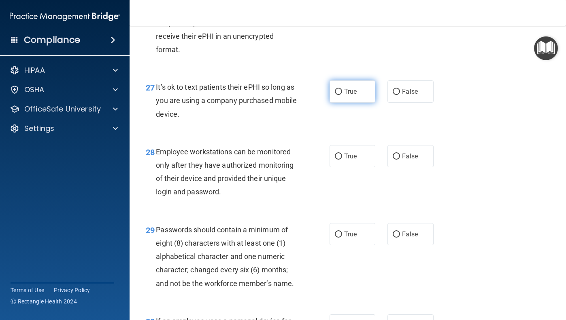
click at [355, 88] on span "True" at bounding box center [350, 92] width 13 height 8
click at [342, 89] on input "True" at bounding box center [338, 92] width 7 height 6
radio input "true"
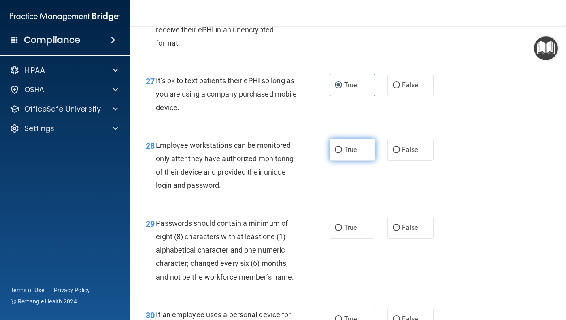
click at [363, 142] on label "True" at bounding box center [352, 150] width 46 height 22
click at [342, 147] on input "True" at bounding box center [338, 150] width 7 height 6
radio input "true"
click at [386, 217] on div "True False" at bounding box center [384, 228] width 110 height 22
click at [366, 217] on label "True" at bounding box center [352, 228] width 46 height 22
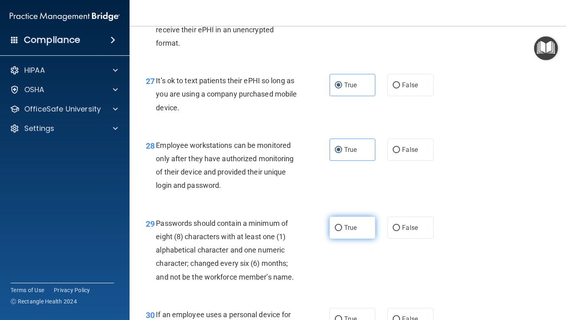
click at [342, 225] on input "True" at bounding box center [338, 228] width 7 height 6
radio input "true"
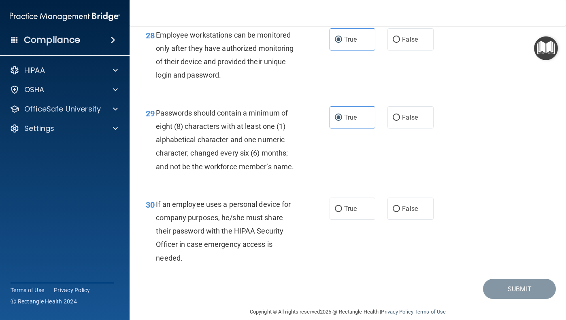
scroll to position [2249, 0]
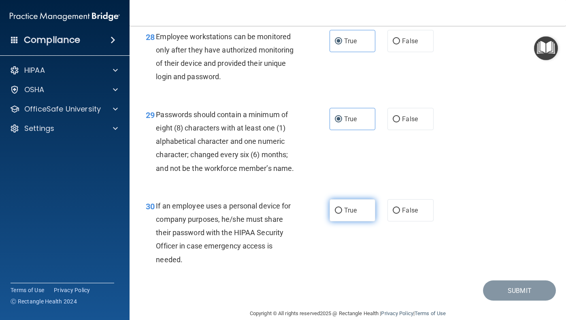
drag, startPoint x: 343, startPoint y: 184, endPoint x: 345, endPoint y: 189, distance: 5.4
click at [343, 189] on div "30 If an employee uses a personal device for company purposes, he/she must shar…" at bounding box center [348, 234] width 416 height 91
click at [350, 207] on span "True" at bounding box center [350, 211] width 13 height 8
click at [342, 208] on input "True" at bounding box center [338, 211] width 7 height 6
radio input "true"
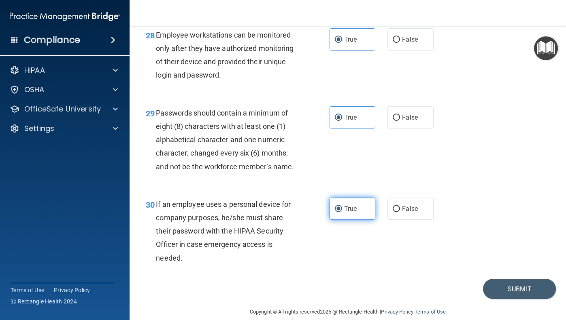
scroll to position [2250, 0]
click at [521, 280] on button "Submit" at bounding box center [519, 290] width 73 height 21
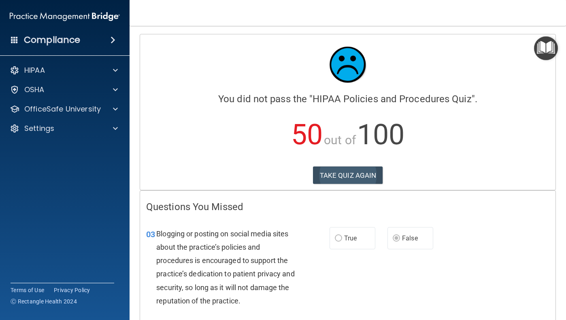
click at [353, 176] on button "TAKE QUIZ AGAIN" at bounding box center [348, 176] width 70 height 18
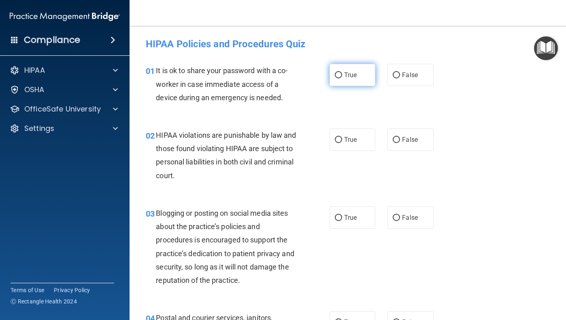
click at [344, 80] on label "True" at bounding box center [352, 75] width 46 height 22
click at [342, 78] on input "True" at bounding box center [338, 75] width 7 height 6
radio input "true"
click at [357, 150] on label "True" at bounding box center [352, 140] width 46 height 22
click at [342, 143] on input "True" at bounding box center [338, 140] width 7 height 6
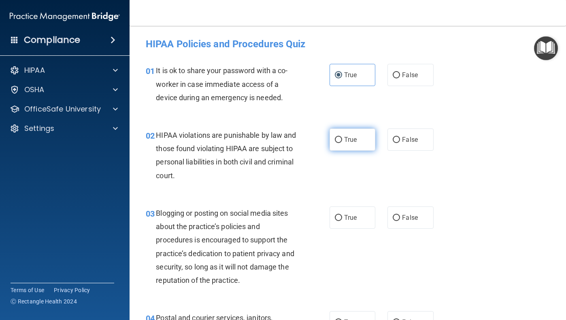
radio input "true"
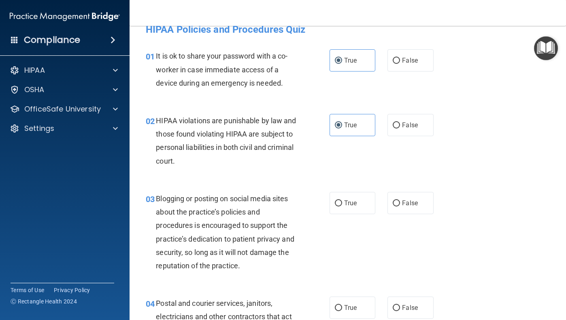
scroll to position [14, 0]
click at [405, 206] on span "False" at bounding box center [410, 204] width 16 height 8
click at [400, 206] on input "False" at bounding box center [395, 204] width 7 height 6
radio input "true"
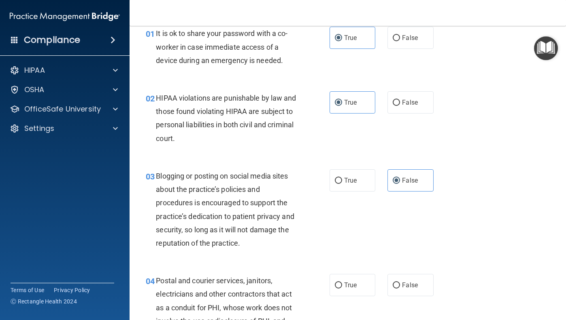
scroll to position [40, 0]
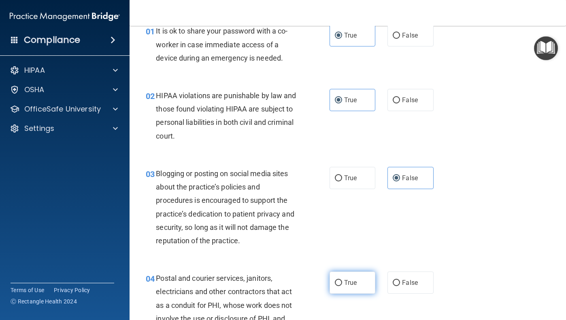
click at [348, 289] on label "True" at bounding box center [352, 283] width 46 height 22
click at [342, 286] on input "True" at bounding box center [338, 283] width 7 height 6
radio input "true"
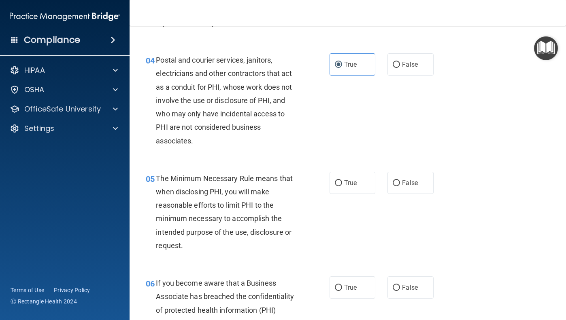
scroll to position [259, 0]
click at [361, 186] on label "True" at bounding box center [352, 182] width 46 height 22
click at [342, 186] on input "True" at bounding box center [338, 183] width 7 height 6
radio input "true"
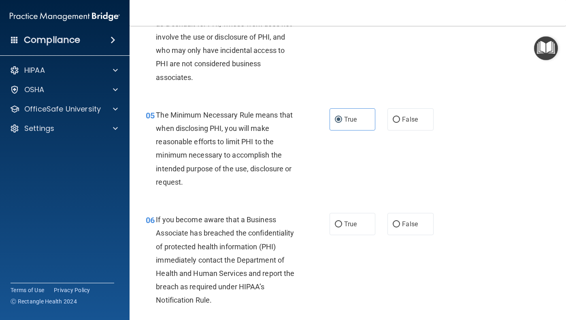
scroll to position [326, 0]
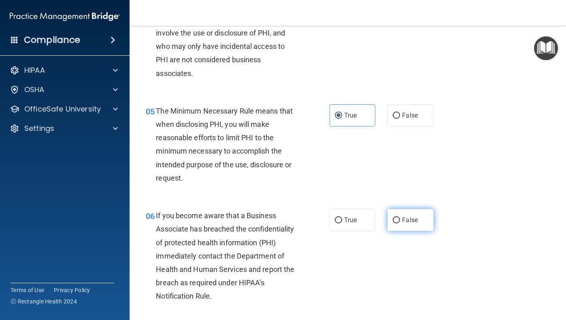
click at [392, 221] on label "False" at bounding box center [410, 220] width 46 height 22
click at [392, 221] on input "False" at bounding box center [395, 221] width 7 height 6
radio input "true"
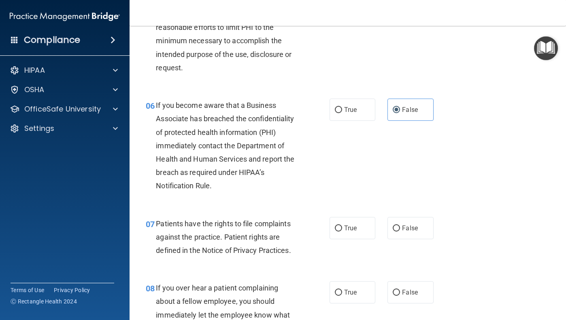
scroll to position [437, 0]
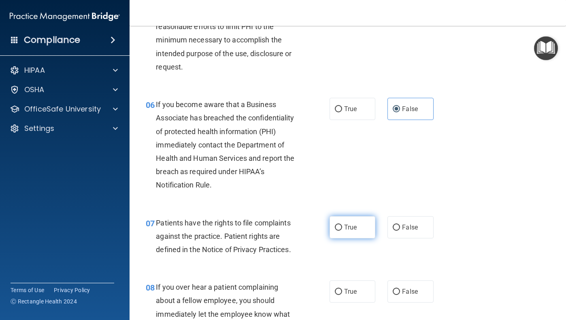
click at [347, 225] on span "True" at bounding box center [350, 228] width 13 height 8
click at [342, 225] on input "True" at bounding box center [338, 228] width 7 height 6
radio input "true"
click at [408, 288] on span "False" at bounding box center [410, 292] width 16 height 8
click at [400, 289] on input "False" at bounding box center [395, 292] width 7 height 6
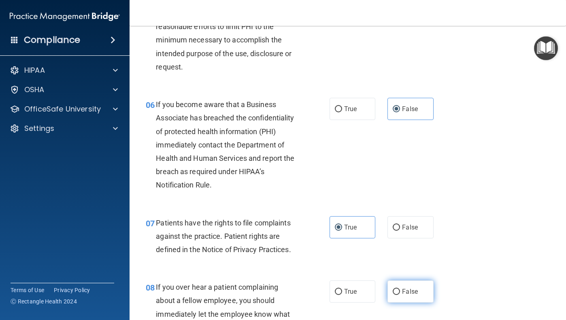
radio input "true"
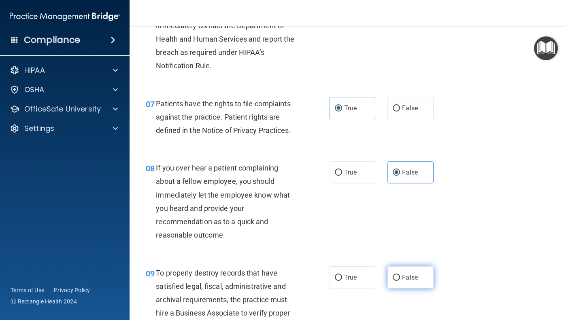
scroll to position [552, 0]
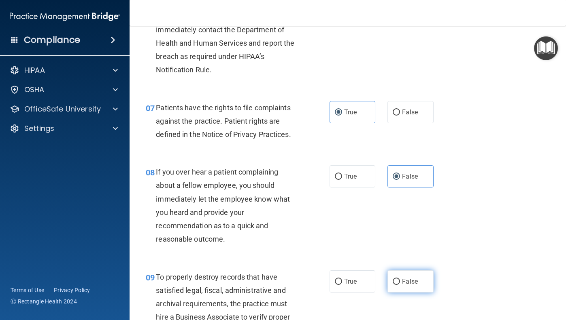
click at [403, 265] on div "09 To properly destroy records that have satisfied legal, fiscal, administrativ…" at bounding box center [348, 313] width 416 height 105
click at [400, 275] on label "False" at bounding box center [410, 282] width 46 height 22
click at [400, 279] on input "False" at bounding box center [395, 282] width 7 height 6
radio input "true"
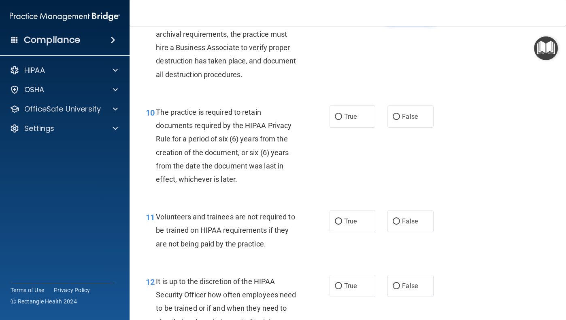
scroll to position [823, 0]
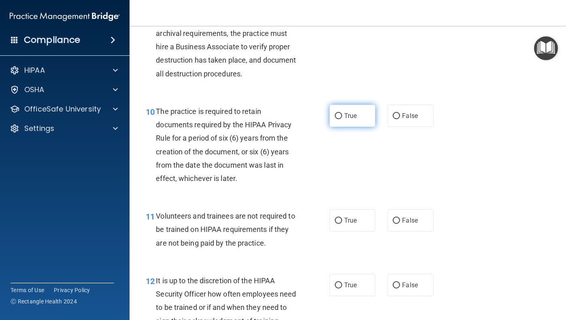
click at [360, 119] on label "True" at bounding box center [352, 116] width 46 height 22
click at [342, 119] on input "True" at bounding box center [338, 116] width 7 height 6
radio input "true"
click at [405, 223] on label "False" at bounding box center [410, 221] width 46 height 22
click at [400, 223] on input "False" at bounding box center [395, 221] width 7 height 6
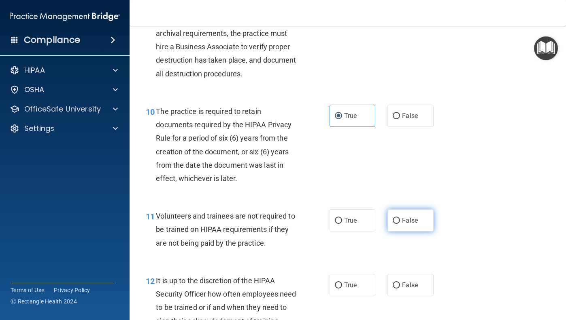
radio input "true"
click at [419, 274] on label "False" at bounding box center [410, 285] width 46 height 22
click at [400, 283] on input "False" at bounding box center [395, 286] width 7 height 6
radio input "true"
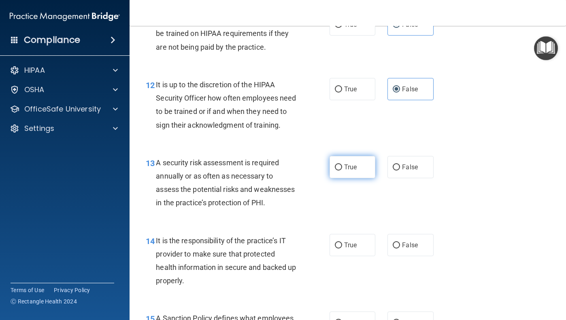
scroll to position [1020, 0]
click at [345, 166] on label "True" at bounding box center [352, 166] width 46 height 22
click at [342, 166] on input "True" at bounding box center [338, 167] width 7 height 6
radio input "true"
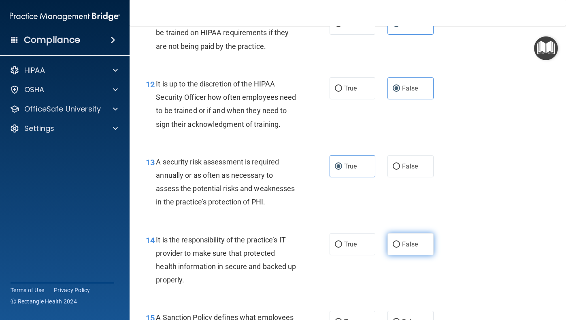
click at [415, 241] on span "False" at bounding box center [410, 245] width 16 height 8
click at [400, 242] on input "False" at bounding box center [395, 245] width 7 height 6
radio input "true"
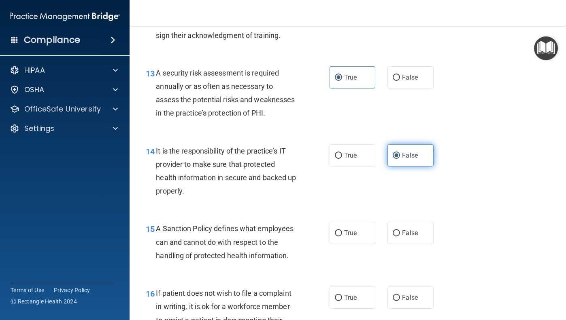
click at [415, 240] on div "15 A Sanction Policy defines what employees can and cannot do with respect to t…" at bounding box center [348, 244] width 416 height 65
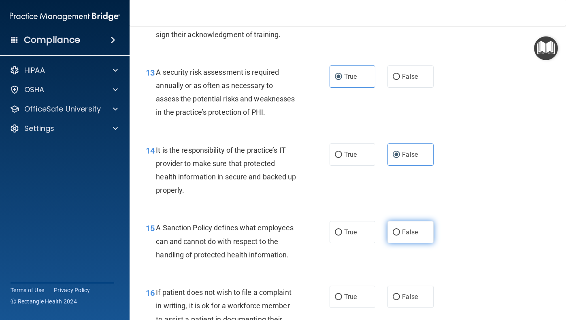
click at [409, 235] on label "False" at bounding box center [410, 232] width 46 height 22
click at [400, 235] on input "False" at bounding box center [395, 233] width 7 height 6
radio input "true"
click at [352, 286] on label "True" at bounding box center [352, 297] width 46 height 22
click at [342, 295] on input "True" at bounding box center [338, 298] width 7 height 6
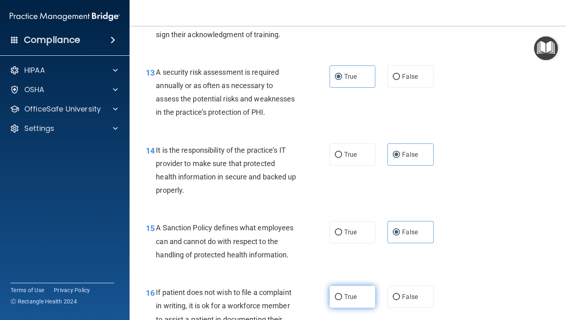
radio input "true"
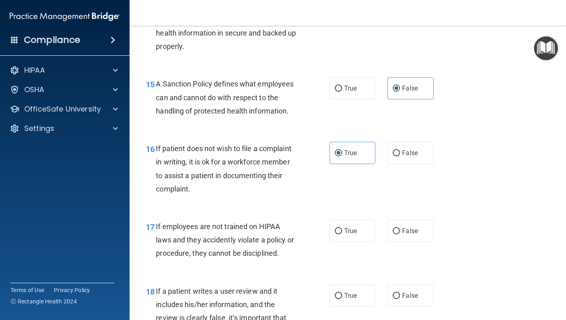
scroll to position [1254, 0]
click at [388, 226] on label "False" at bounding box center [410, 231] width 46 height 22
click at [392, 228] on input "False" at bounding box center [395, 231] width 7 height 6
radio input "true"
click at [399, 284] on label "False" at bounding box center [410, 295] width 46 height 22
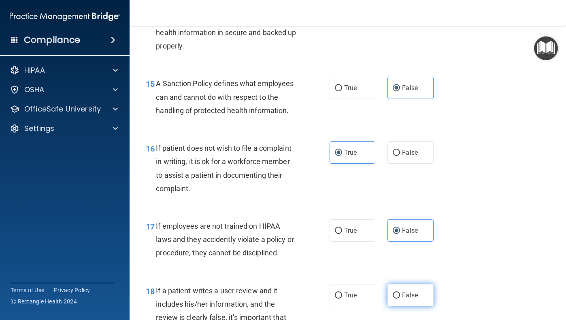
click at [399, 293] on input "False" at bounding box center [395, 296] width 7 height 6
radio input "true"
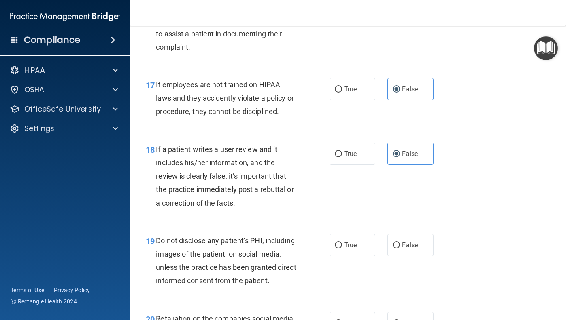
scroll to position [1409, 0]
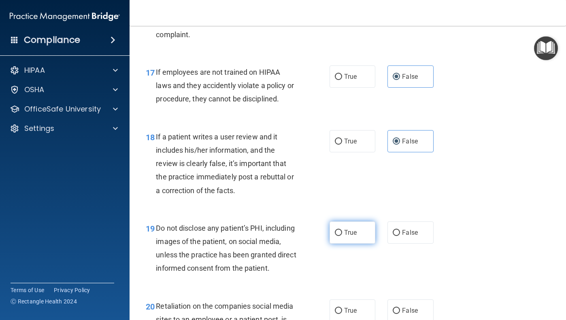
click at [358, 226] on label "True" at bounding box center [352, 233] width 46 height 22
click at [342, 230] on input "True" at bounding box center [338, 233] width 7 height 6
radio input "true"
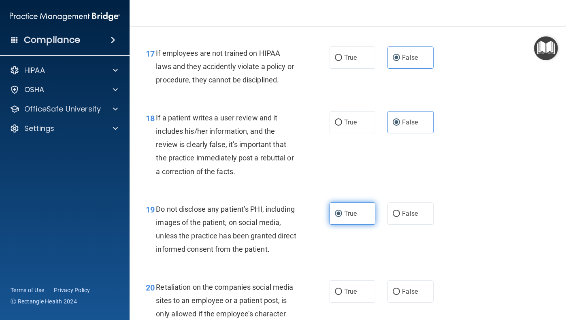
scroll to position [1428, 0]
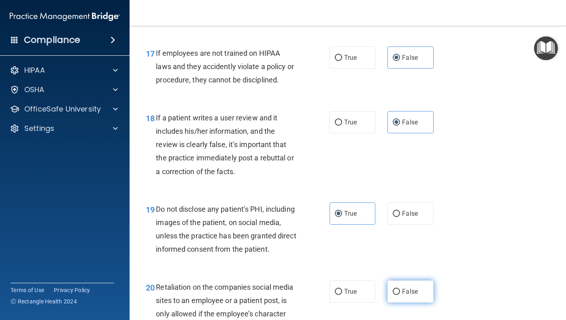
click at [409, 288] on span "False" at bounding box center [410, 292] width 16 height 8
click at [400, 289] on input "False" at bounding box center [395, 292] width 7 height 6
radio input "true"
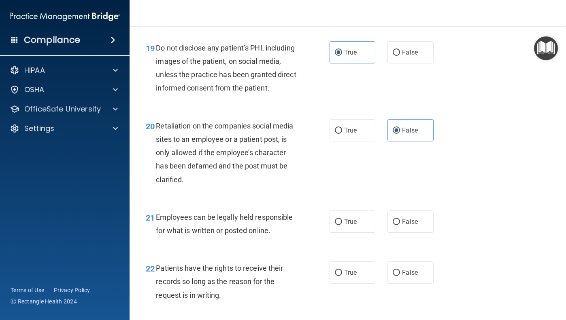
scroll to position [1590, 0]
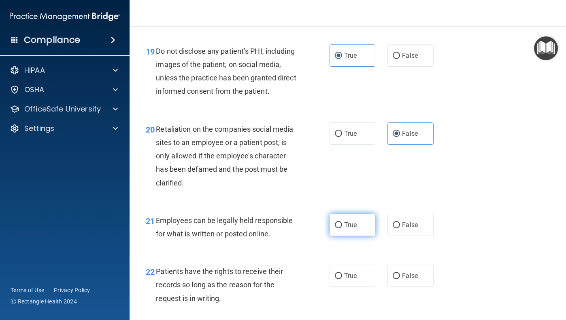
click at [344, 222] on label "True" at bounding box center [352, 225] width 46 height 22
click at [342, 223] on input "True" at bounding box center [338, 226] width 7 height 6
radio input "true"
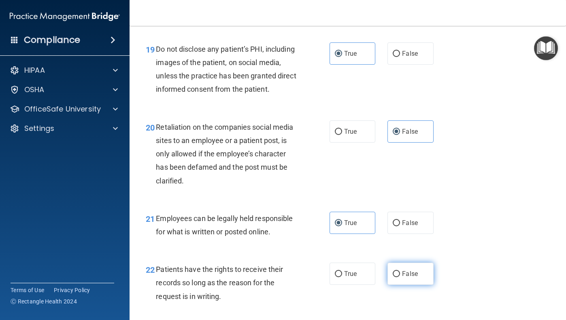
click at [413, 270] on span "False" at bounding box center [410, 274] width 16 height 8
click at [400, 272] on input "False" at bounding box center [395, 275] width 7 height 6
radio input "true"
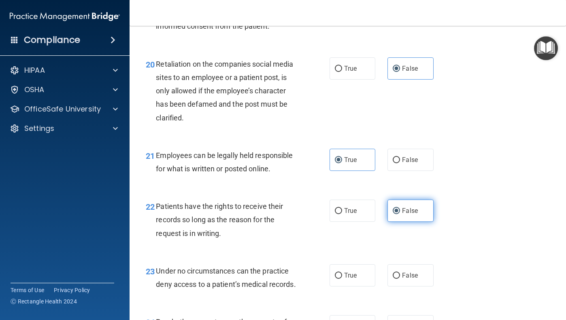
scroll to position [1658, 0]
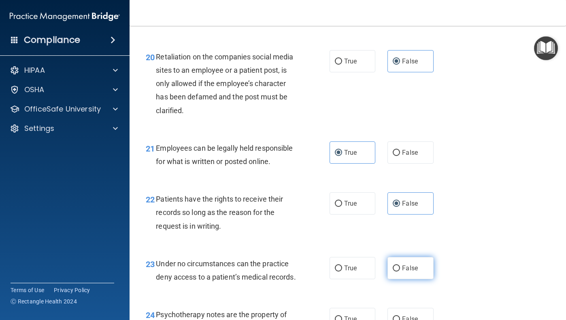
click at [416, 265] on span "False" at bounding box center [410, 269] width 16 height 8
click at [400, 266] on input "False" at bounding box center [395, 269] width 7 height 6
radio input "true"
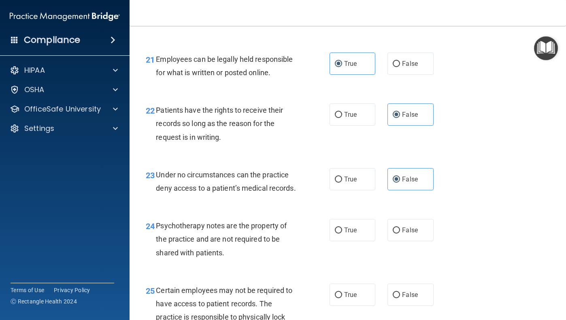
scroll to position [1752, 0]
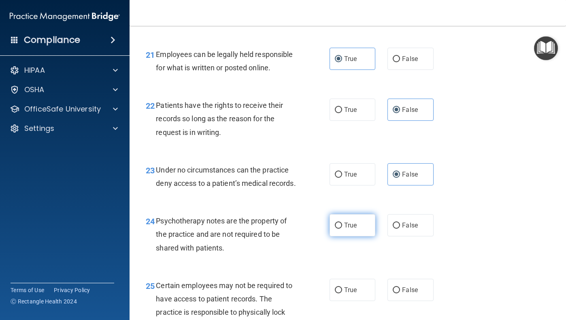
click at [352, 223] on label "True" at bounding box center [352, 225] width 46 height 22
click at [342, 223] on input "True" at bounding box center [338, 226] width 7 height 6
radio input "true"
click at [346, 286] on span "True" at bounding box center [350, 290] width 13 height 8
click at [342, 288] on input "True" at bounding box center [338, 291] width 7 height 6
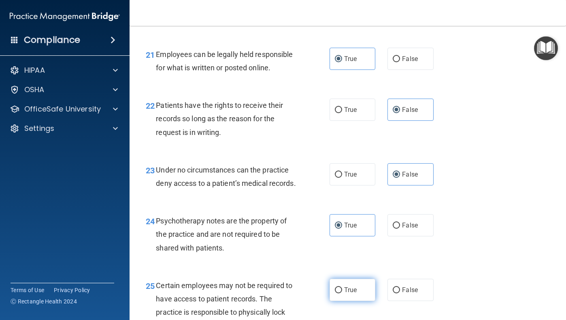
radio input "true"
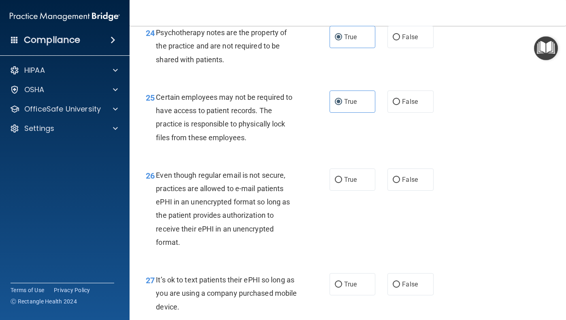
scroll to position [1941, 0]
click at [410, 280] on span "False" at bounding box center [410, 284] width 16 height 8
click at [400, 282] on input "False" at bounding box center [395, 285] width 7 height 6
radio input "true"
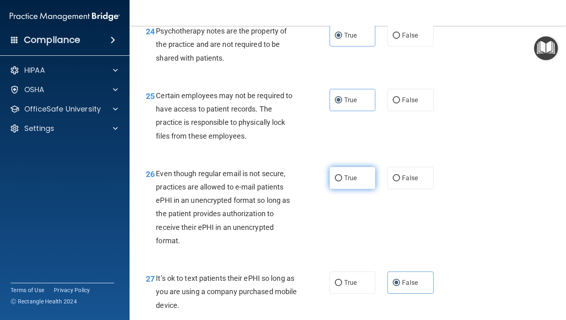
click at [356, 167] on label "True" at bounding box center [352, 178] width 46 height 22
click at [342, 176] on input "True" at bounding box center [338, 179] width 7 height 6
radio input "true"
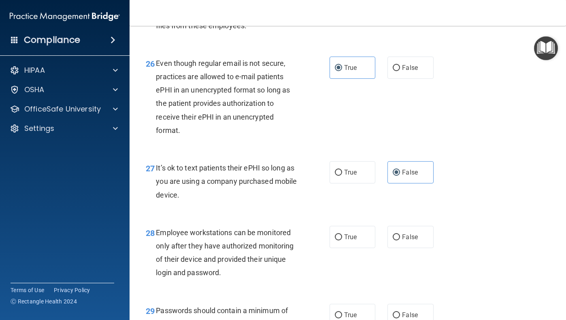
scroll to position [2053, 0]
click at [398, 235] on input "False" at bounding box center [395, 238] width 7 height 6
radio input "true"
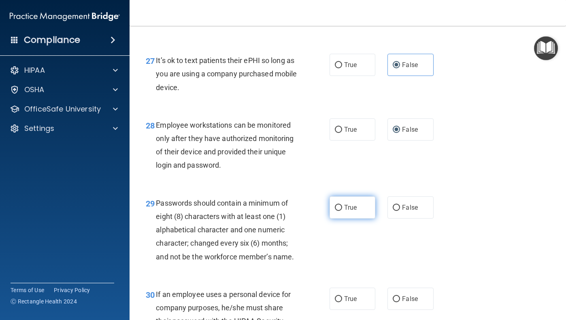
scroll to position [2162, 0]
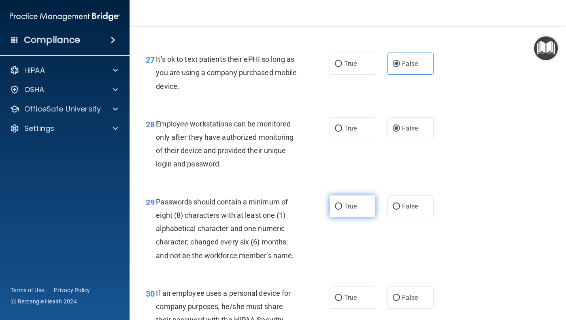
click at [354, 202] on label "True" at bounding box center [352, 206] width 46 height 22
click at [342, 204] on input "True" at bounding box center [338, 207] width 7 height 6
radio input "true"
click at [414, 287] on label "False" at bounding box center [410, 298] width 46 height 22
click at [400, 295] on input "False" at bounding box center [395, 298] width 7 height 6
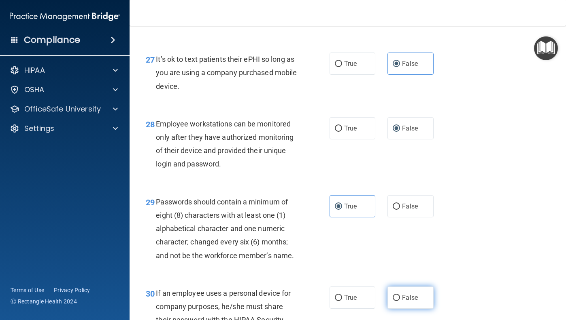
radio input "true"
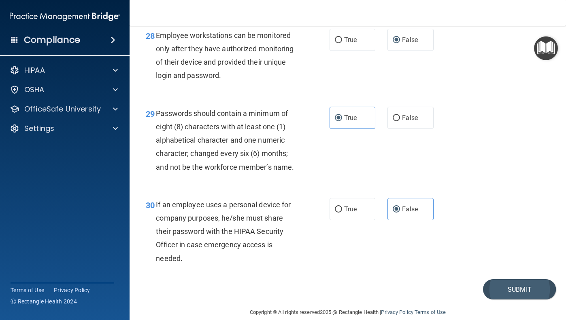
click at [497, 280] on button "Submit" at bounding box center [519, 290] width 73 height 21
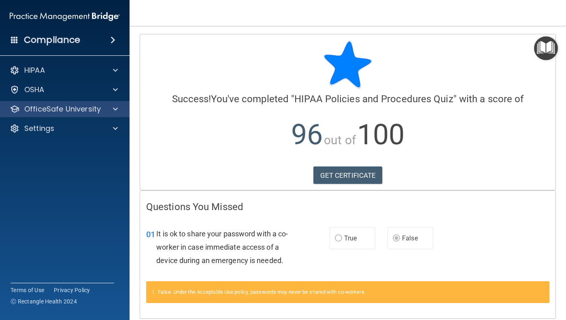
click at [105, 109] on div at bounding box center [114, 109] width 20 height 10
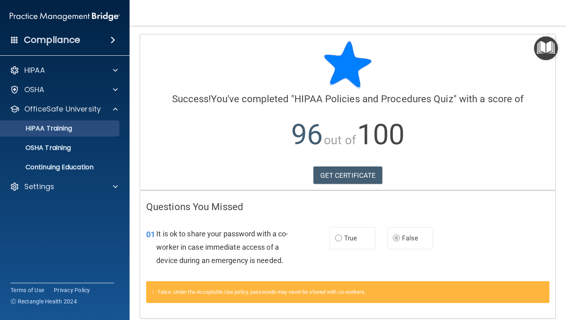
click at [93, 123] on link "HIPAA Training" at bounding box center [55, 129] width 127 height 16
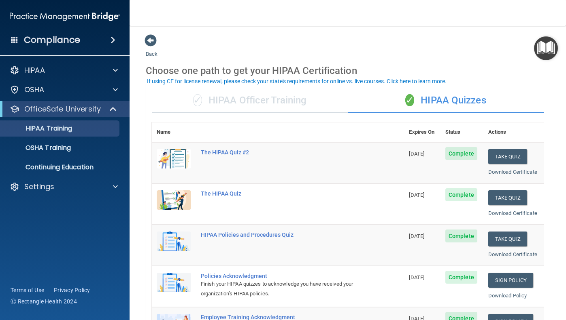
click at [272, 98] on div "✓ HIPAA Officer Training" at bounding box center [250, 101] width 196 height 24
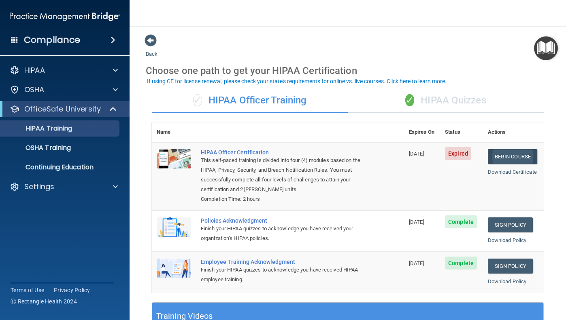
click at [509, 149] on link "Begin Course" at bounding box center [512, 156] width 49 height 15
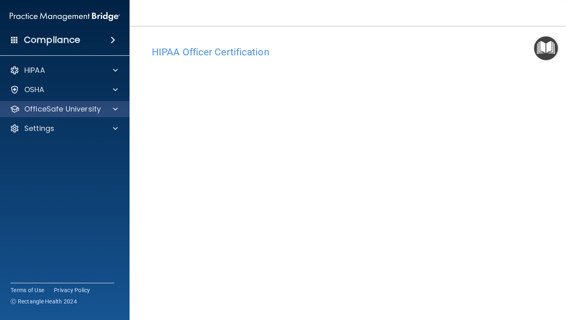
click at [109, 110] on div at bounding box center [114, 109] width 20 height 10
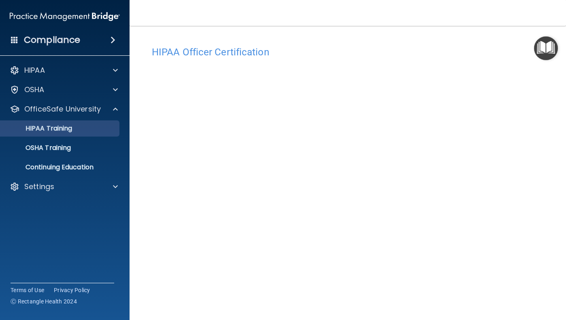
drag, startPoint x: 98, startPoint y: 129, endPoint x: 103, endPoint y: 130, distance: 4.9
click at [98, 129] on div "HIPAA Training" at bounding box center [60, 129] width 110 height 8
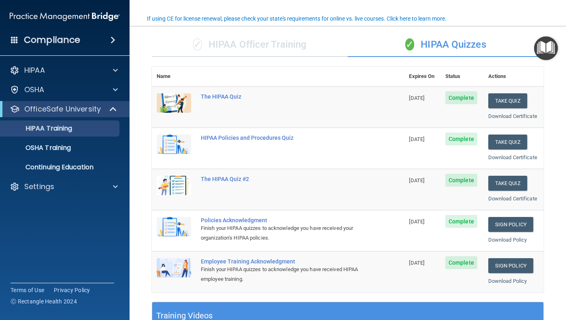
scroll to position [64, 0]
